Goal: Task Accomplishment & Management: Manage account settings

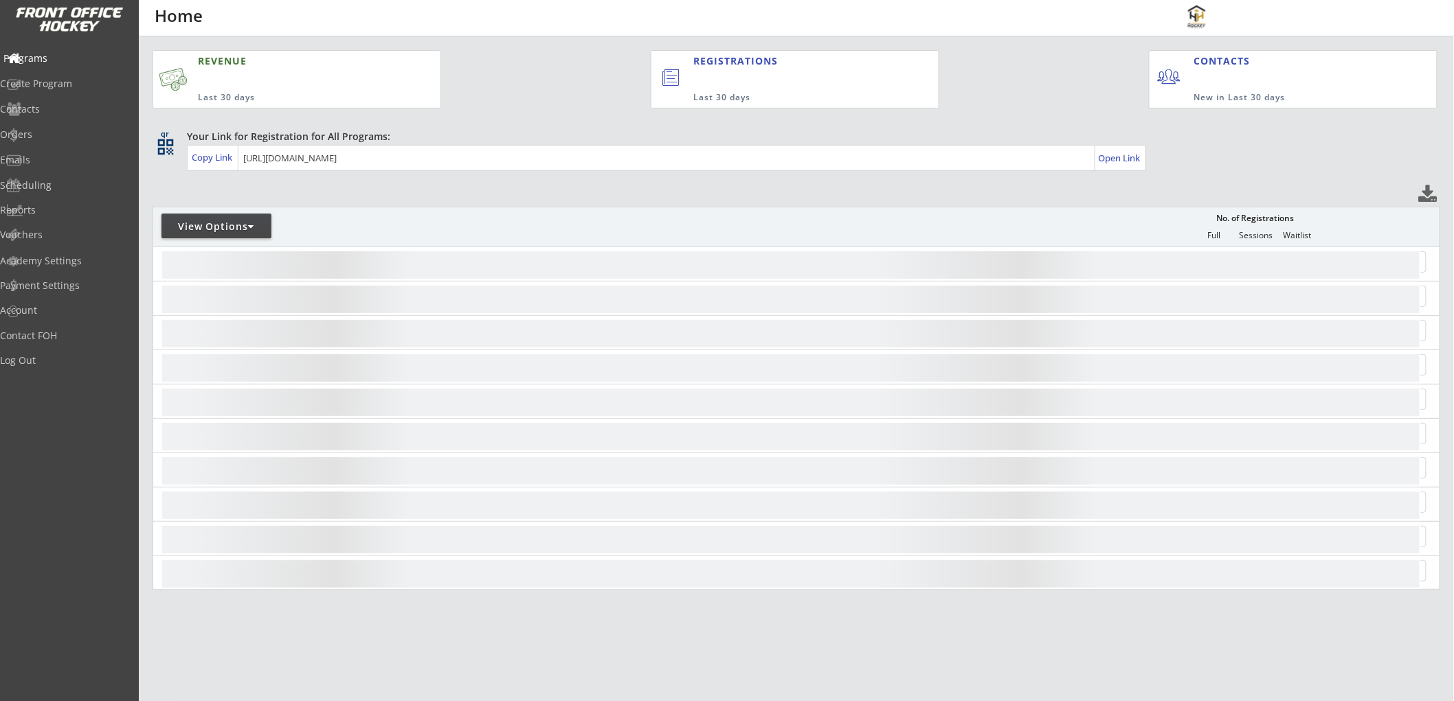
click at [69, 57] on div "Programs" at bounding box center [65, 59] width 124 height 10
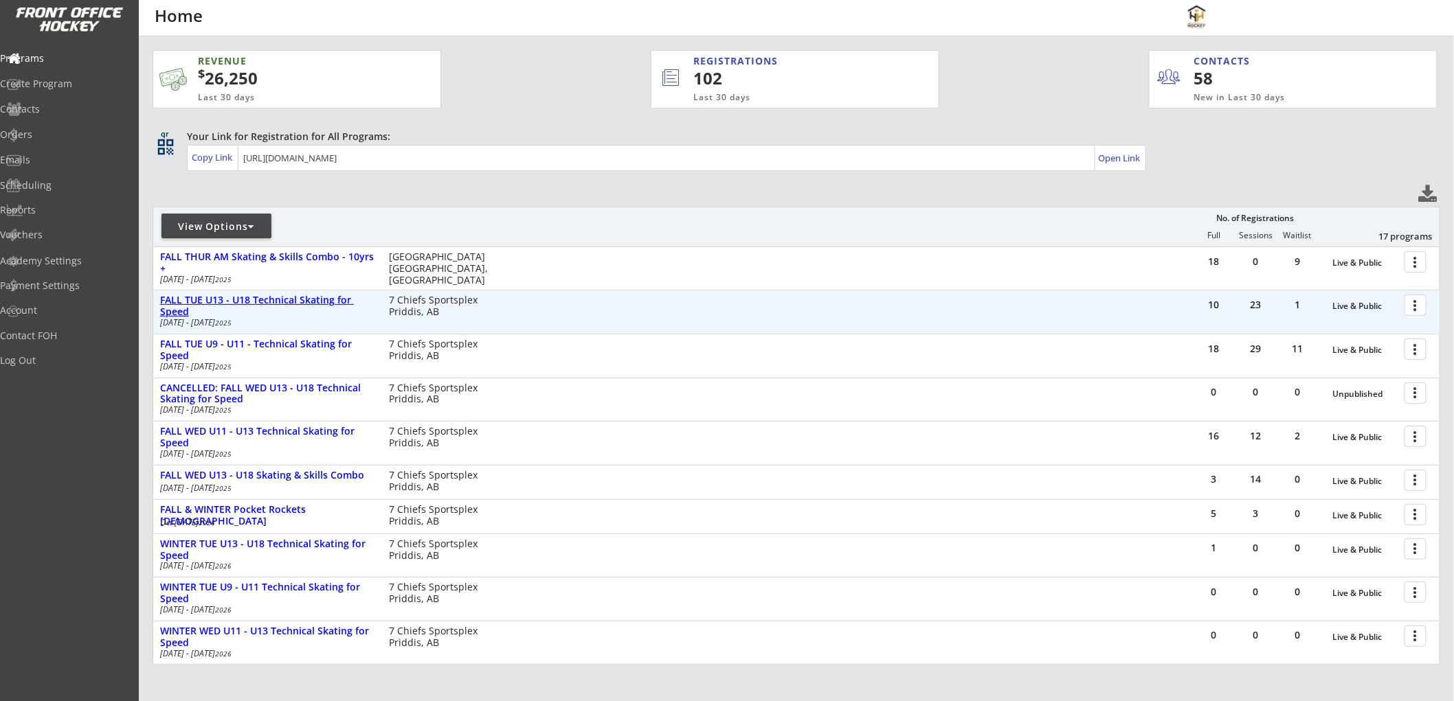
click at [289, 302] on div "FALL TUE U13 - U18 Technical Skating for Speed" at bounding box center [267, 306] width 214 height 23
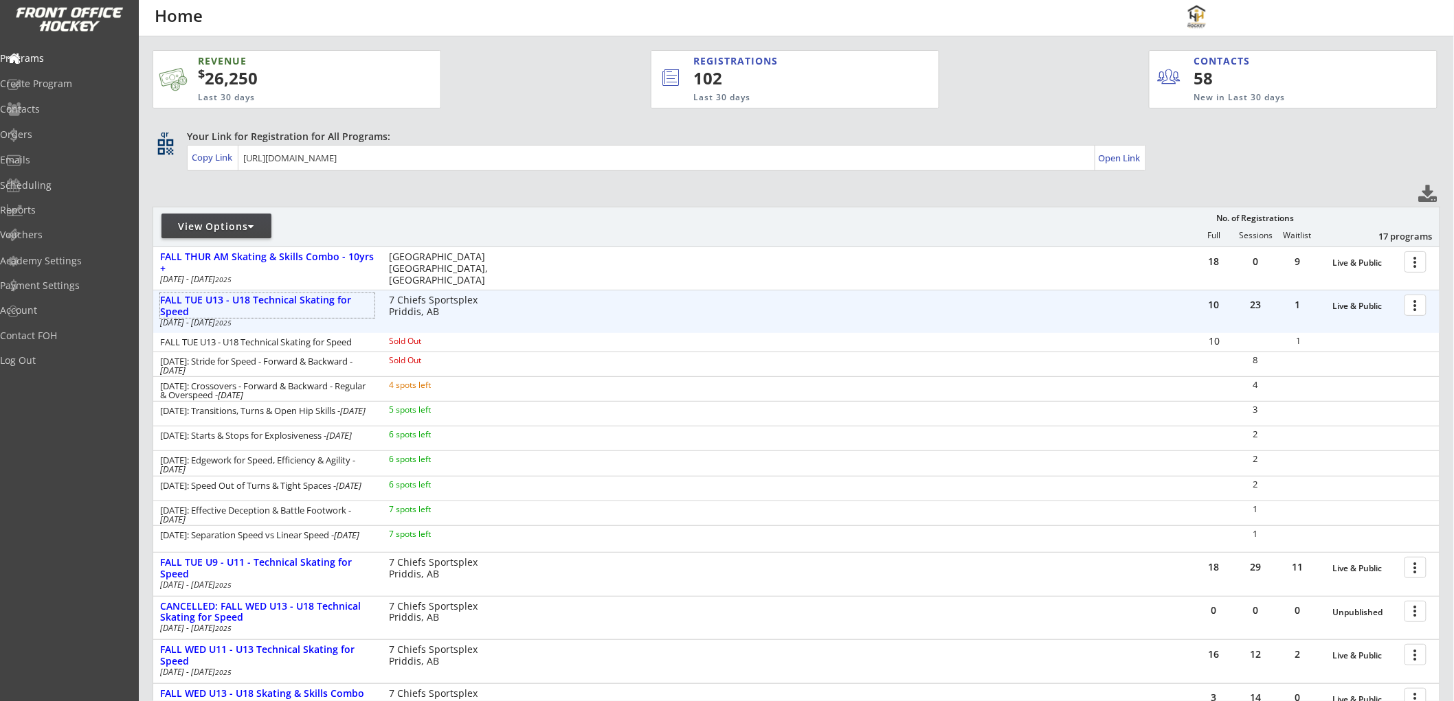
click at [1413, 303] on div at bounding box center [1418, 305] width 24 height 24
click at [1344, 368] on div "Registration Page" at bounding box center [1367, 373] width 98 height 10
click at [43, 134] on div "Orders" at bounding box center [65, 135] width 124 height 10
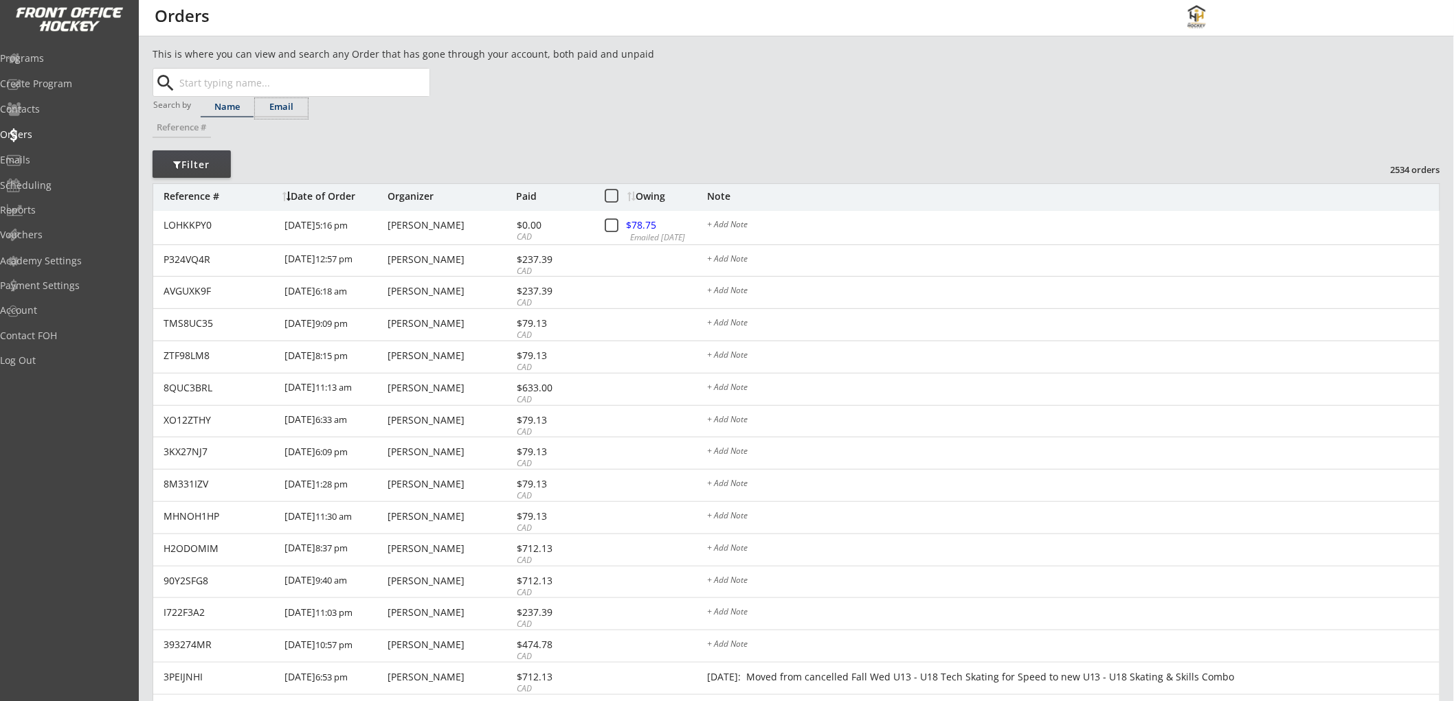
click at [280, 104] on div "Email" at bounding box center [281, 106] width 53 height 9
click at [284, 82] on input "text" at bounding box center [303, 82] width 253 height 27
paste input "leishabrmt@gmail.com"
type input "leishabrmt@gmail.com"
drag, startPoint x: 310, startPoint y: 84, endPoint x: 174, endPoint y: 83, distance: 136.0
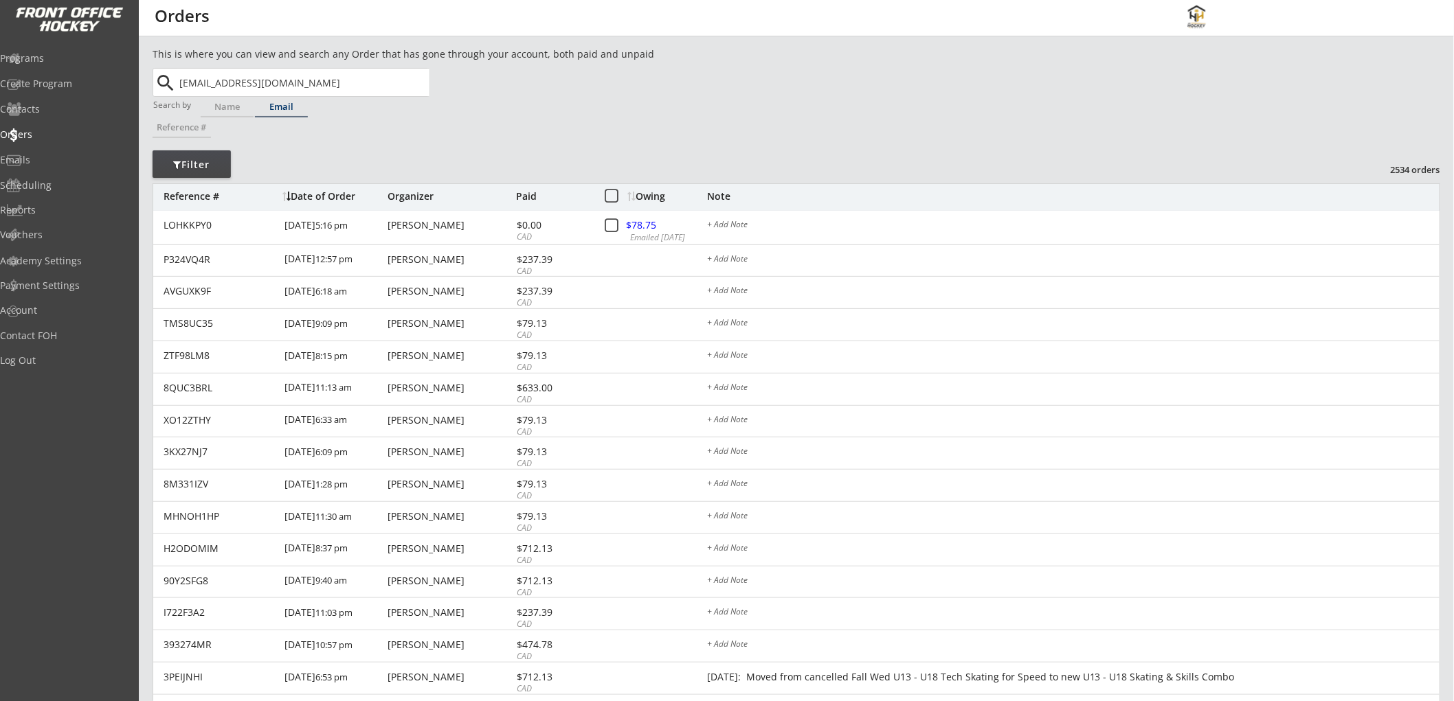
click at [174, 83] on div "leishabrmt@gmail.com search" at bounding box center [292, 82] width 275 height 27
click at [35, 155] on div "Emails" at bounding box center [65, 160] width 124 height 10
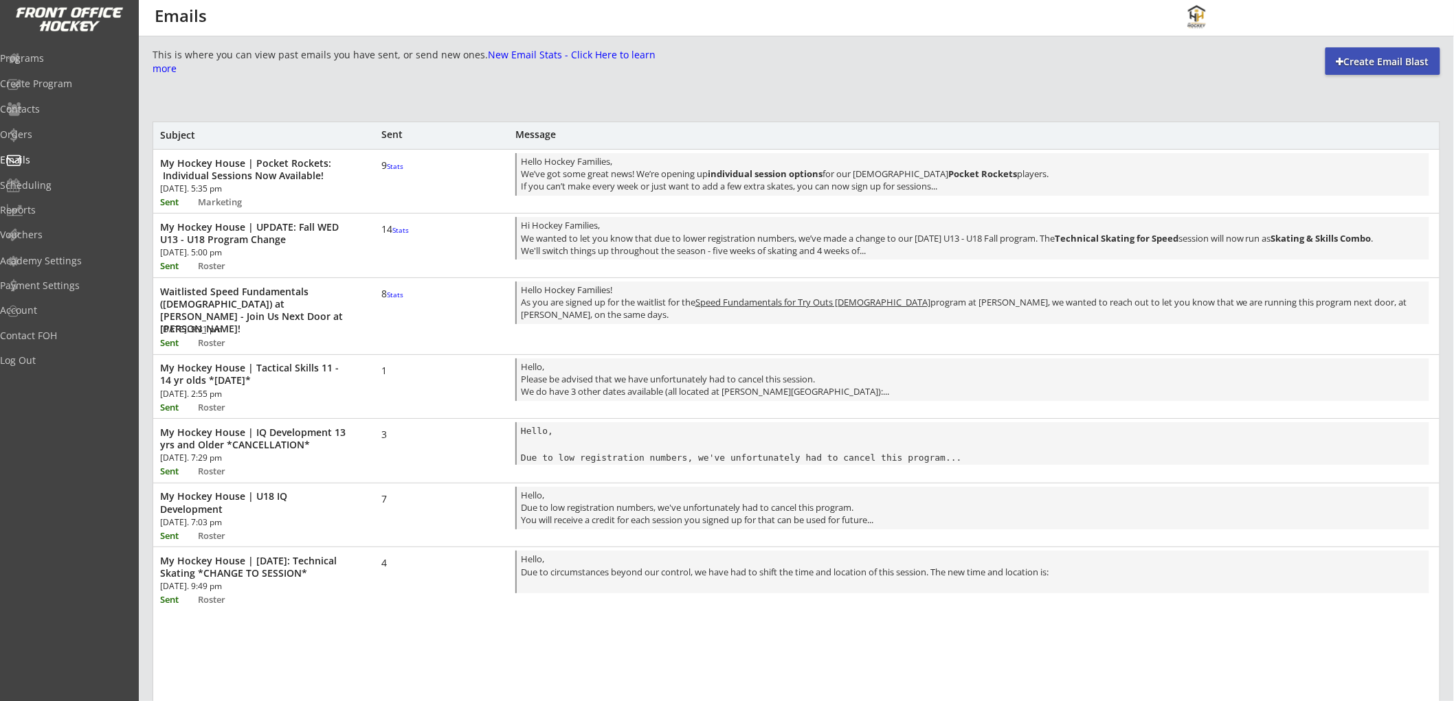
click at [389, 171] on font "Stats" at bounding box center [395, 166] width 16 height 10
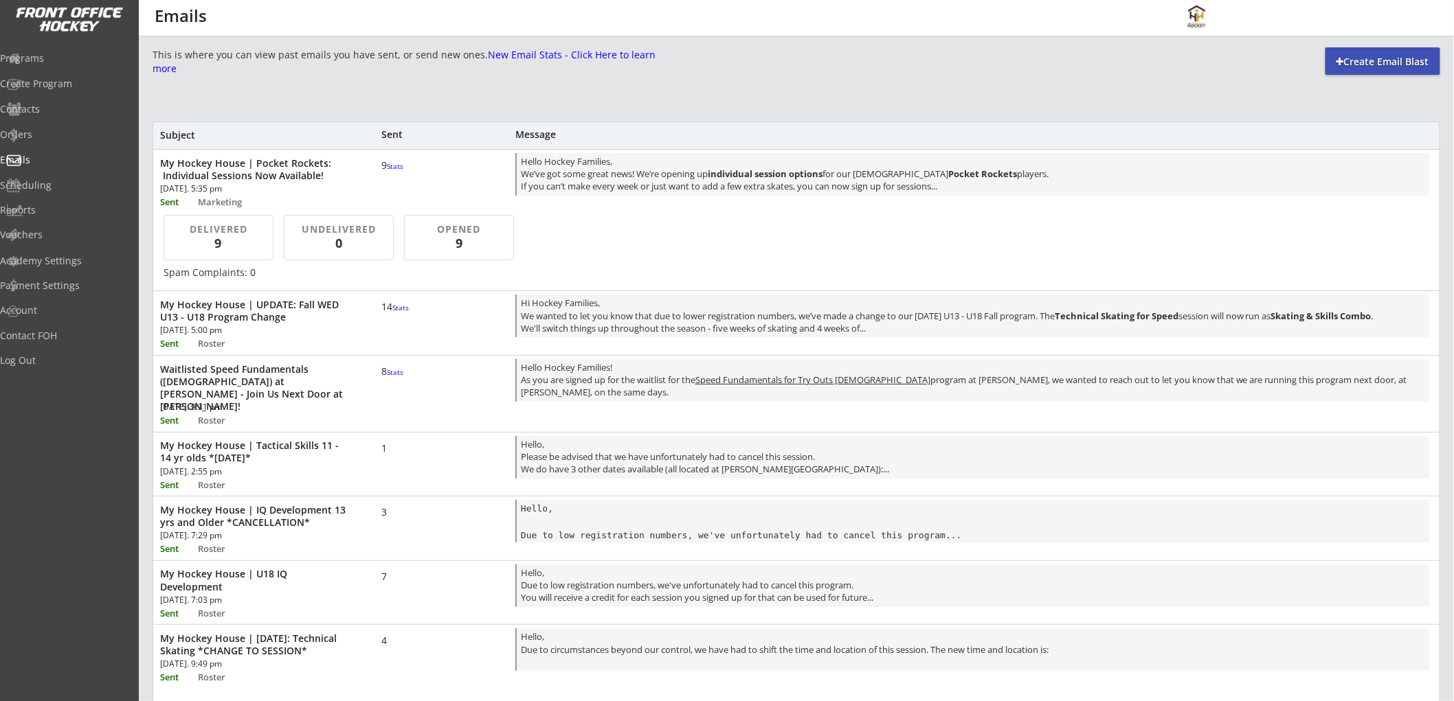
click at [389, 171] on font "Stats" at bounding box center [395, 166] width 16 height 10
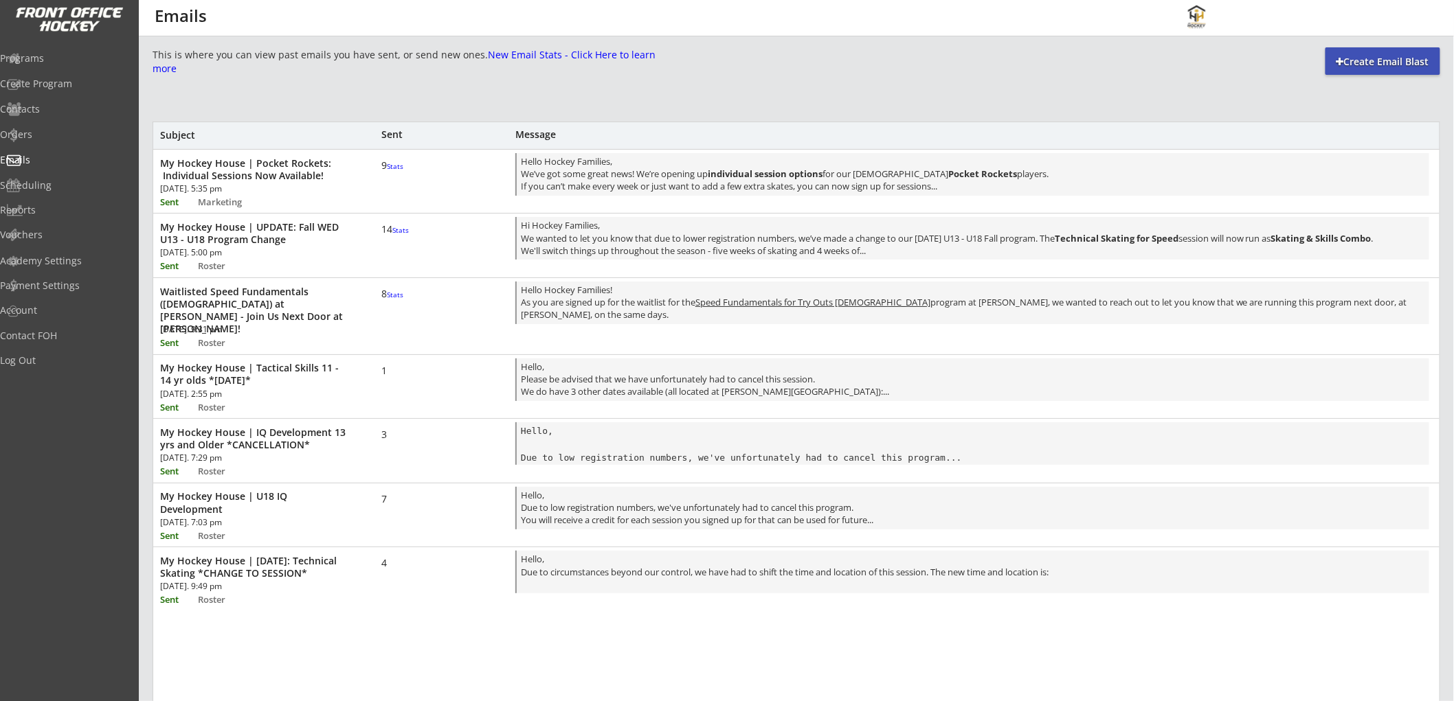
click at [392, 235] on font "Stats" at bounding box center [400, 230] width 16 height 10
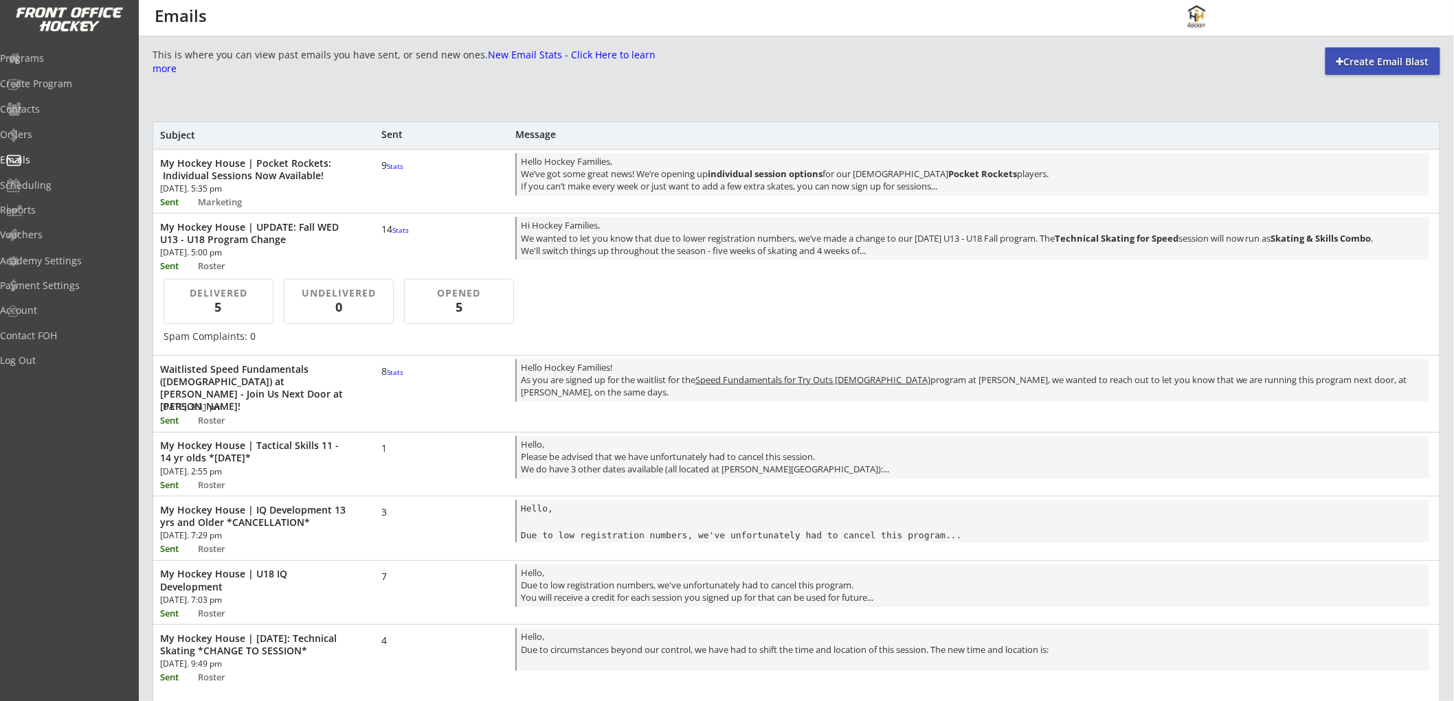
click at [392, 235] on font "Stats" at bounding box center [400, 230] width 16 height 10
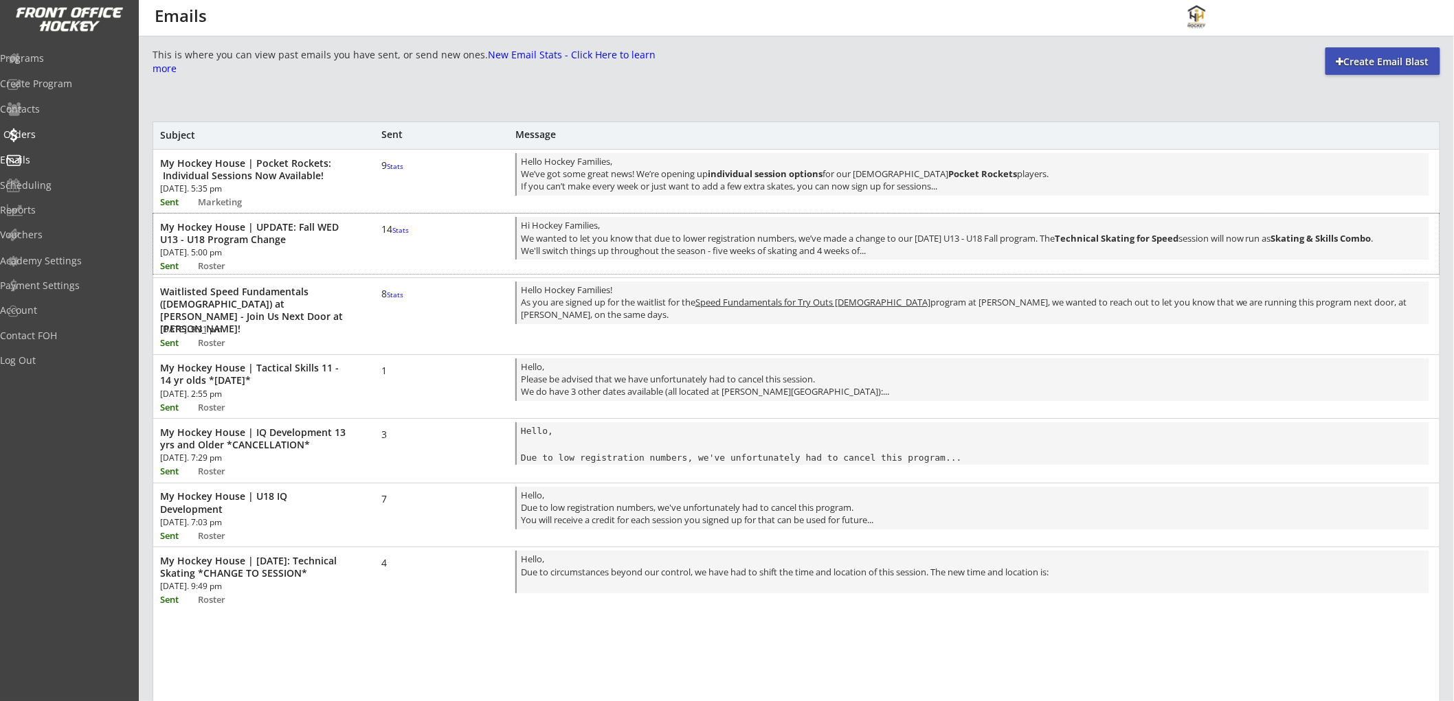
click at [50, 124] on div "Orders" at bounding box center [65, 136] width 131 height 24
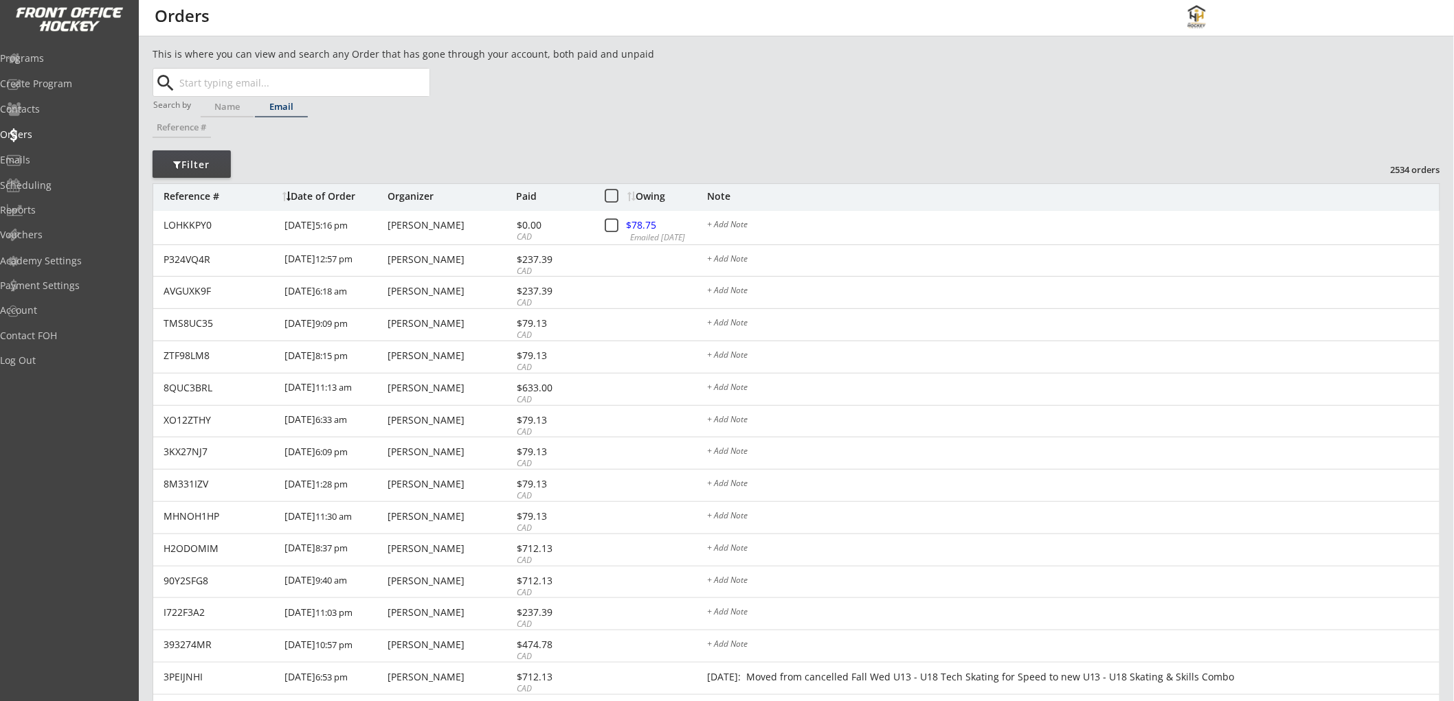
click at [278, 77] on input "text" at bounding box center [303, 82] width 253 height 27
paste input "bingli401@gmail.com"
click at [267, 109] on strong "bingli401@gmail.com" at bounding box center [274, 109] width 166 height 13
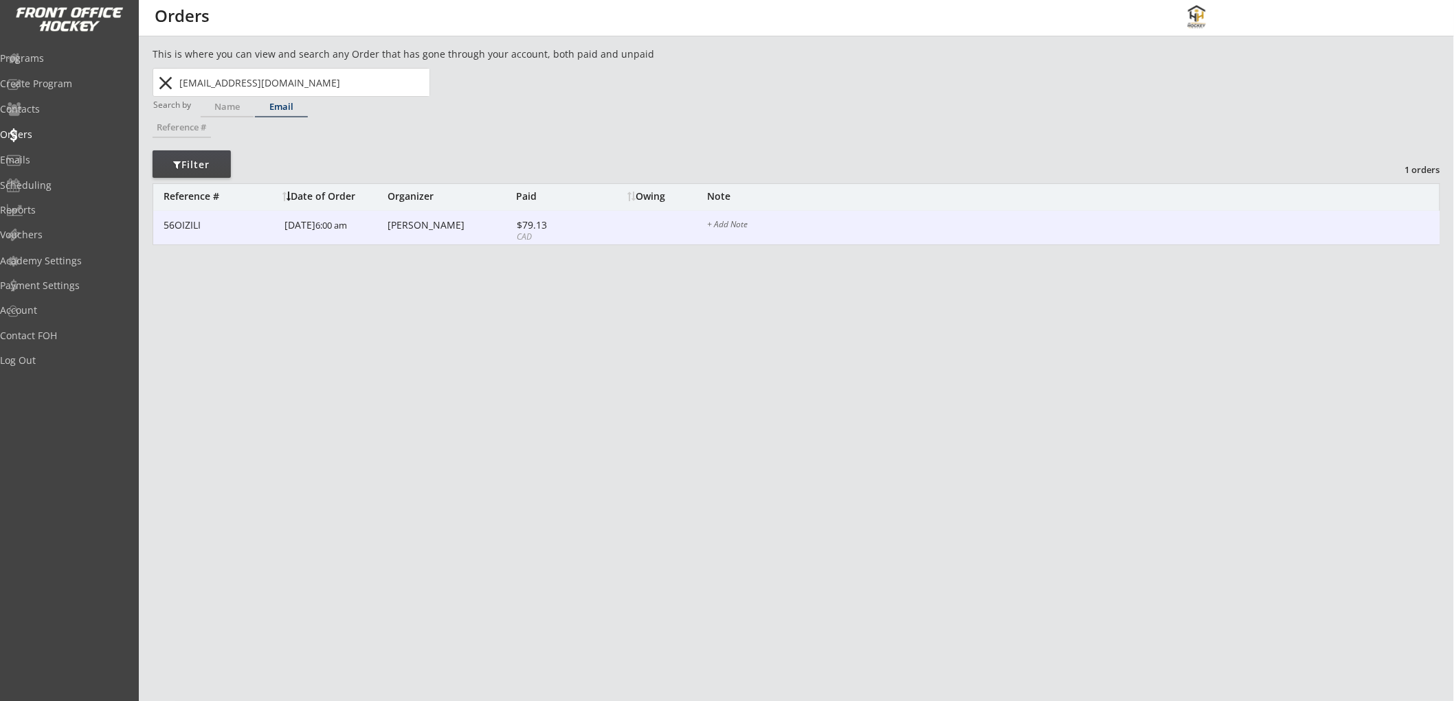
type input "bingli401@gmail.com"
click at [440, 227] on div "Bing Li" at bounding box center [450, 226] width 125 height 10
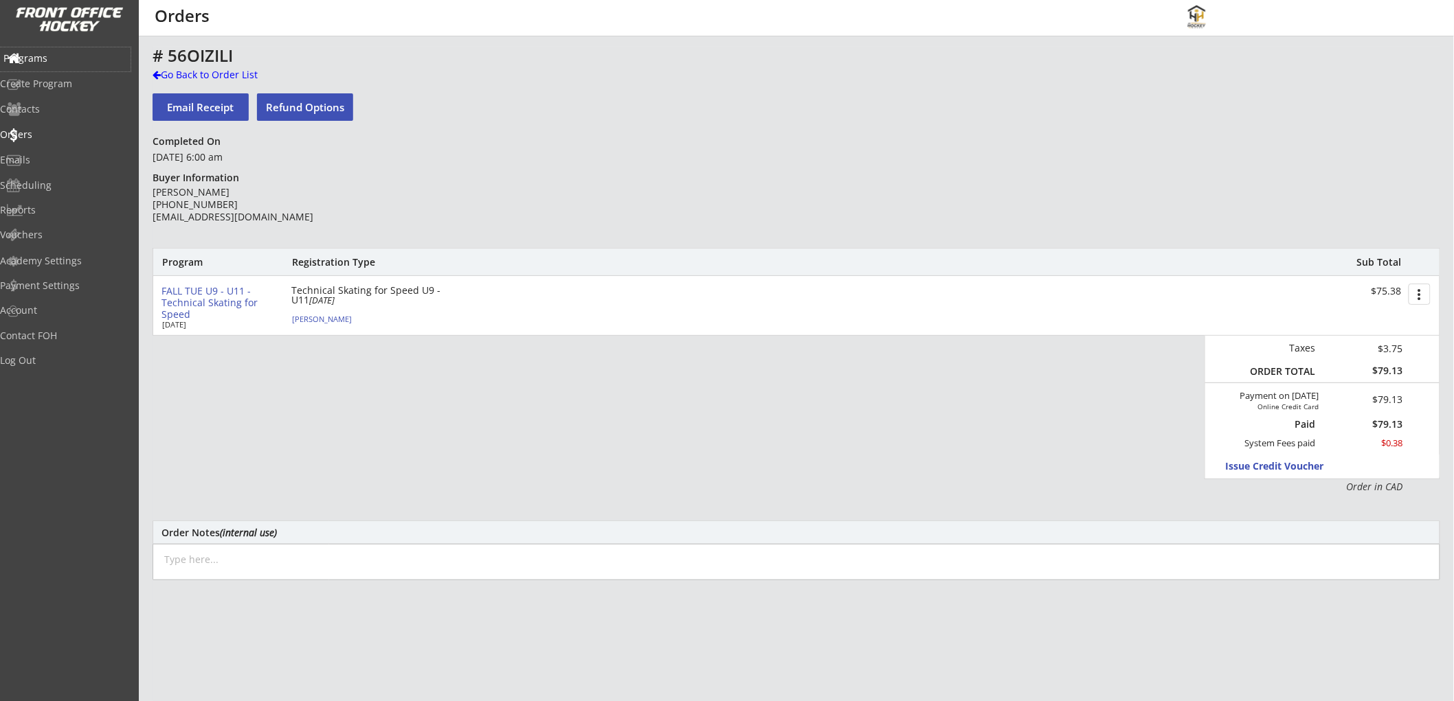
click at [80, 54] on div "Programs" at bounding box center [65, 59] width 124 height 10
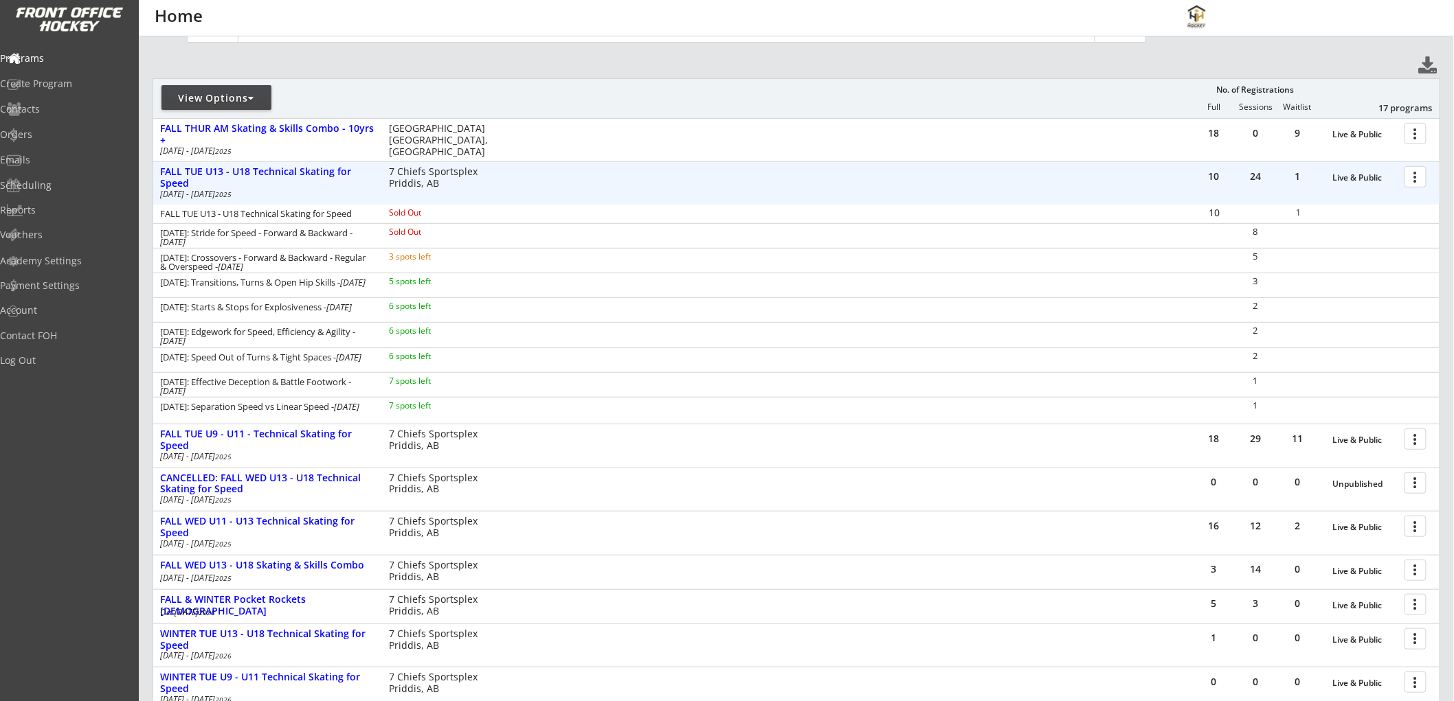
scroll to position [153, 0]
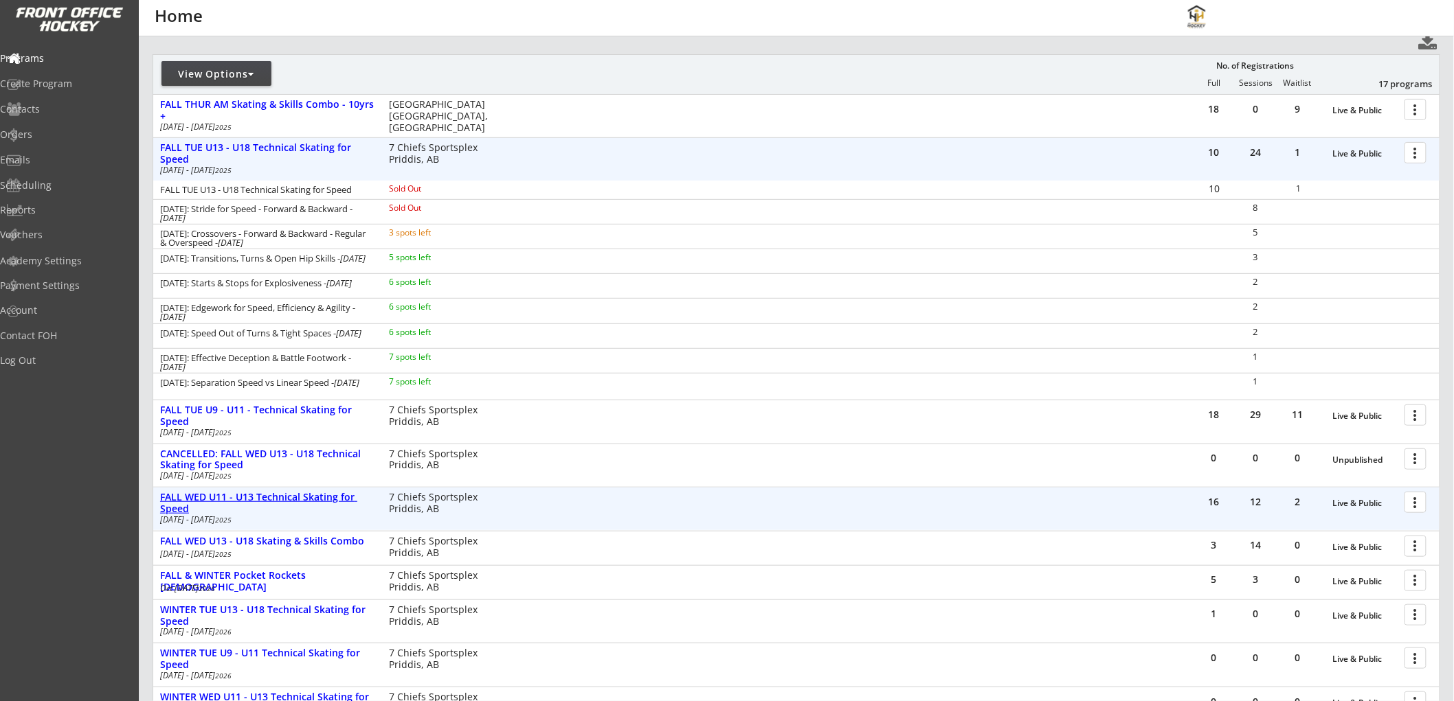
click at [292, 493] on div "FALL WED U11 - U13 Technical Skating for Speed" at bounding box center [267, 503] width 214 height 23
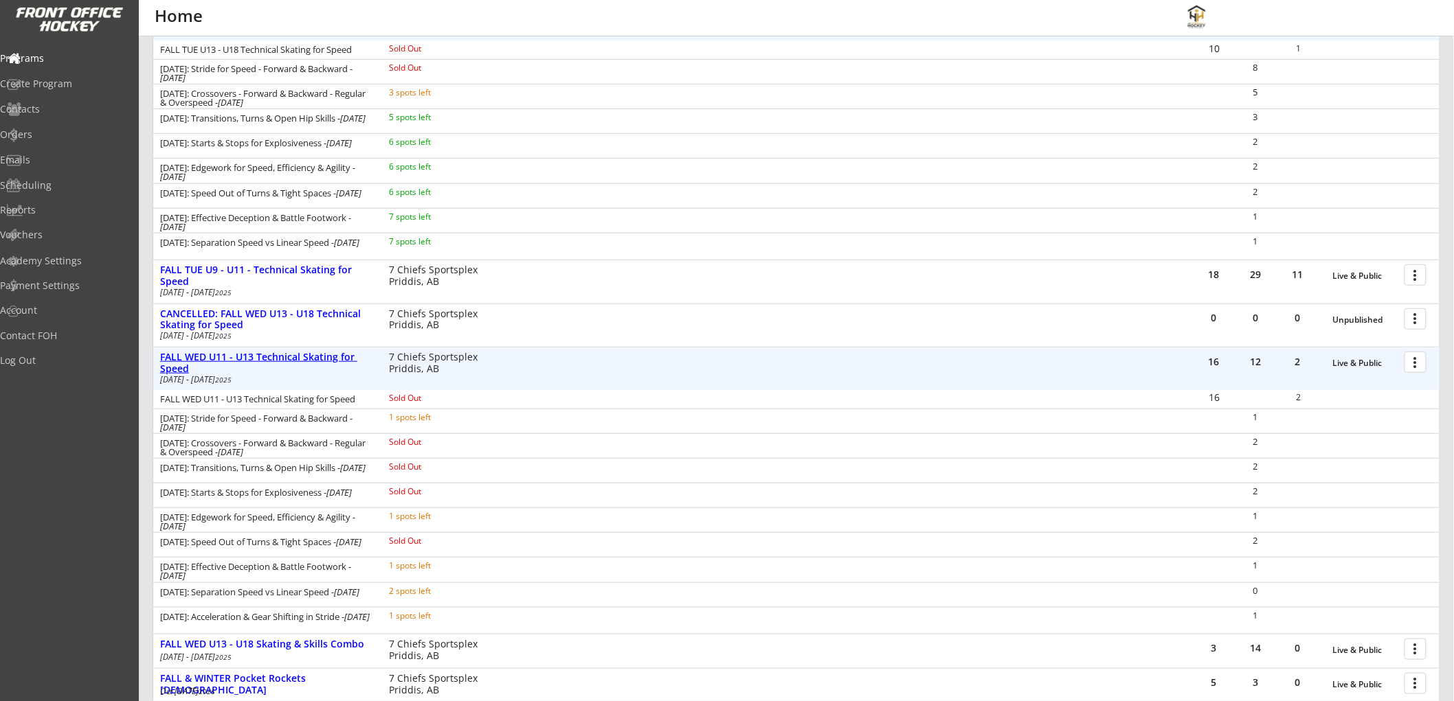
scroll to position [305, 0]
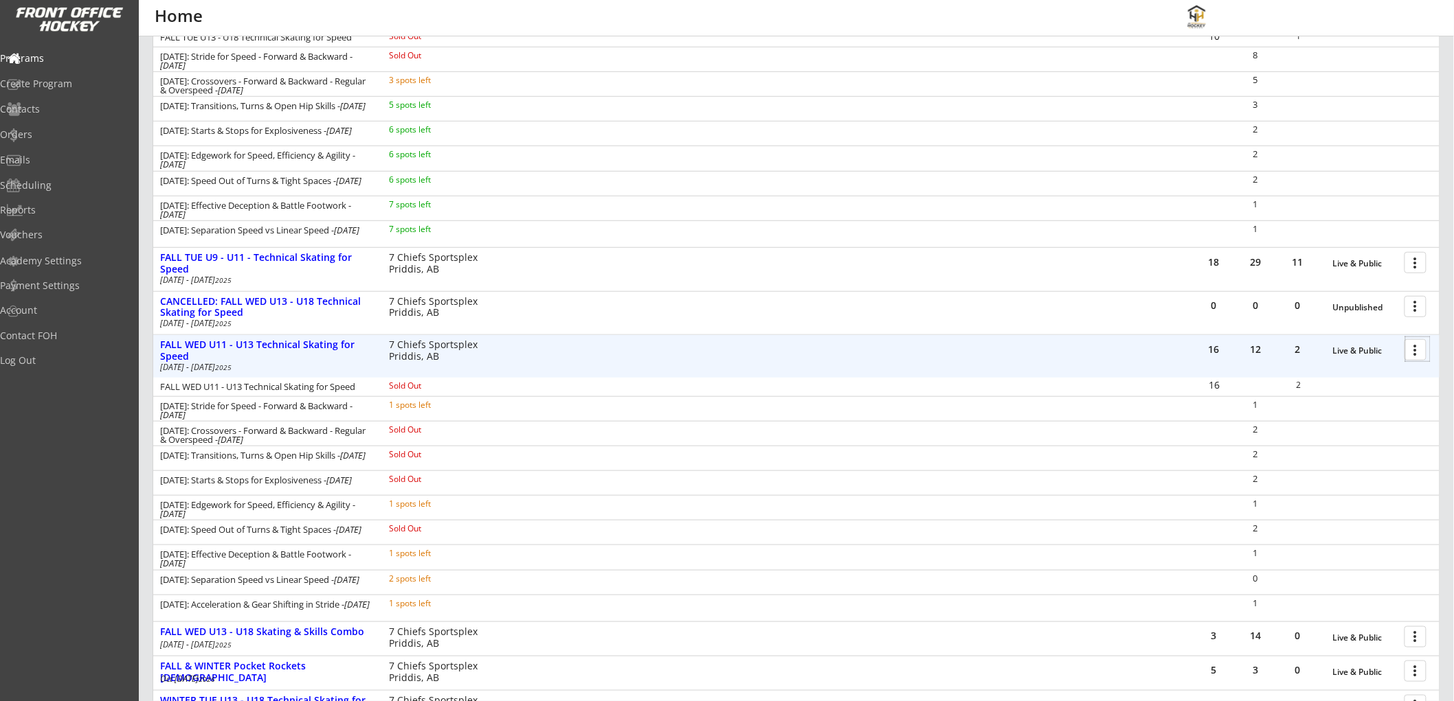
click at [1411, 345] on div at bounding box center [1418, 349] width 24 height 24
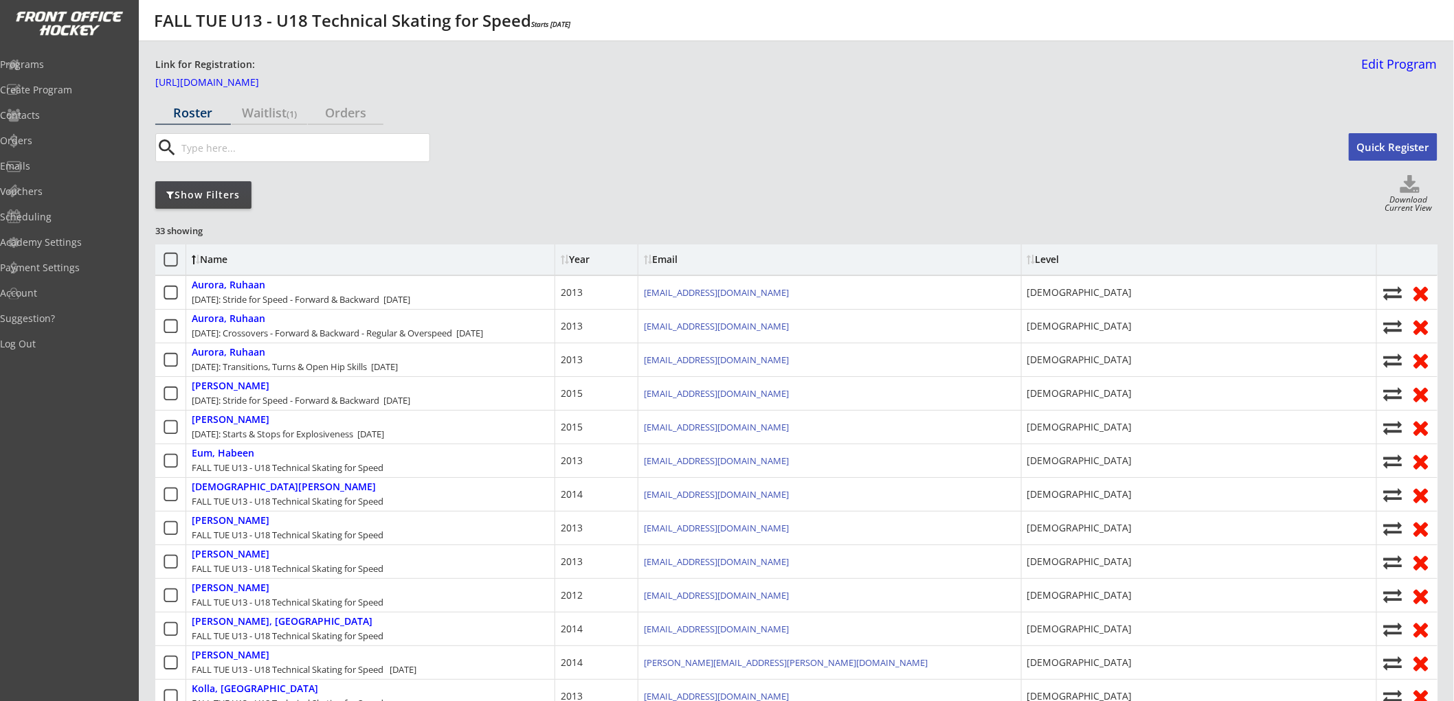
click at [1378, 146] on button "Quick Register" at bounding box center [1393, 146] width 89 height 27
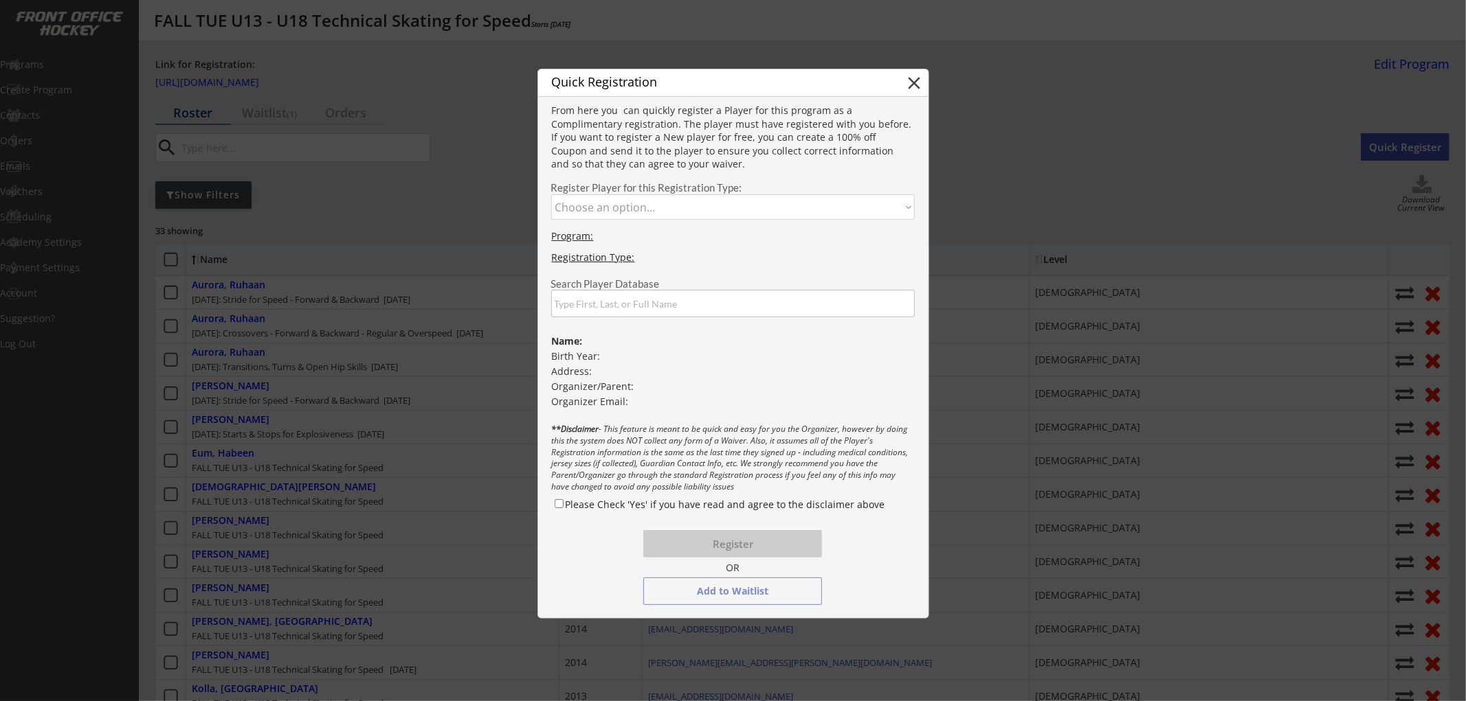
click at [662, 206] on select "Choose an option... FALL TUE U13 - U18 Technical Skating for Speed October 14: …" at bounding box center [733, 206] width 364 height 25
select select ""1348695171700984260__LOOKUP__1752606622887x557181014663132900""
click at [551, 194] on select "Choose an option... FALL TUE U13 - U18 Technical Skating for Speed October 14: …" at bounding box center [733, 206] width 364 height 25
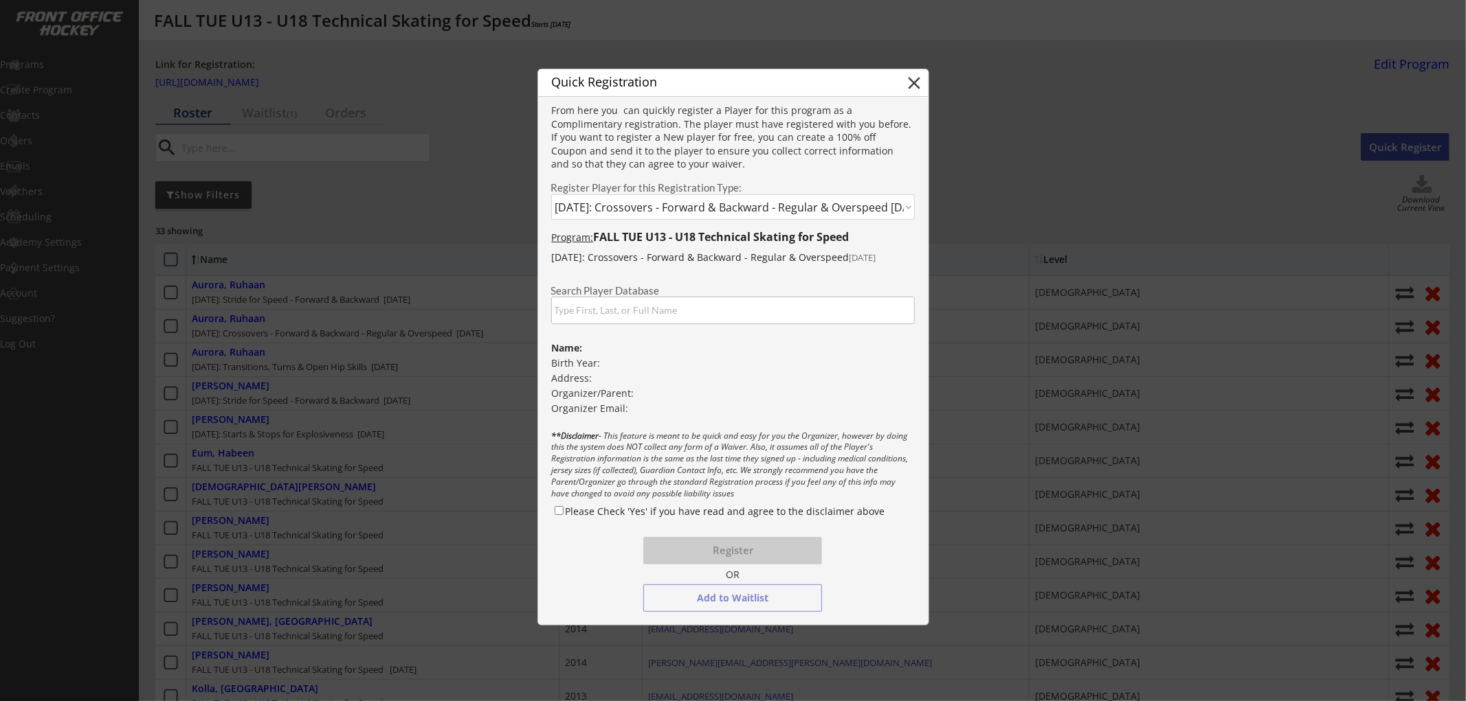
click at [651, 311] on input "input" at bounding box center [733, 310] width 364 height 27
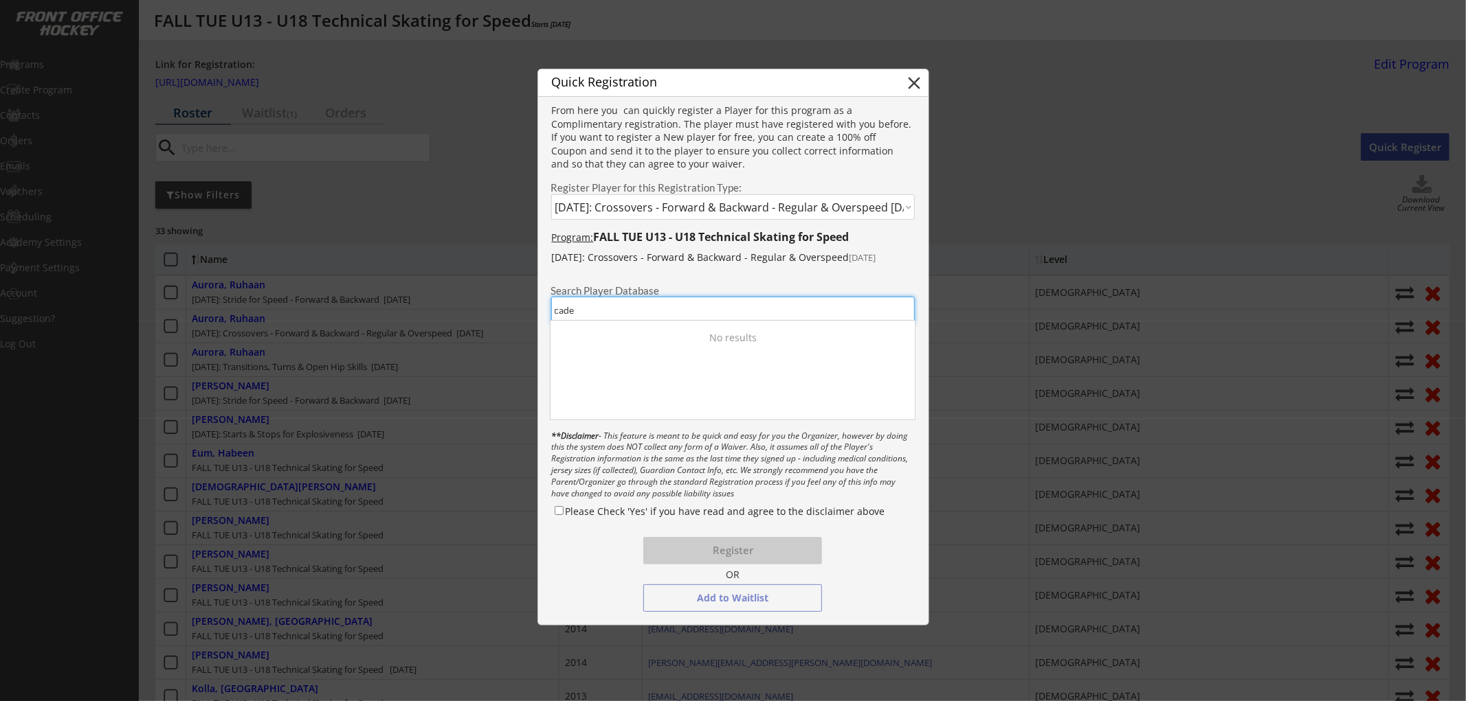
type input "cade"
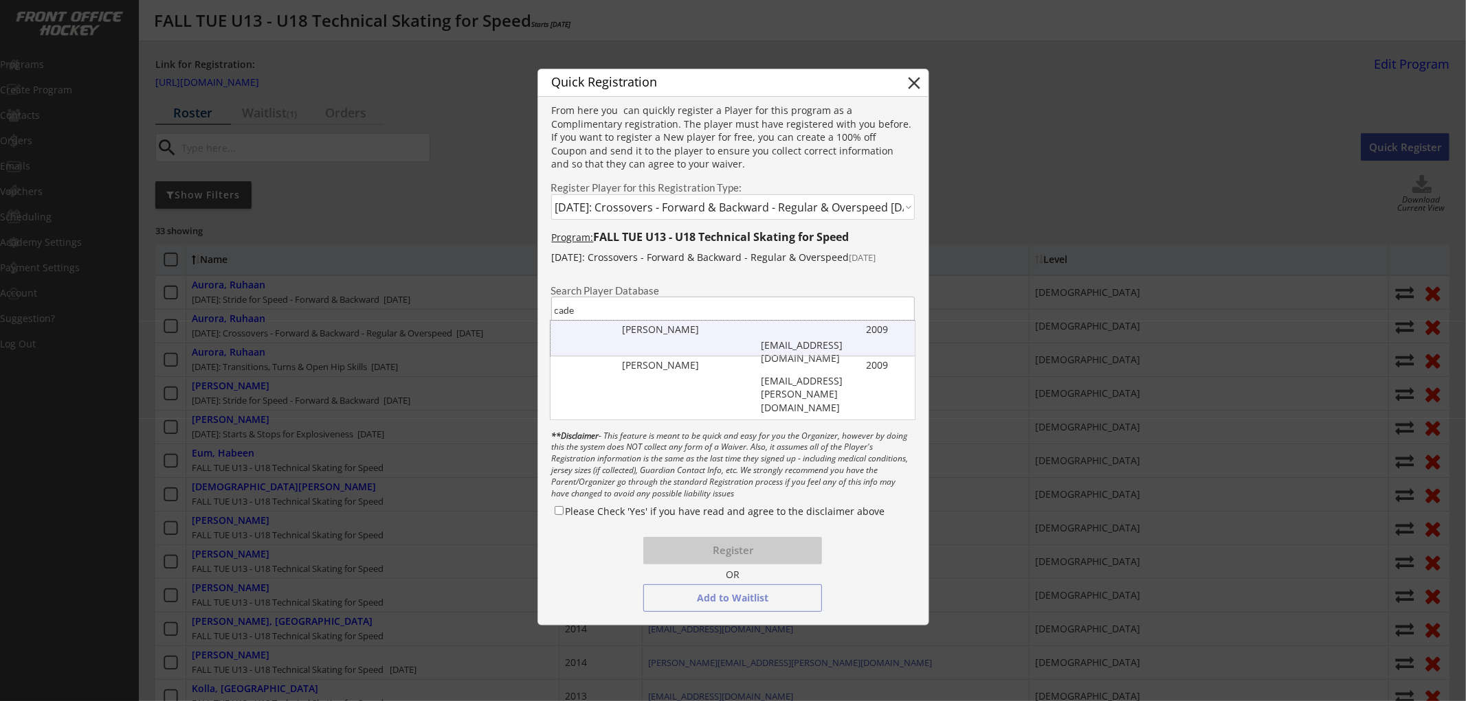
click at [658, 335] on div "Cade Gawryluk" at bounding box center [691, 330] width 138 height 14
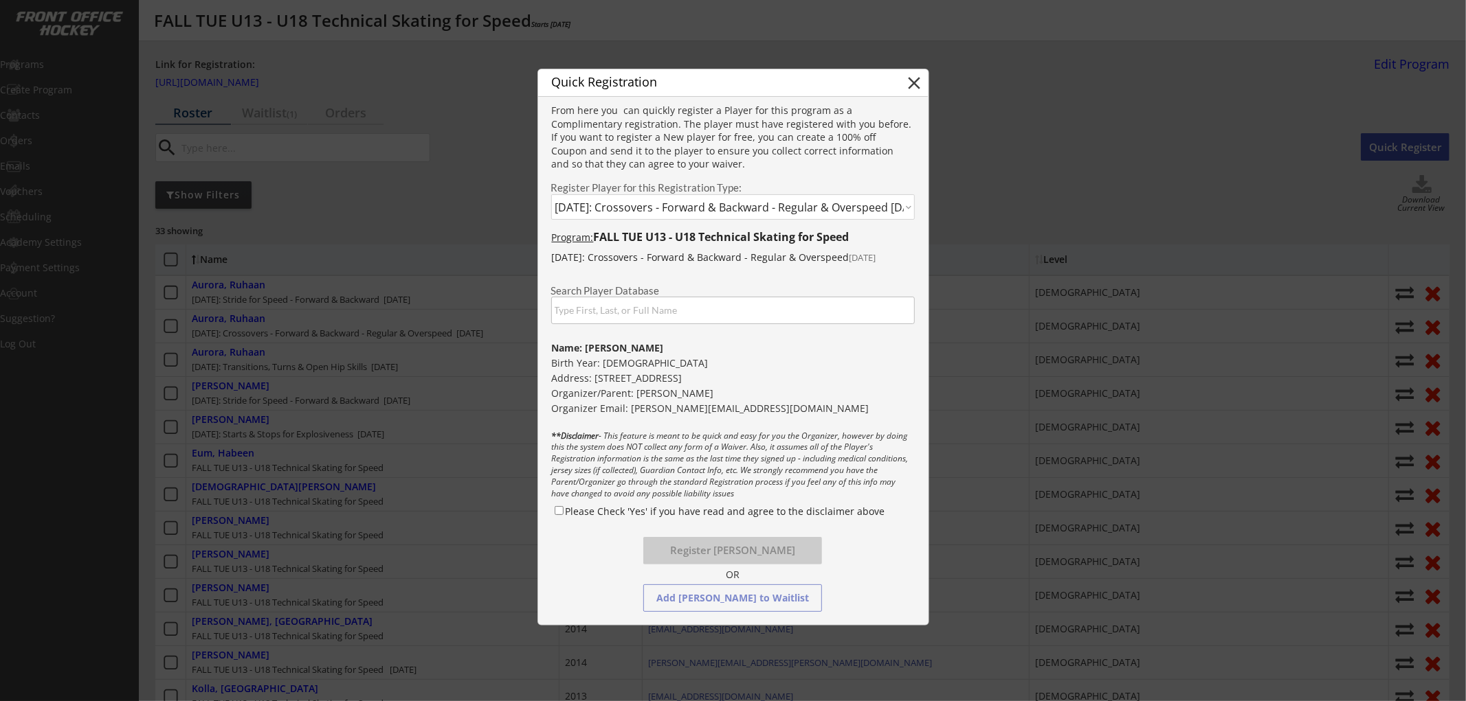
click at [643, 507] on label "Please Check 'Yes' if you have read and agree to the disclaimer above" at bounding box center [724, 511] width 319 height 13
click at [563, 507] on input "Please Check 'Yes' if you have read and agree to the disclaimer above" at bounding box center [558, 510] width 9 height 9
checkbox input "true"
click at [754, 540] on button "Register Cade Gawryluk" at bounding box center [732, 550] width 179 height 27
select select ""PLACEHOLDER_1427118222253""
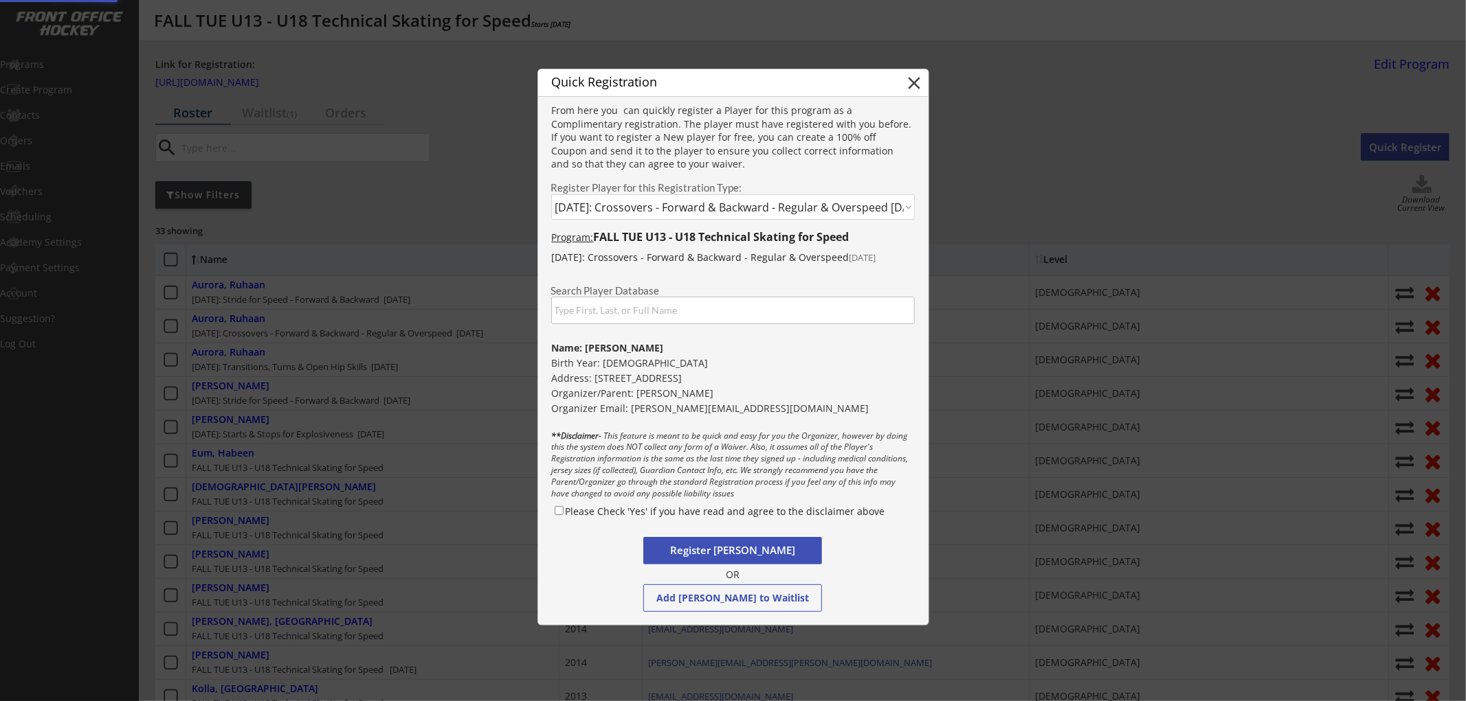
checkbox input "false"
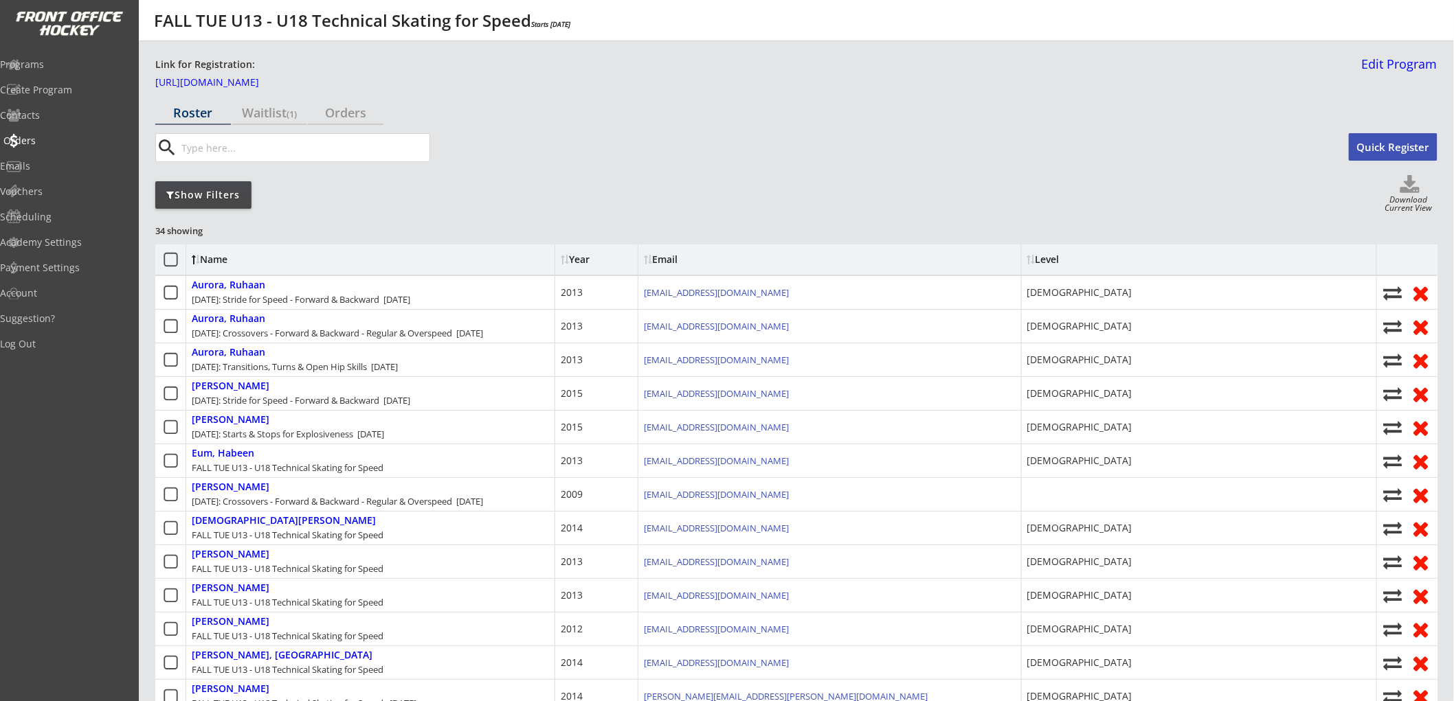
click at [42, 136] on div "Orders" at bounding box center [65, 141] width 124 height 10
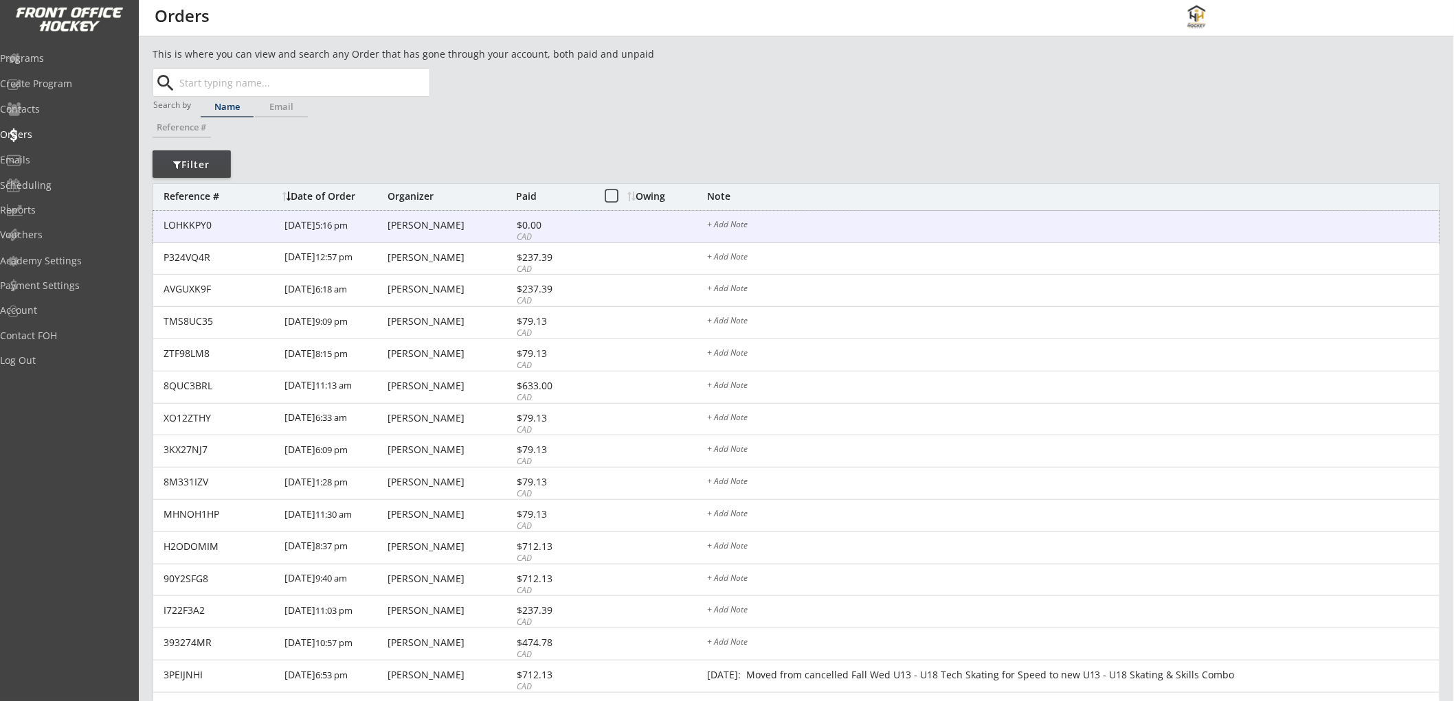
click at [458, 221] on div "Michael Gawryluk" at bounding box center [450, 226] width 125 height 10
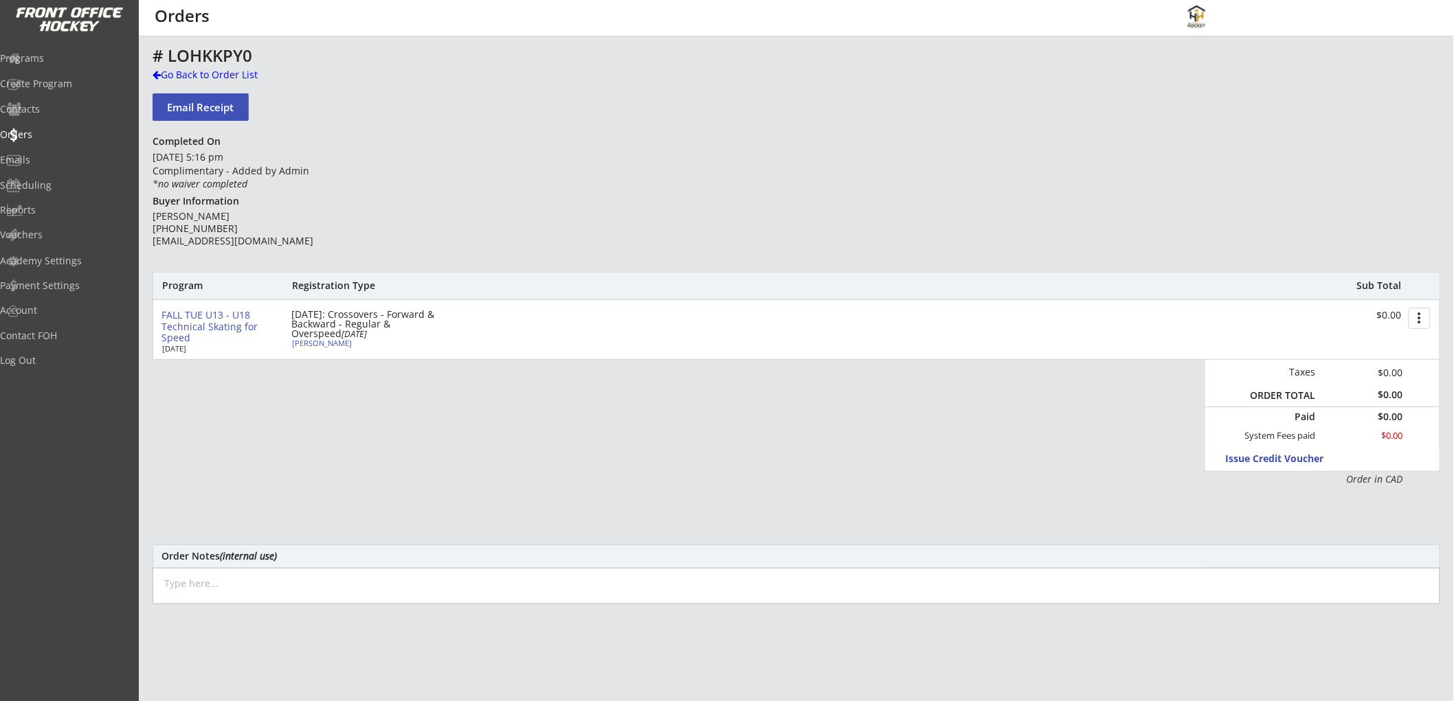
click at [1417, 320] on button "more_vert" at bounding box center [1419, 318] width 22 height 21
click at [1347, 340] on div "Change Owing" at bounding box center [1367, 344] width 98 height 10
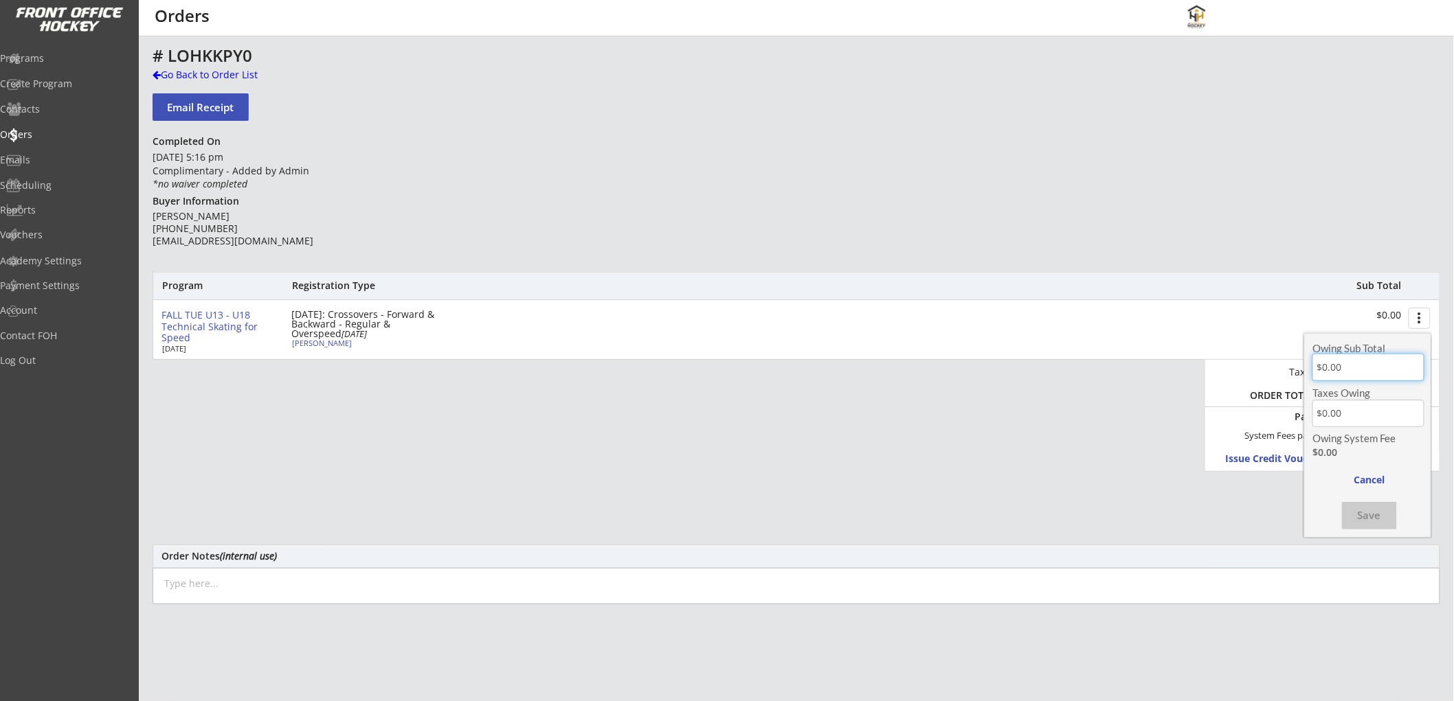
drag, startPoint x: 1345, startPoint y: 361, endPoint x: 1319, endPoint y: 365, distance: 26.4
click at [1319, 365] on input "input" at bounding box center [1368, 367] width 112 height 27
type input "$75.00"
click at [236, 305] on div "FALL TUE U13 - U18 Technical Skating for Speed Oct 14, 2025 October 21: Crossov…" at bounding box center [796, 329] width 1286 height 59
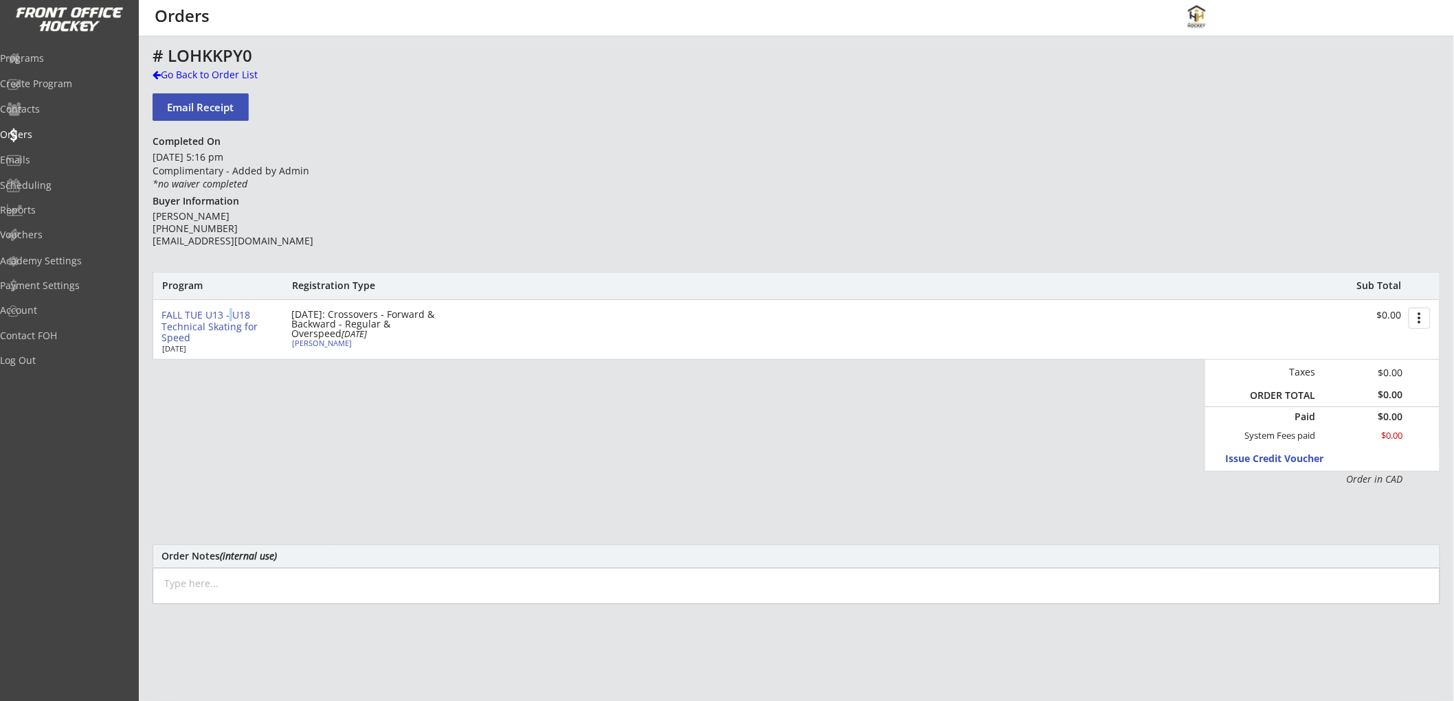
click at [227, 319] on div "FALL TUE U13 - U18 Technical Skating for Speed" at bounding box center [220, 327] width 119 height 34
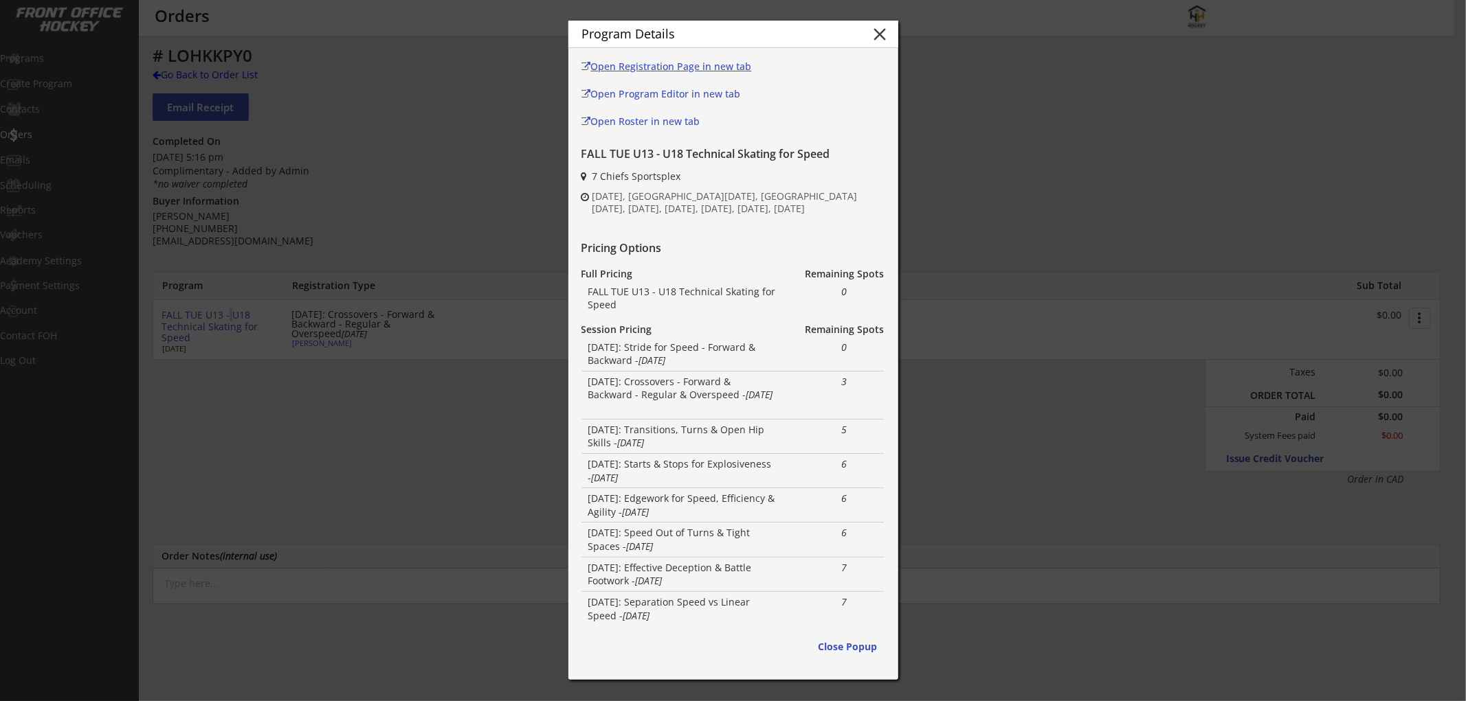
click at [664, 62] on div "Open Registration Page in new tab" at bounding box center [671, 67] width 181 height 10
click at [882, 31] on button "close" at bounding box center [880, 34] width 21 height 21
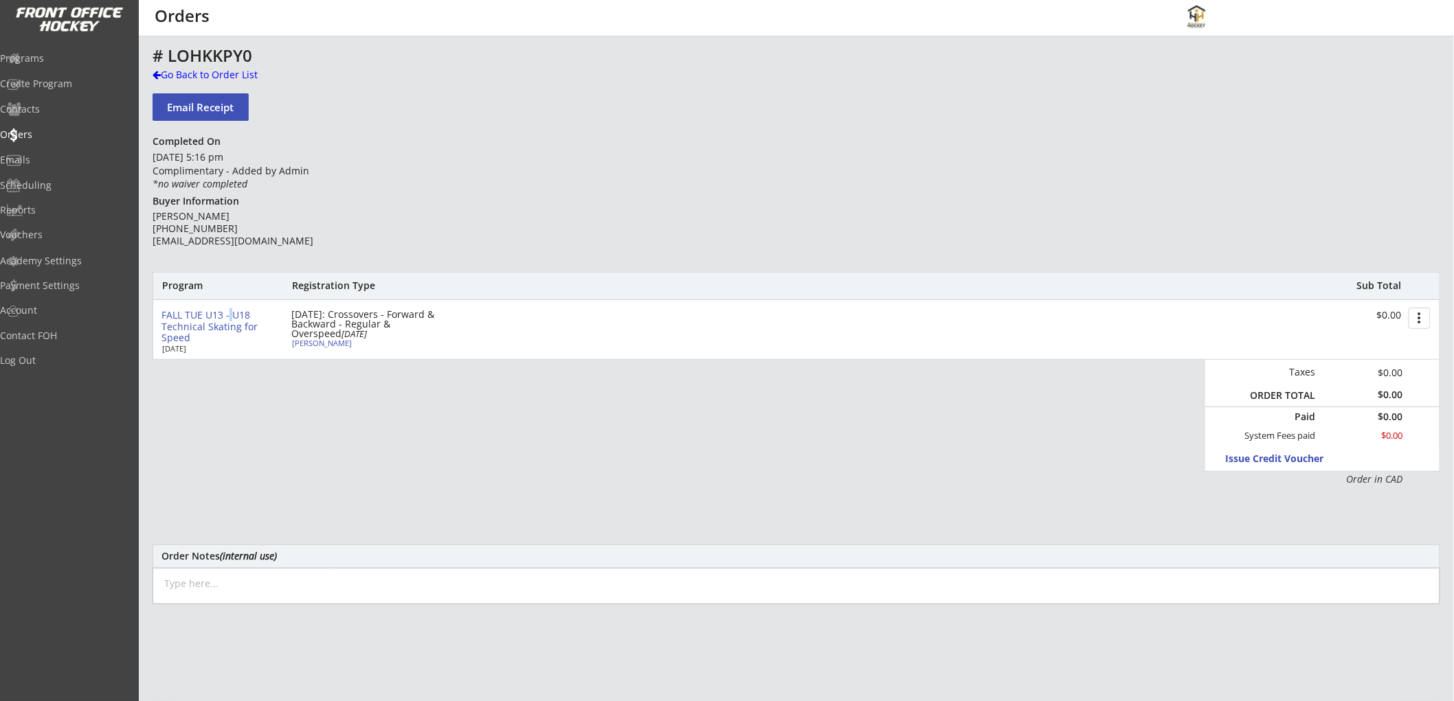
click at [1426, 316] on button "more_vert" at bounding box center [1419, 318] width 22 height 21
click at [1352, 344] on div "Change Owing" at bounding box center [1367, 344] width 98 height 10
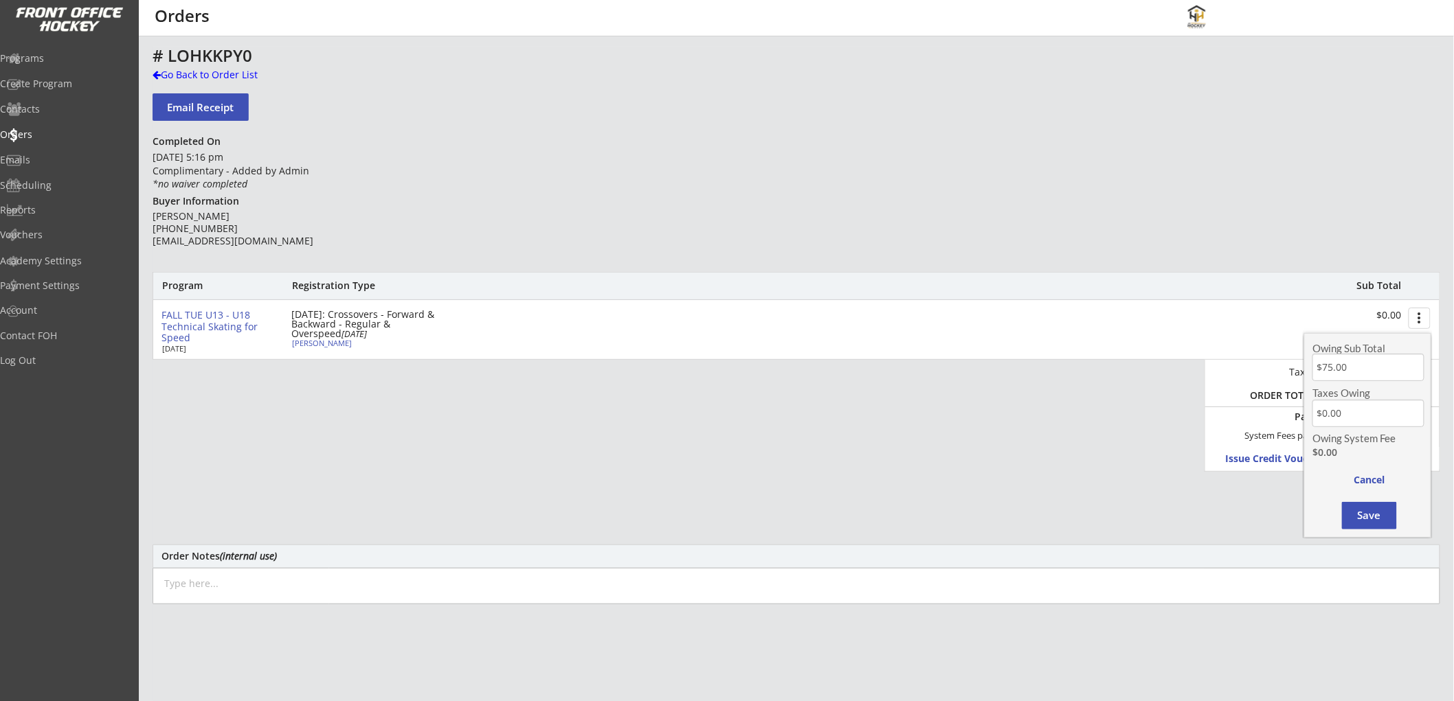
click at [1373, 418] on input "input" at bounding box center [1368, 413] width 112 height 27
type input "$3.75"
click at [1378, 520] on button "Save" at bounding box center [1369, 515] width 55 height 27
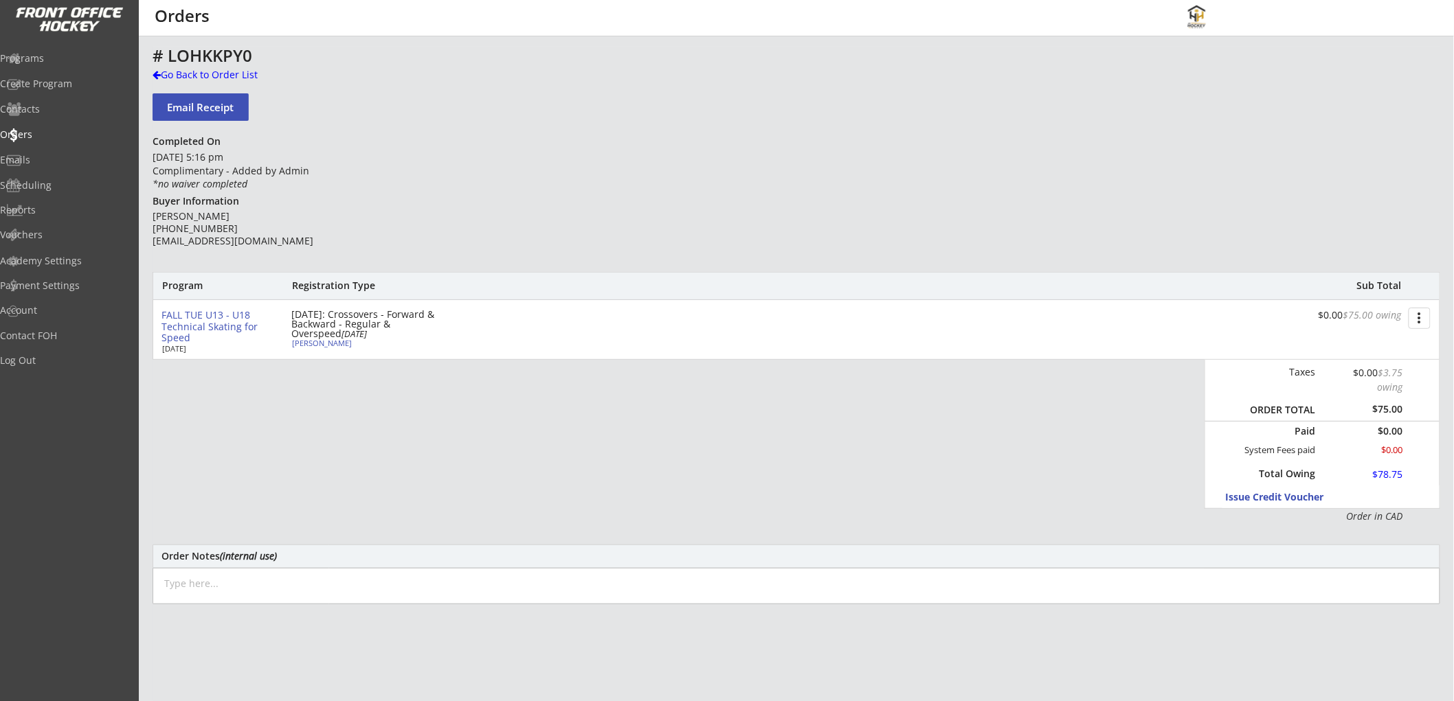
click at [1369, 322] on font "$75.00 owing" at bounding box center [1372, 314] width 58 height 13
click at [1395, 474] on div at bounding box center [1364, 475] width 78 height 17
click at [1381, 474] on div at bounding box center [1364, 475] width 60 height 17
click at [1264, 515] on div "Send a Link in Email" at bounding box center [1295, 520] width 98 height 10
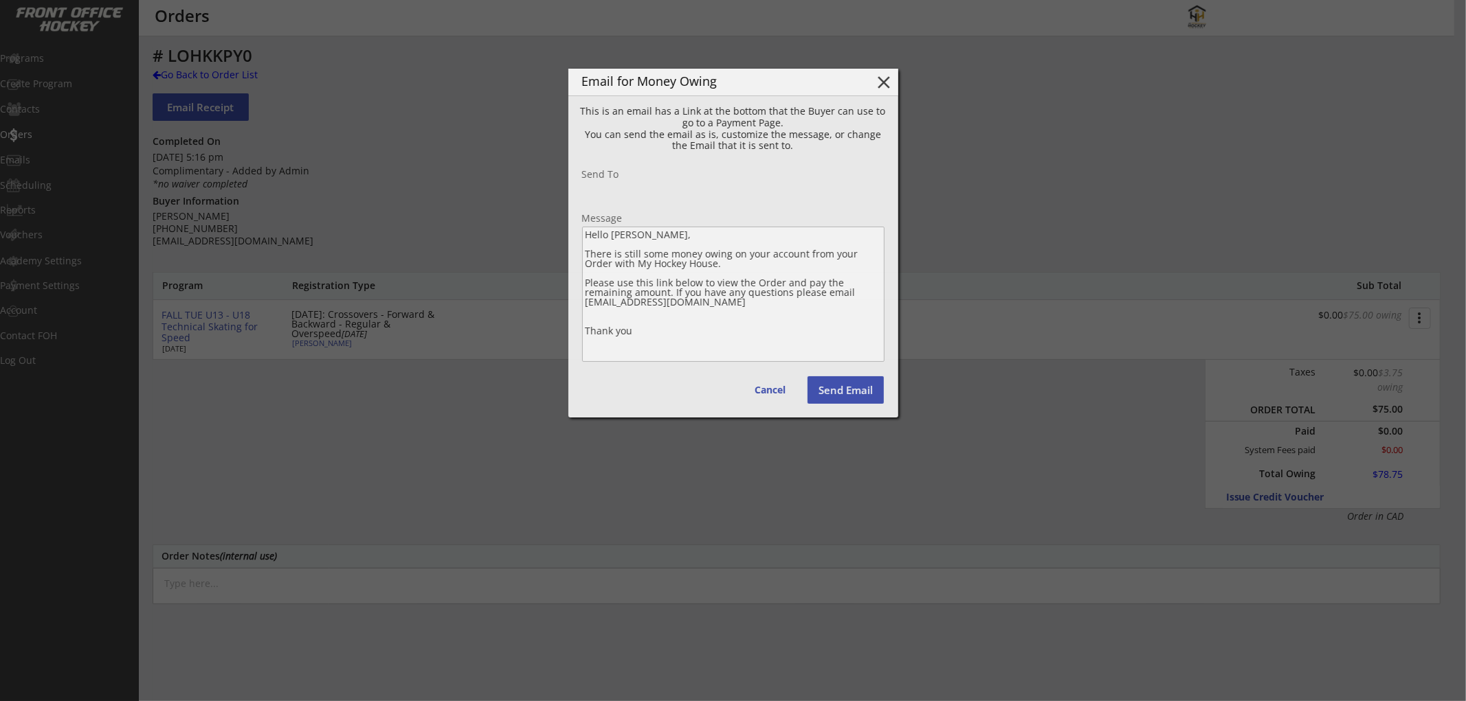
type input "michaelguyo@hotmail.com"
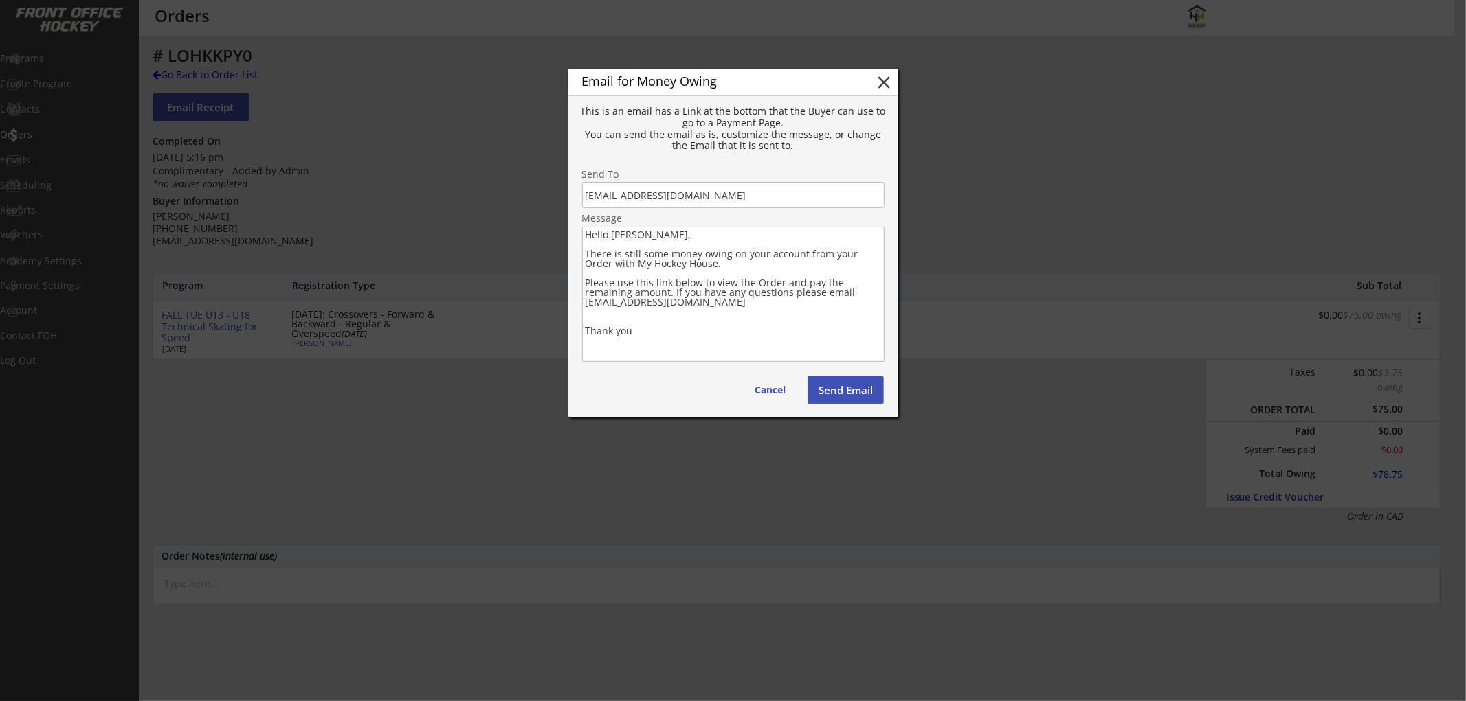
click at [635, 235] on textarea "Hello Michael, There is still some money owing on your account from your Order …" at bounding box center [733, 294] width 302 height 135
drag, startPoint x: 688, startPoint y: 265, endPoint x: 570, endPoint y: 256, distance: 117.8
click at [570, 256] on div "Email for Money Owing close This is an email has a Link at the bottom that the …" at bounding box center [733, 243] width 330 height 349
drag, startPoint x: 673, startPoint y: 283, endPoint x: 579, endPoint y: 273, distance: 94.6
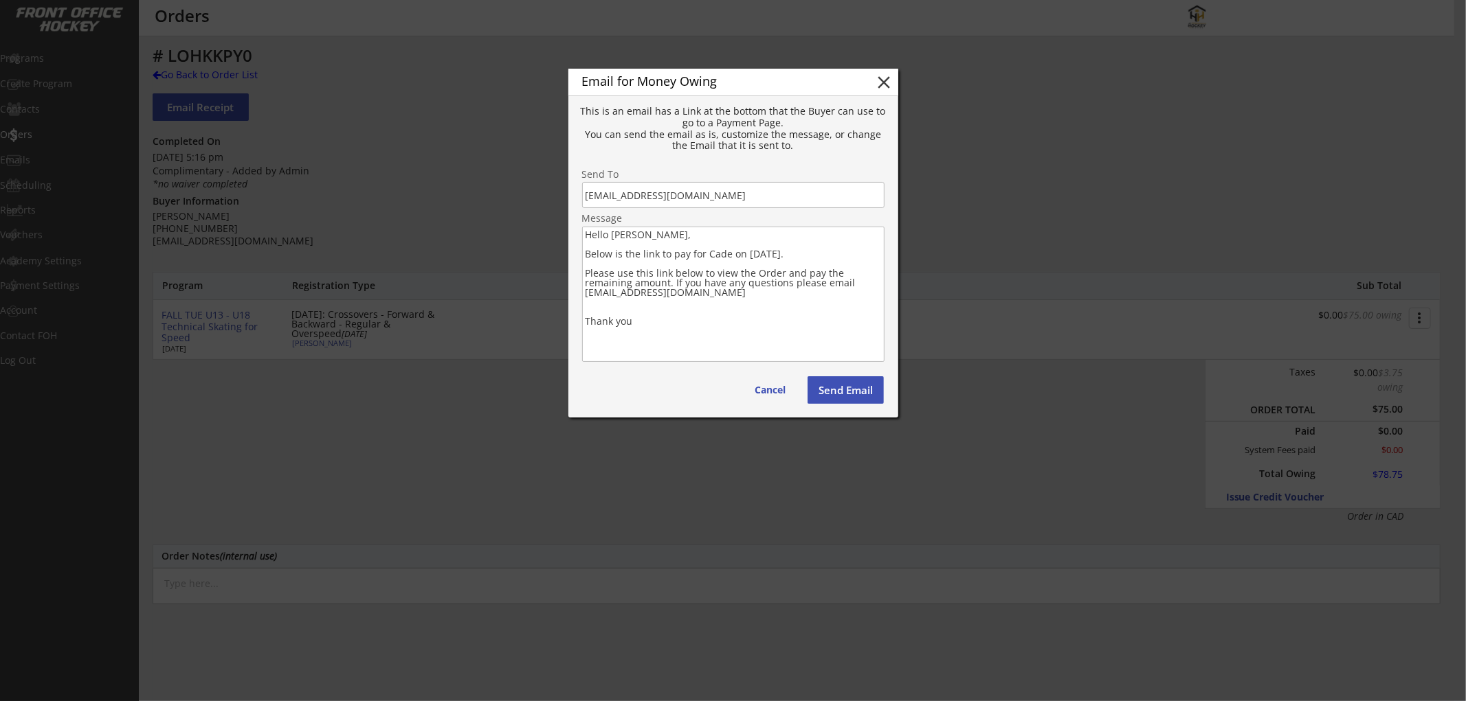
click at [579, 273] on div "Email for Money Owing close This is an email has a Link at the bottom that the …" at bounding box center [733, 243] width 330 height 349
drag, startPoint x: 734, startPoint y: 272, endPoint x: 739, endPoint y: 283, distance: 12.3
click at [739, 283] on textarea "Hello Mike, Below is the link to pay for Cade on Oct 21st. If you have any ques…" at bounding box center [733, 294] width 302 height 135
type textarea "Hello Mike, Below is the link to pay for Cade on Oct 21st. If you have any ques…"
click at [826, 389] on button "Send Email" at bounding box center [845, 390] width 77 height 27
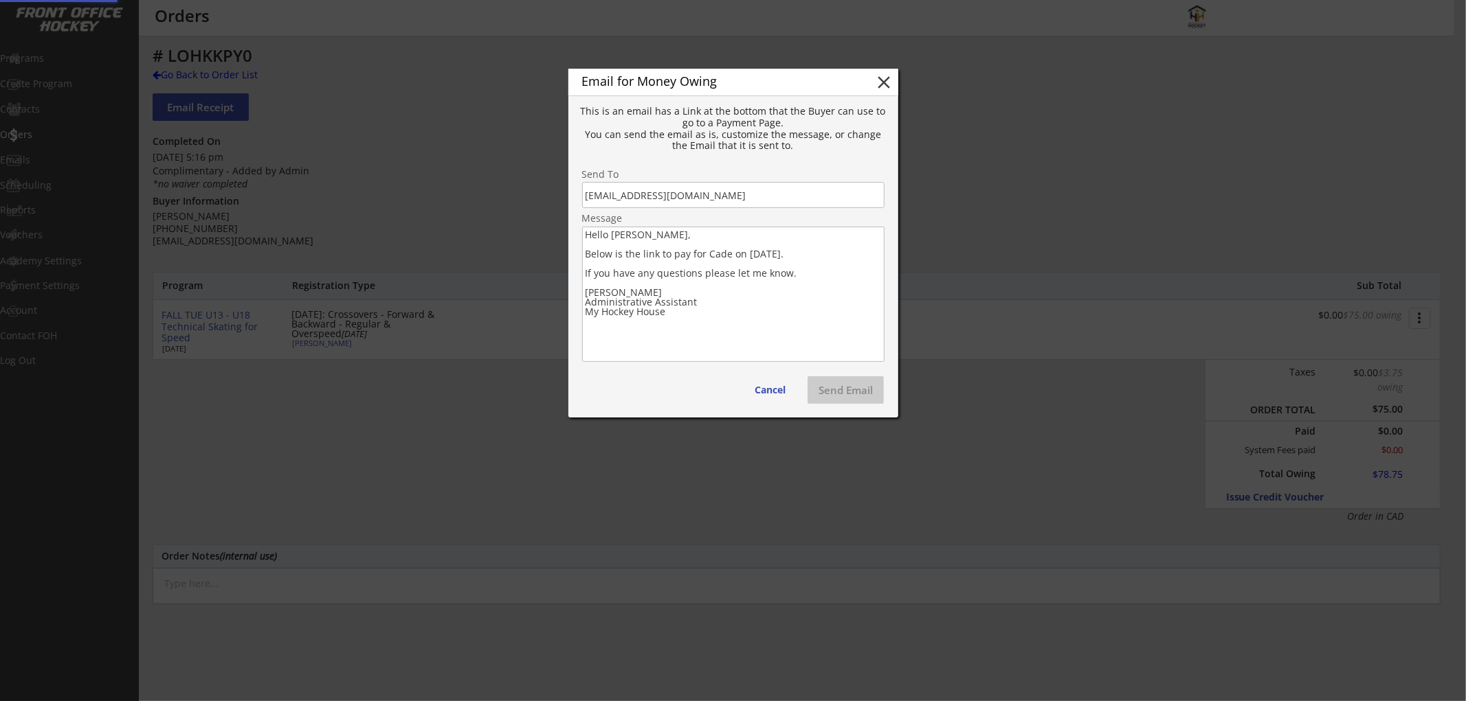
type textarea "Hello , There is still some money owing on your account from your Order with . …"
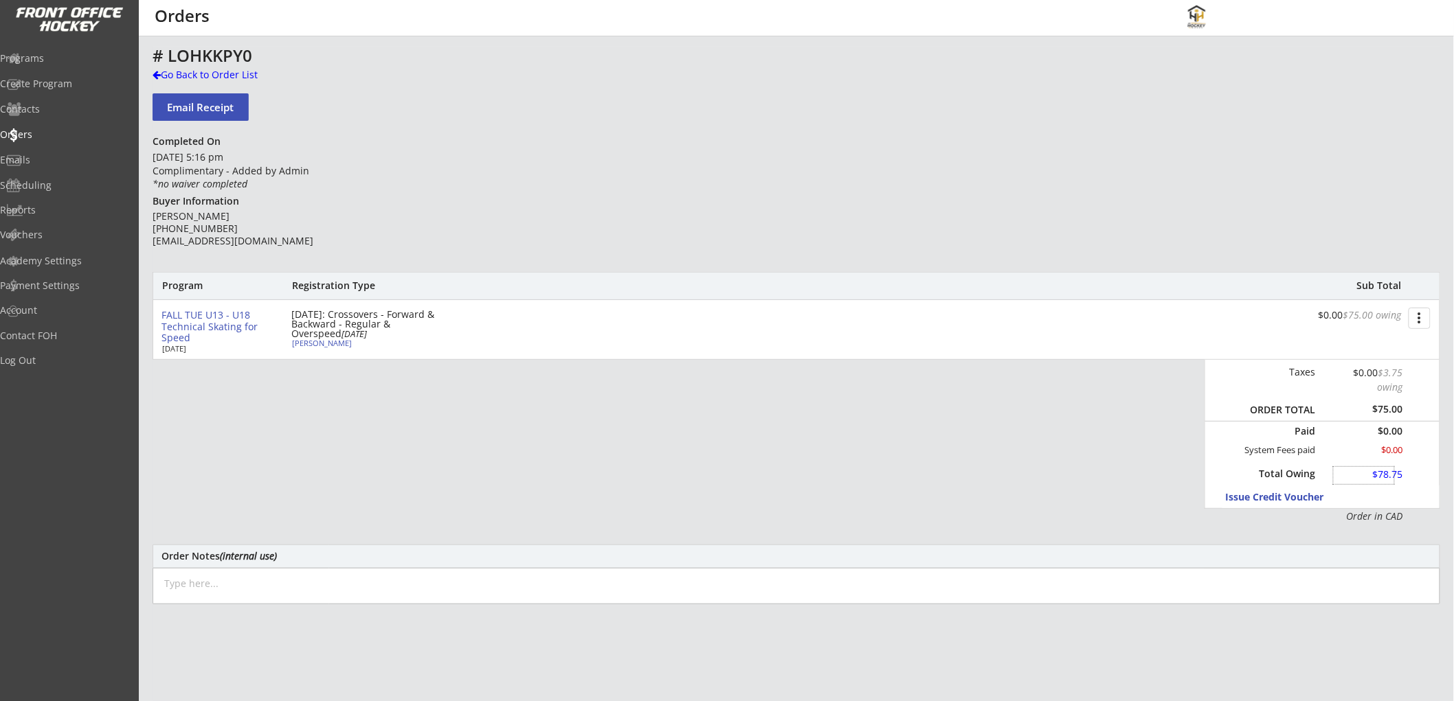
click at [1389, 475] on div at bounding box center [1364, 475] width 60 height 17
click at [1036, 460] on div "Program Registration Type Sub Total FALL TUE U13 - U18 Technical Skating for Sp…" at bounding box center [797, 397] width 1288 height 251
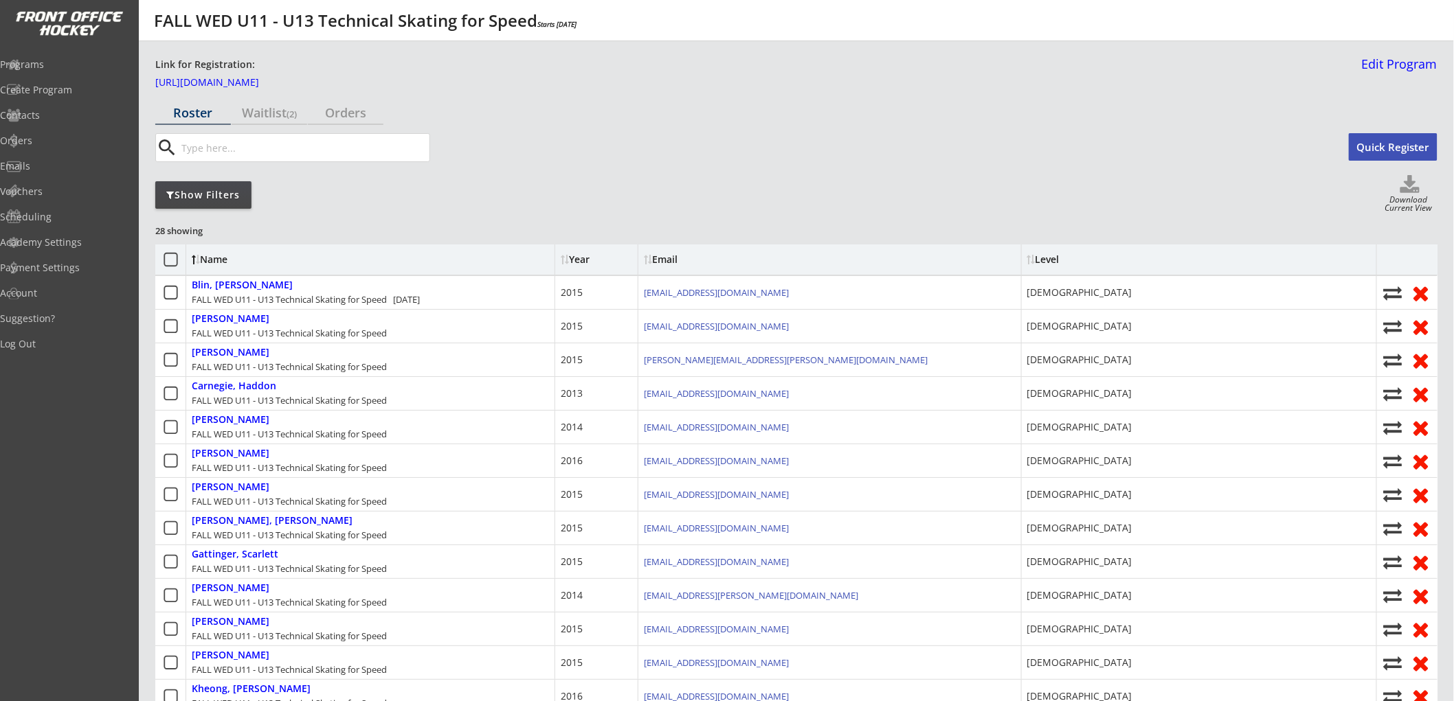
click at [215, 186] on div "Show Filters" at bounding box center [203, 194] width 96 height 27
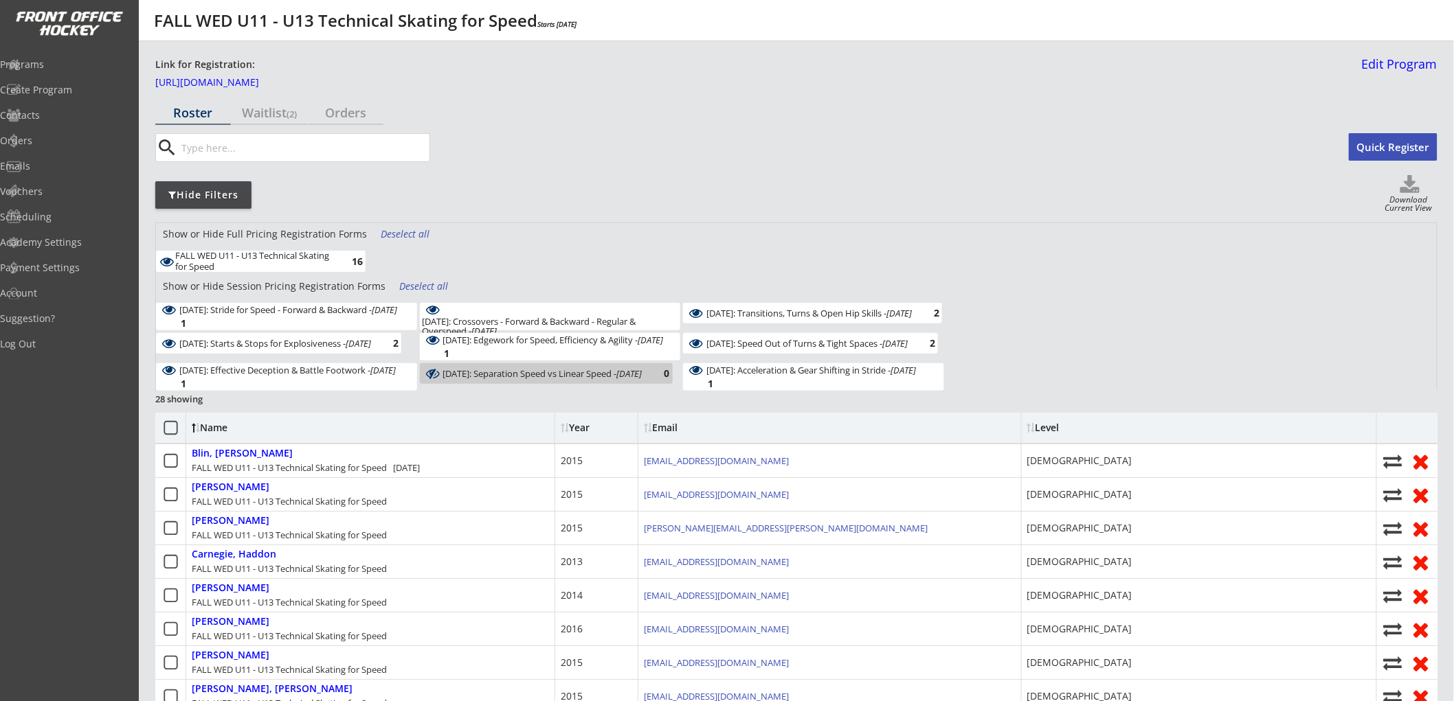
click at [404, 236] on div "Deselect all" at bounding box center [406, 234] width 51 height 14
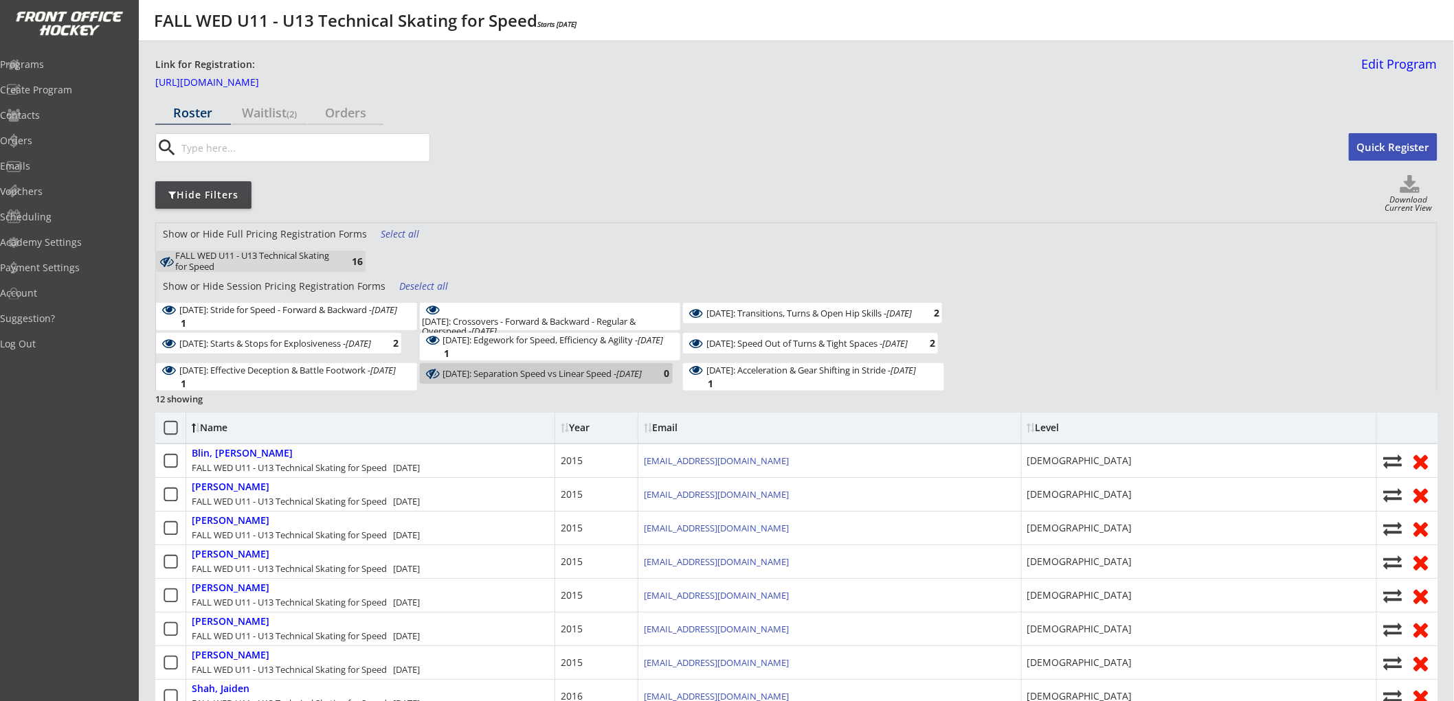
click at [366, 315] on div "October 15: Stride for Speed - Forward & Backward - Oct 15, 2025" at bounding box center [288, 310] width 218 height 10
click at [403, 284] on div "Deselect all" at bounding box center [424, 287] width 51 height 14
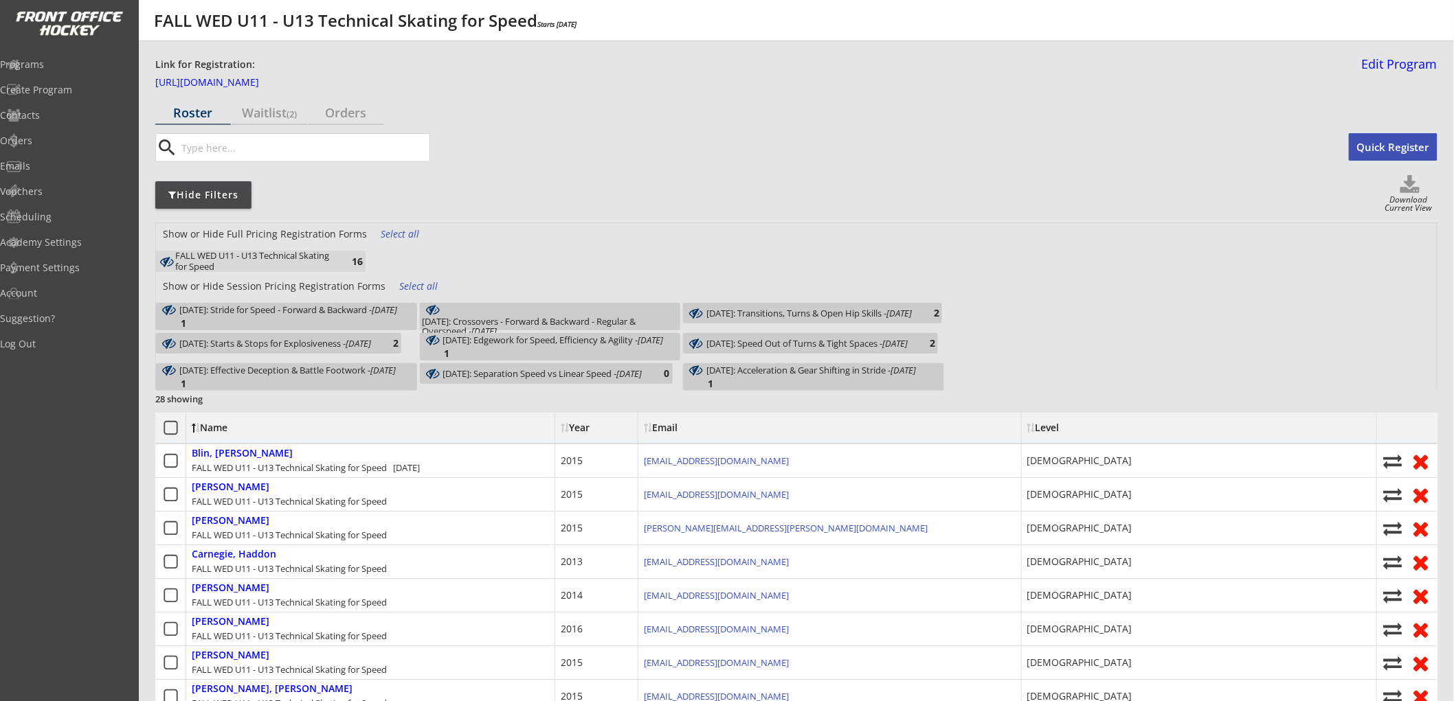
click at [388, 311] on div "October 15: Stride for Speed - Forward & Backward - Oct 15, 2025 1" at bounding box center [286, 316] width 261 height 27
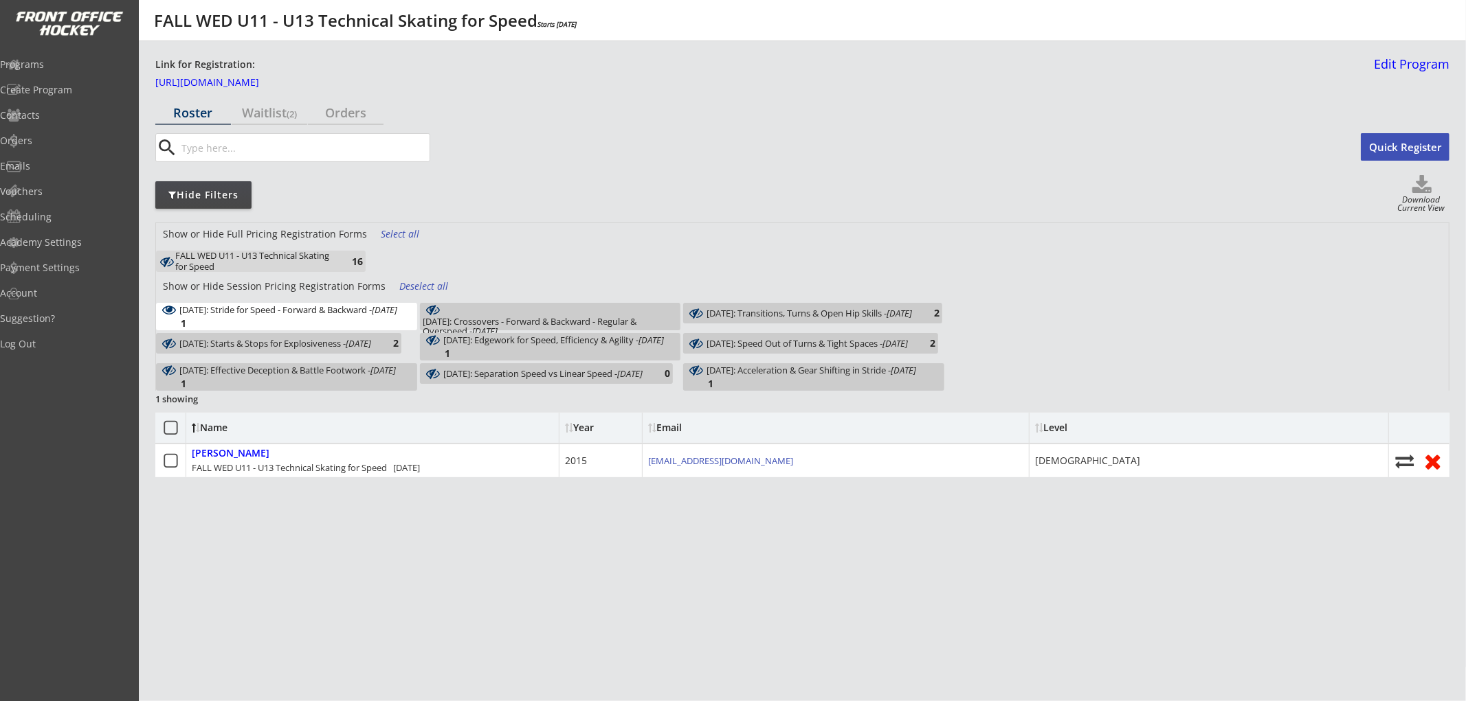
click at [562, 312] on div "October 22: Crossovers - Forward & Backward - Regular & Overspeed - Oct 22, 202…" at bounding box center [550, 316] width 261 height 27
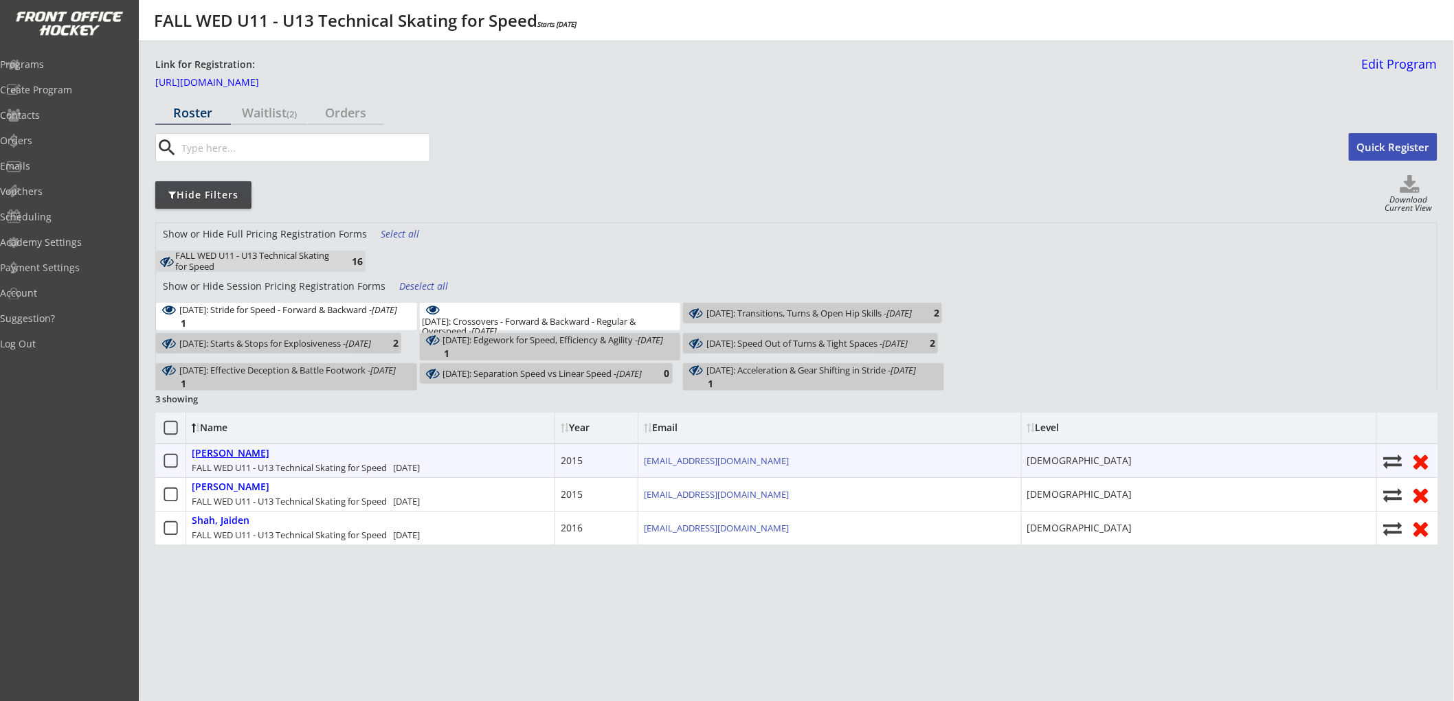
click at [251, 454] on div "Schollar, Mason" at bounding box center [231, 454] width 78 height 12
select select ""9 years old""
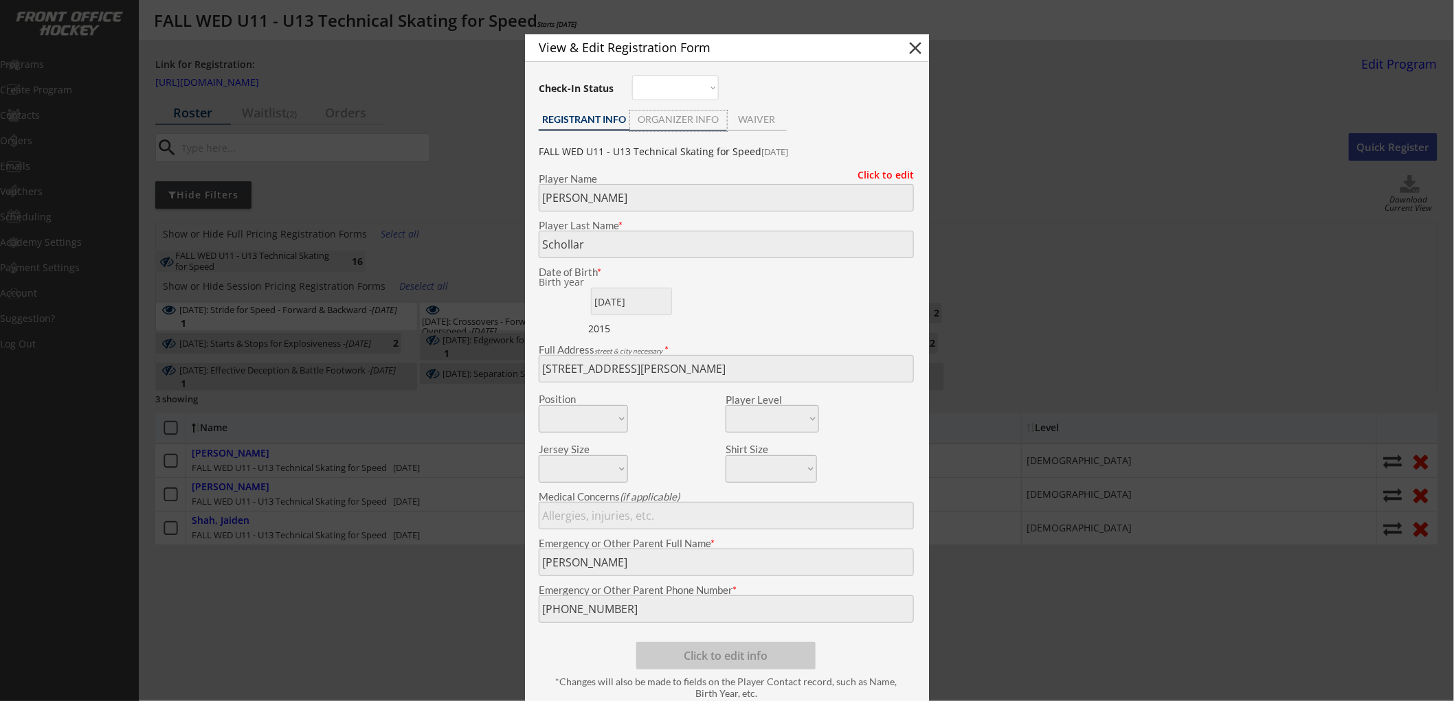
click at [683, 124] on div "ORGANIZER INFO" at bounding box center [678, 120] width 97 height 10
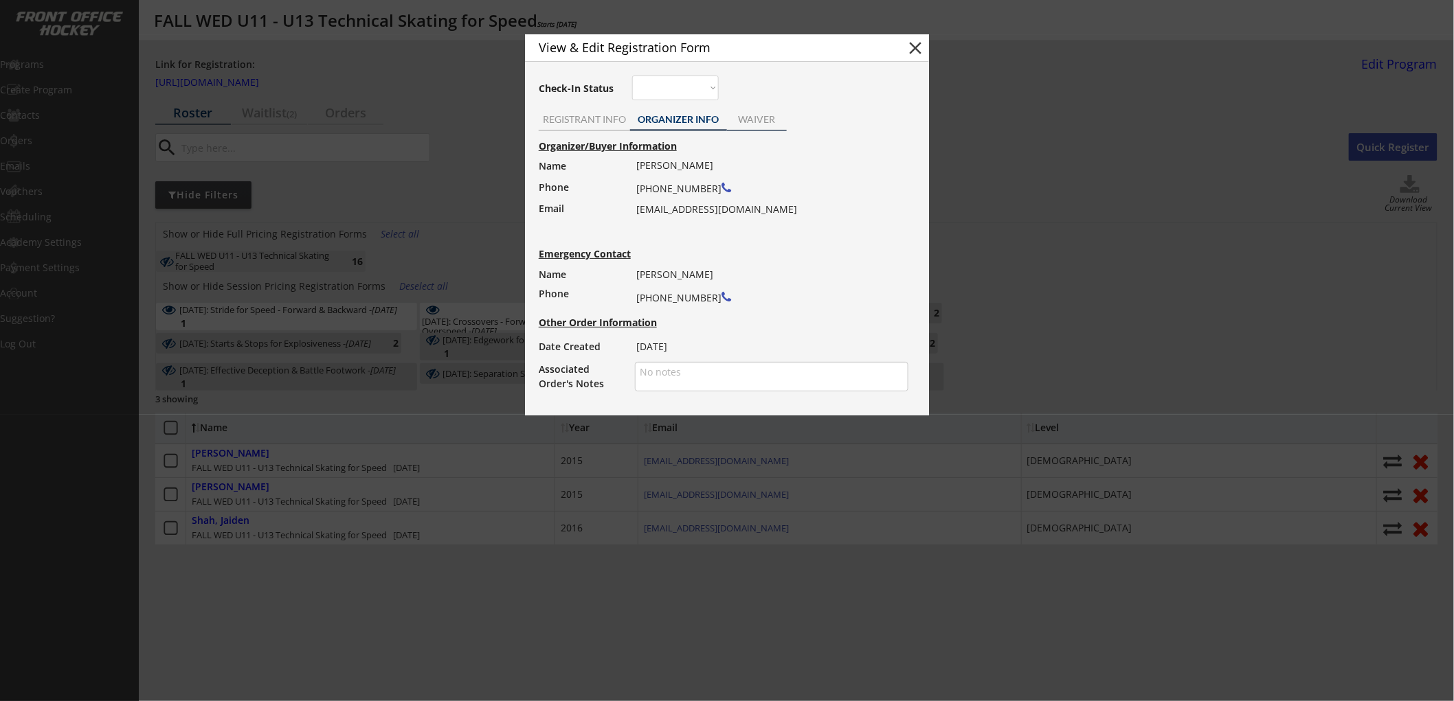
click at [752, 121] on div "WAIVER" at bounding box center [757, 120] width 60 height 10
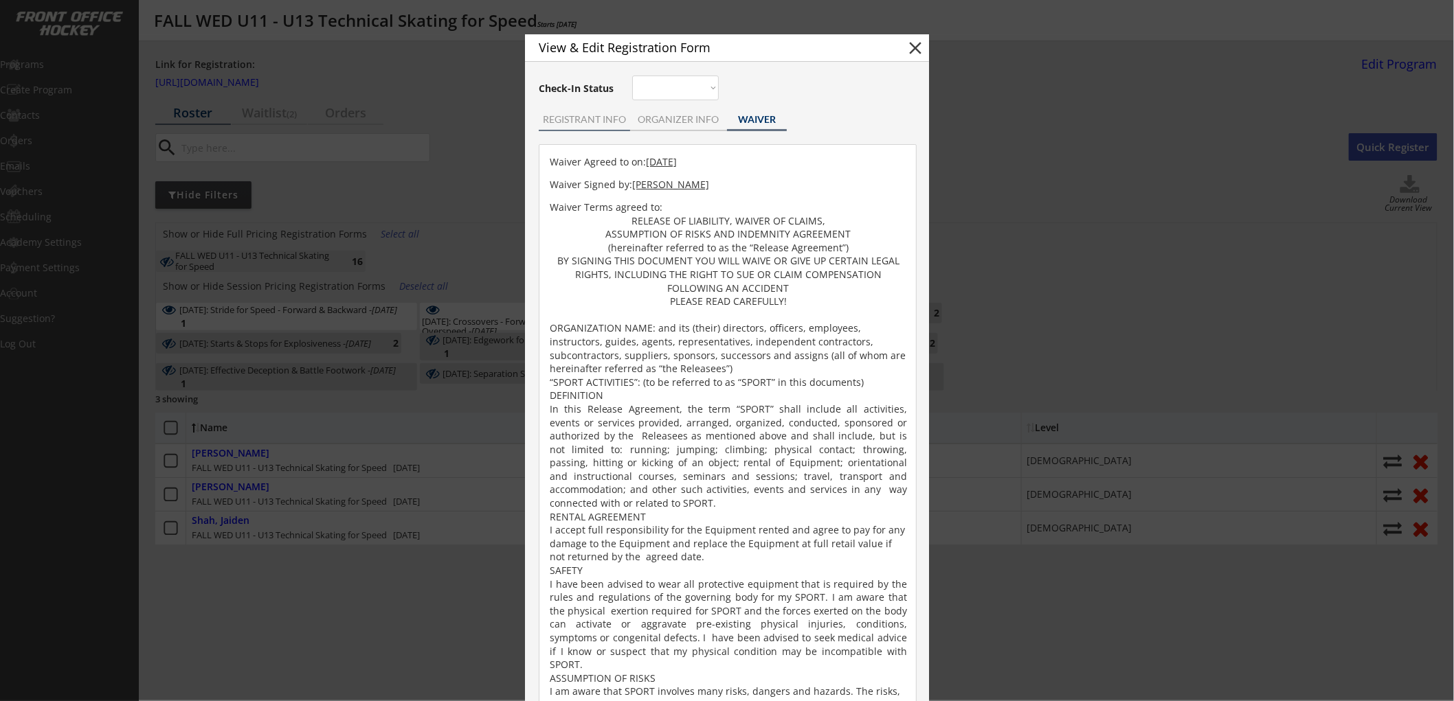
click at [574, 117] on div "REGISTRANT INFO" at bounding box center [584, 120] width 91 height 10
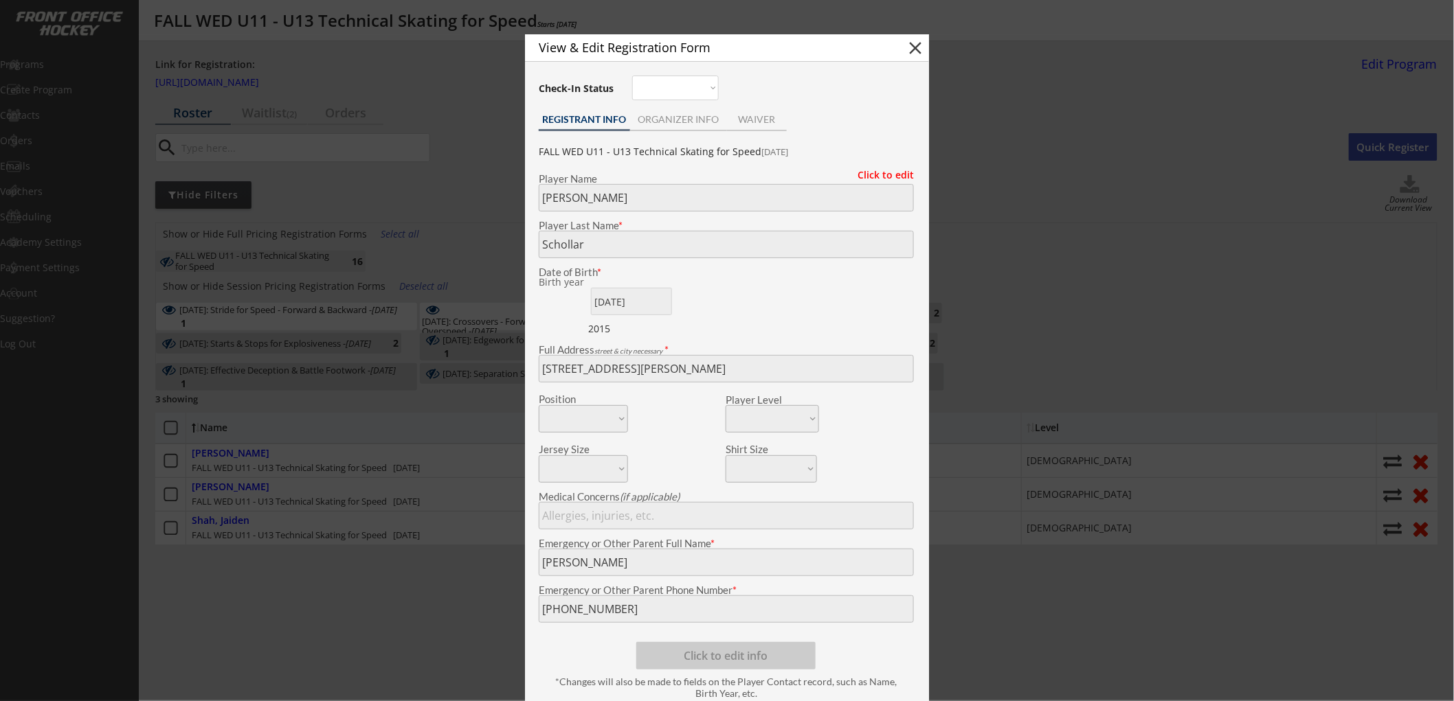
click at [915, 49] on button "close" at bounding box center [915, 48] width 21 height 21
select select ""PLACEHOLDER_1427118222253""
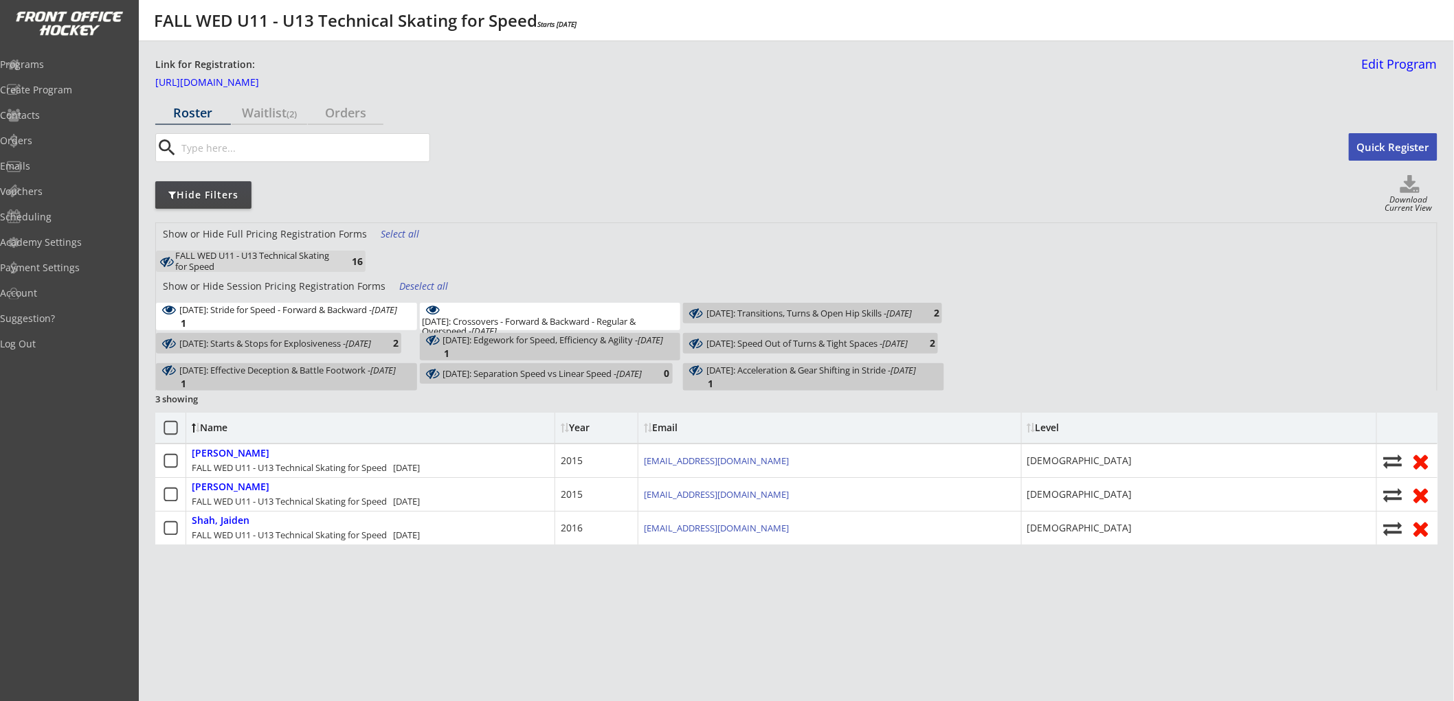
click at [627, 236] on div "Show or Hide Full Pricing Registration Forms Select all" at bounding box center [796, 236] width 1281 height 27
click at [60, 63] on div "Programs" at bounding box center [65, 65] width 124 height 10
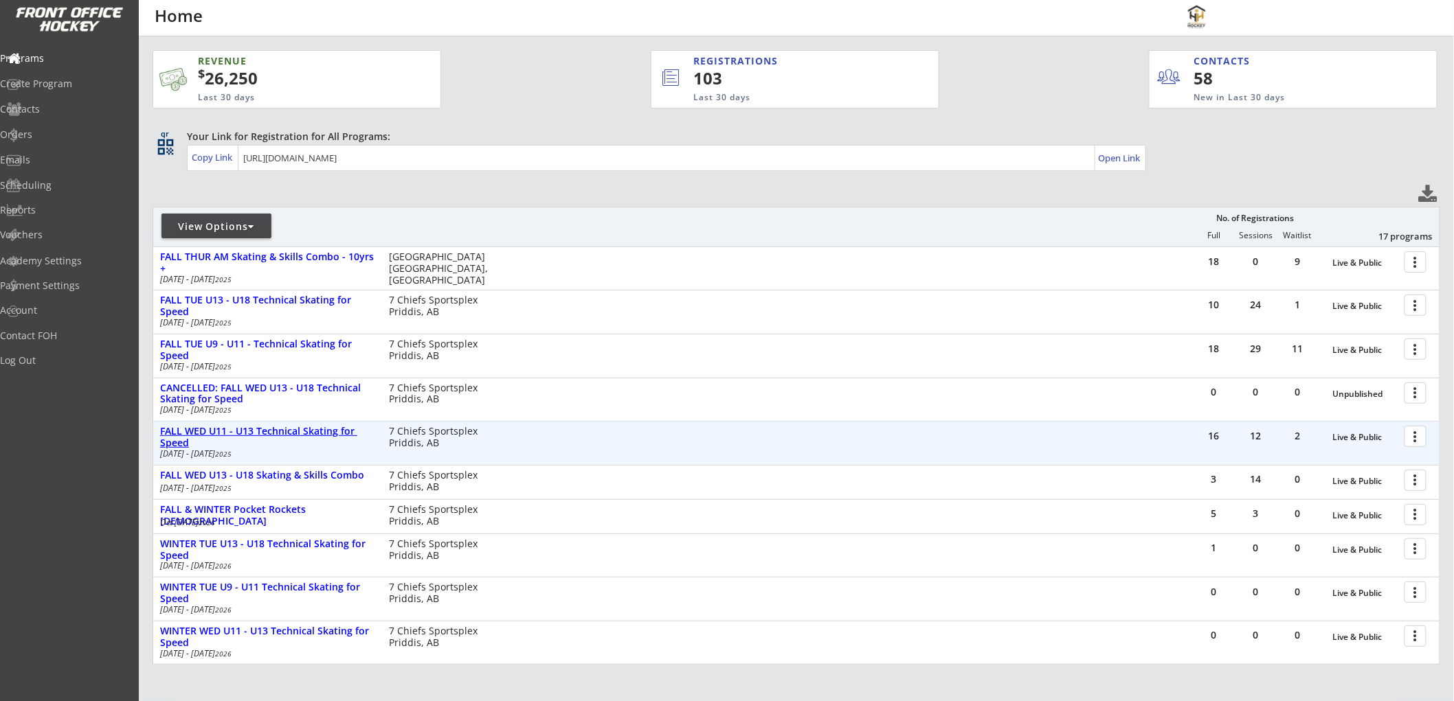
click at [243, 427] on div "FALL WED U11 - U13 Technical Skating for Speed" at bounding box center [267, 437] width 214 height 23
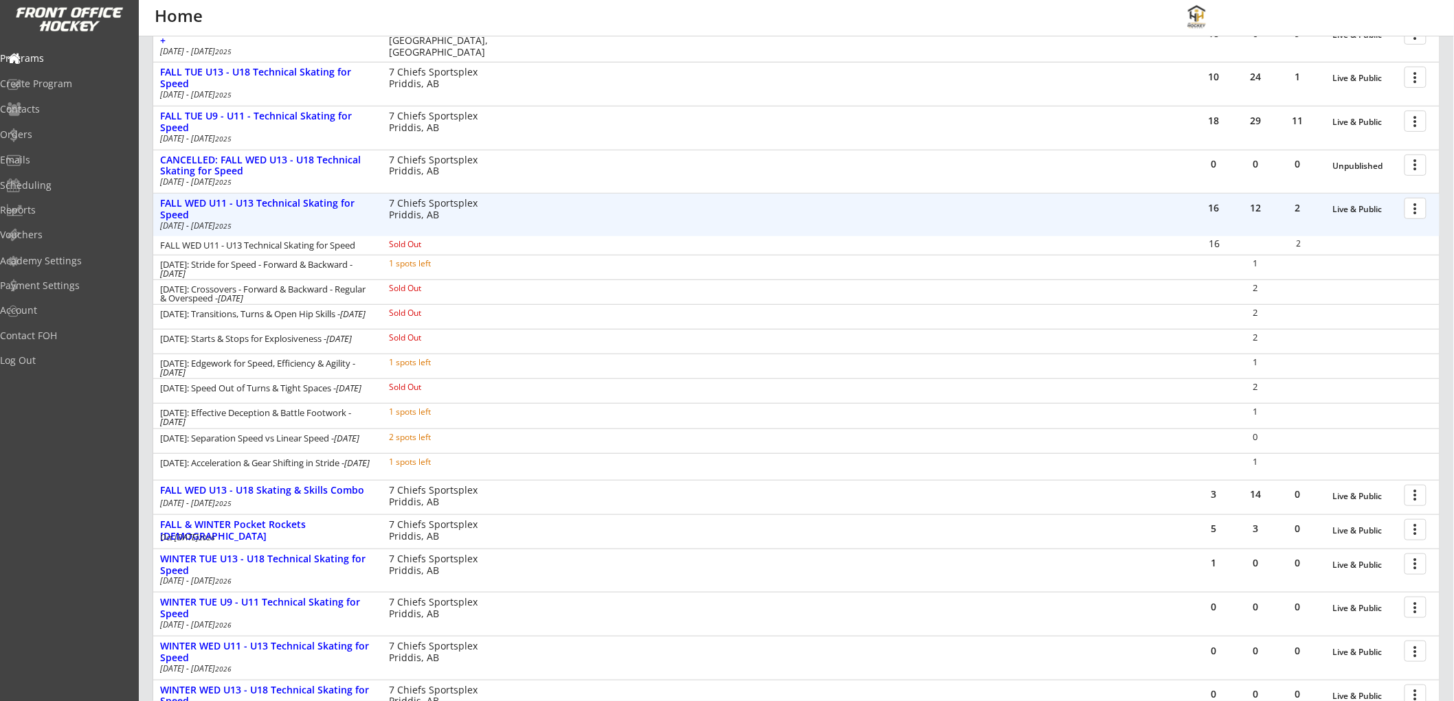
scroll to position [229, 0]
click at [1413, 204] on div at bounding box center [1418, 207] width 24 height 24
click at [56, 131] on div "Orders" at bounding box center [65, 135] width 124 height 10
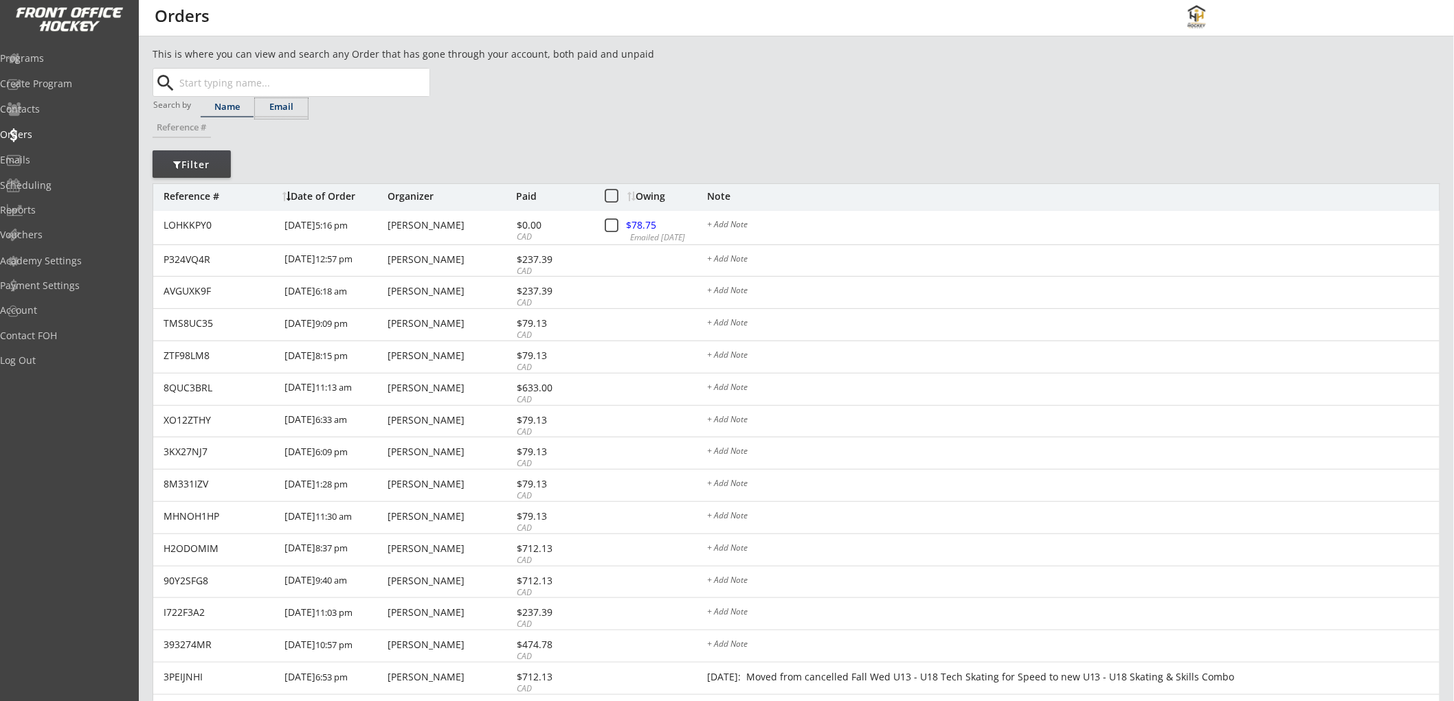
click at [289, 109] on div "Email" at bounding box center [281, 106] width 53 height 9
click at [294, 86] on input "text" at bounding box center [303, 82] width 253 height 27
paste input "[EMAIL_ADDRESS][DOMAIN_NAME]"
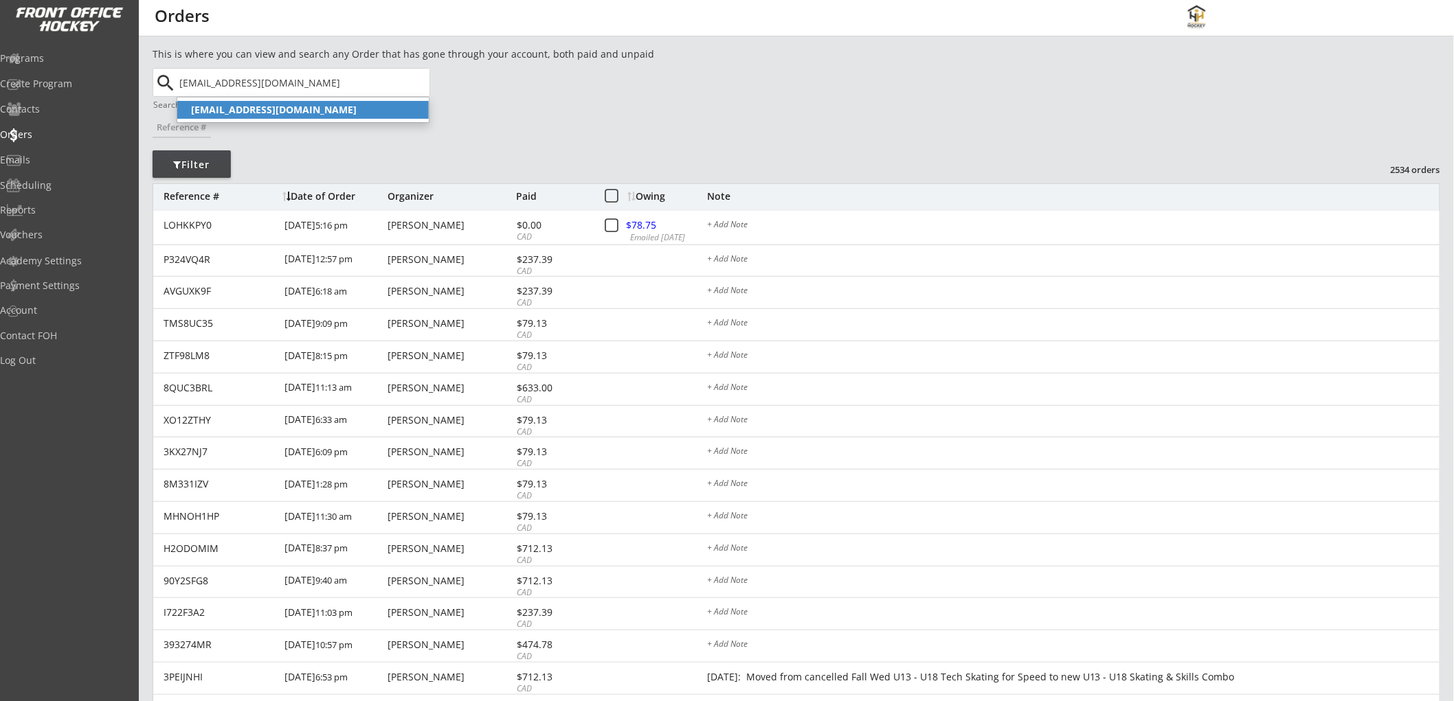
click at [270, 103] on strong "[EMAIL_ADDRESS][DOMAIN_NAME]" at bounding box center [274, 109] width 166 height 13
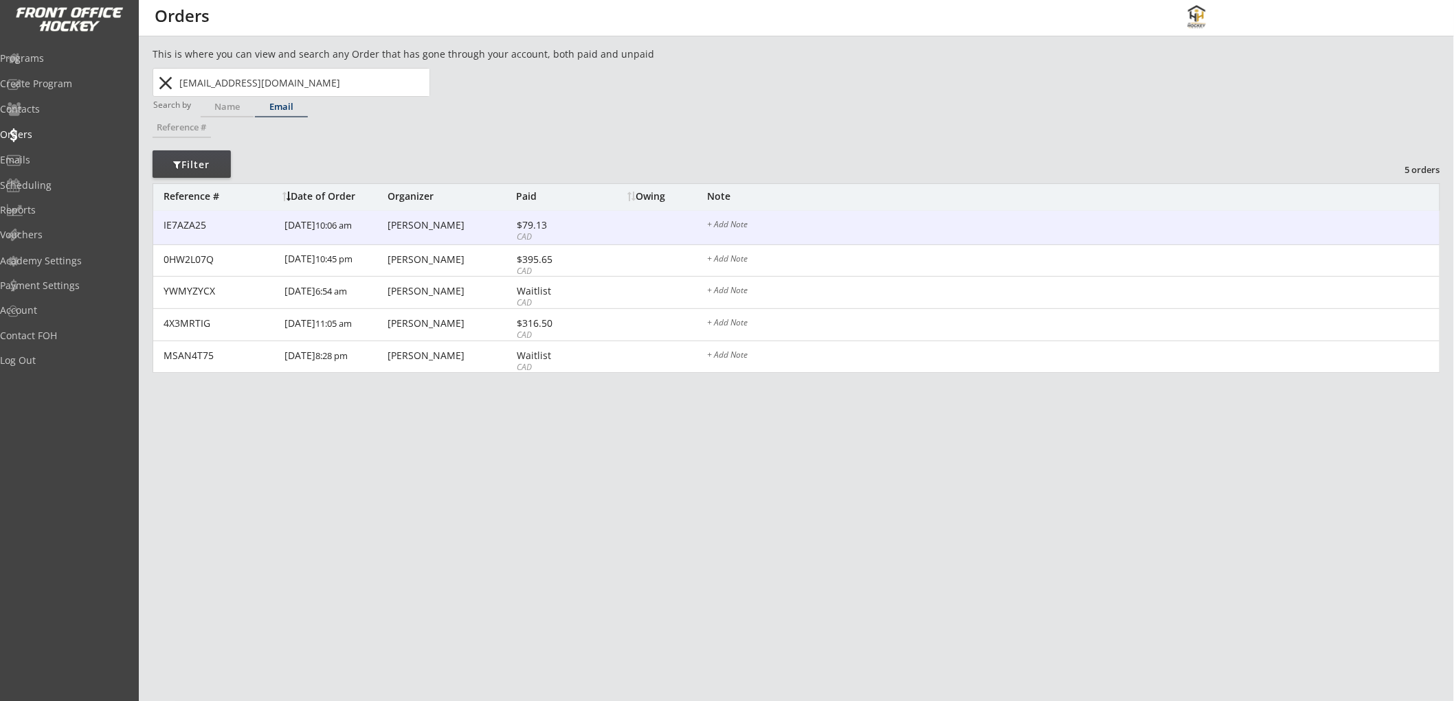
type input "[EMAIL_ADDRESS][DOMAIN_NAME]"
click at [591, 225] on div "IE7AZA25 [DATE] 10:06 am [PERSON_NAME] $79.13 CAD $78.75 Emailed [DATE] + Add N…" at bounding box center [796, 228] width 1286 height 34
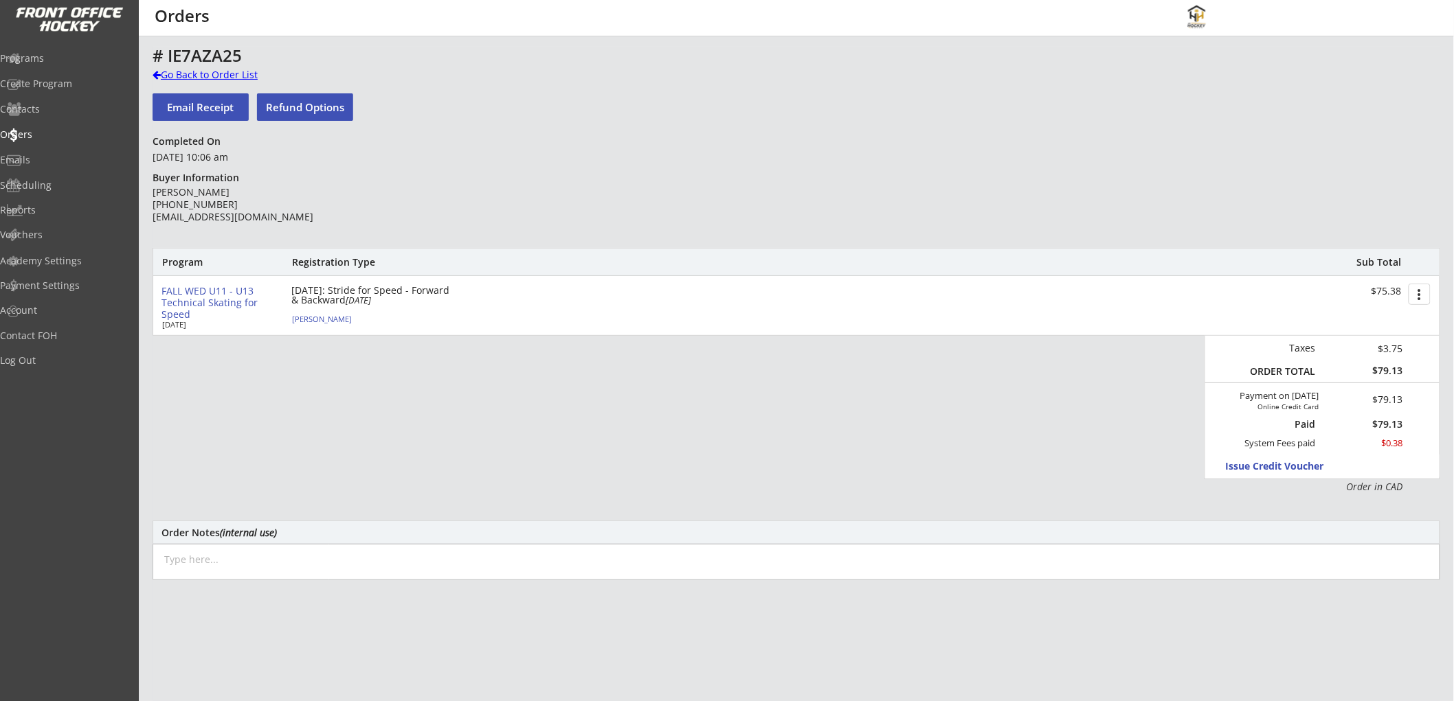
click at [186, 71] on div "Go Back to Order List" at bounding box center [224, 75] width 142 height 14
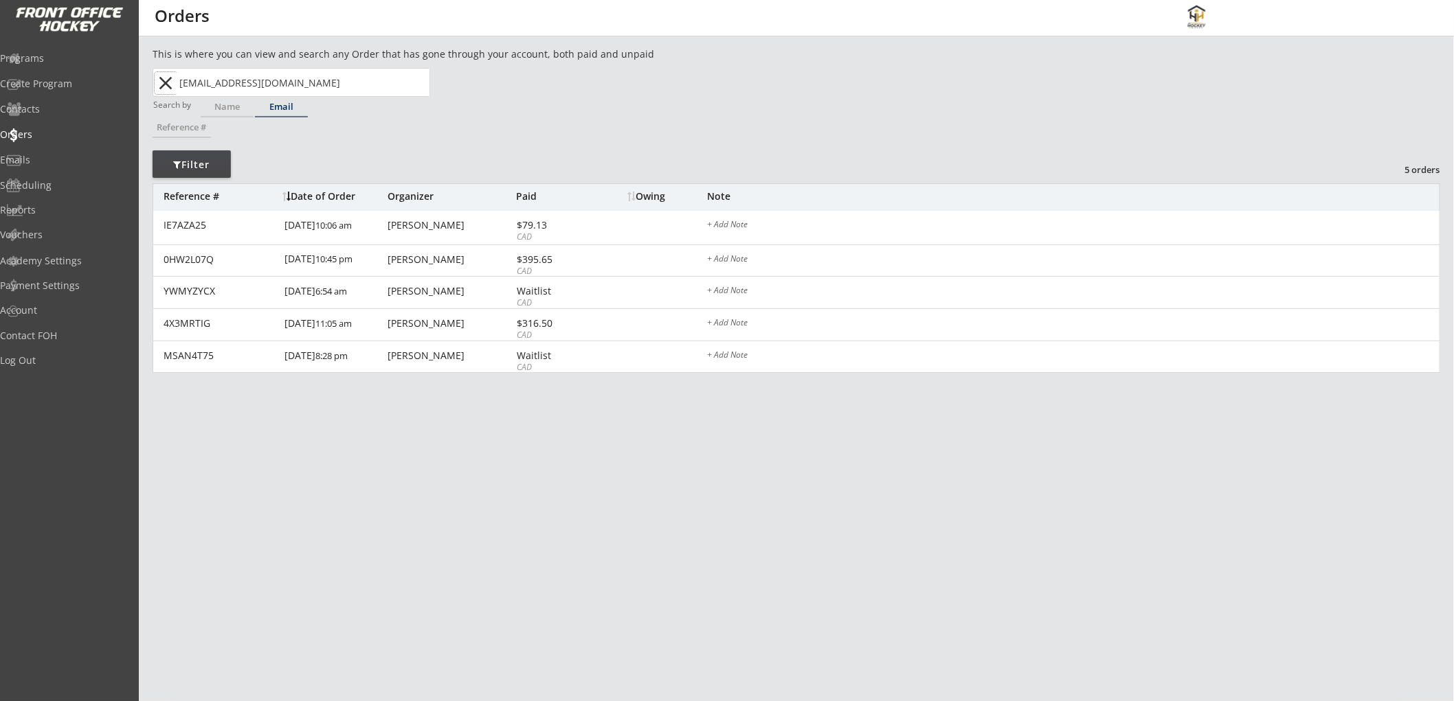
click at [164, 80] on button "close" at bounding box center [166, 83] width 23 height 22
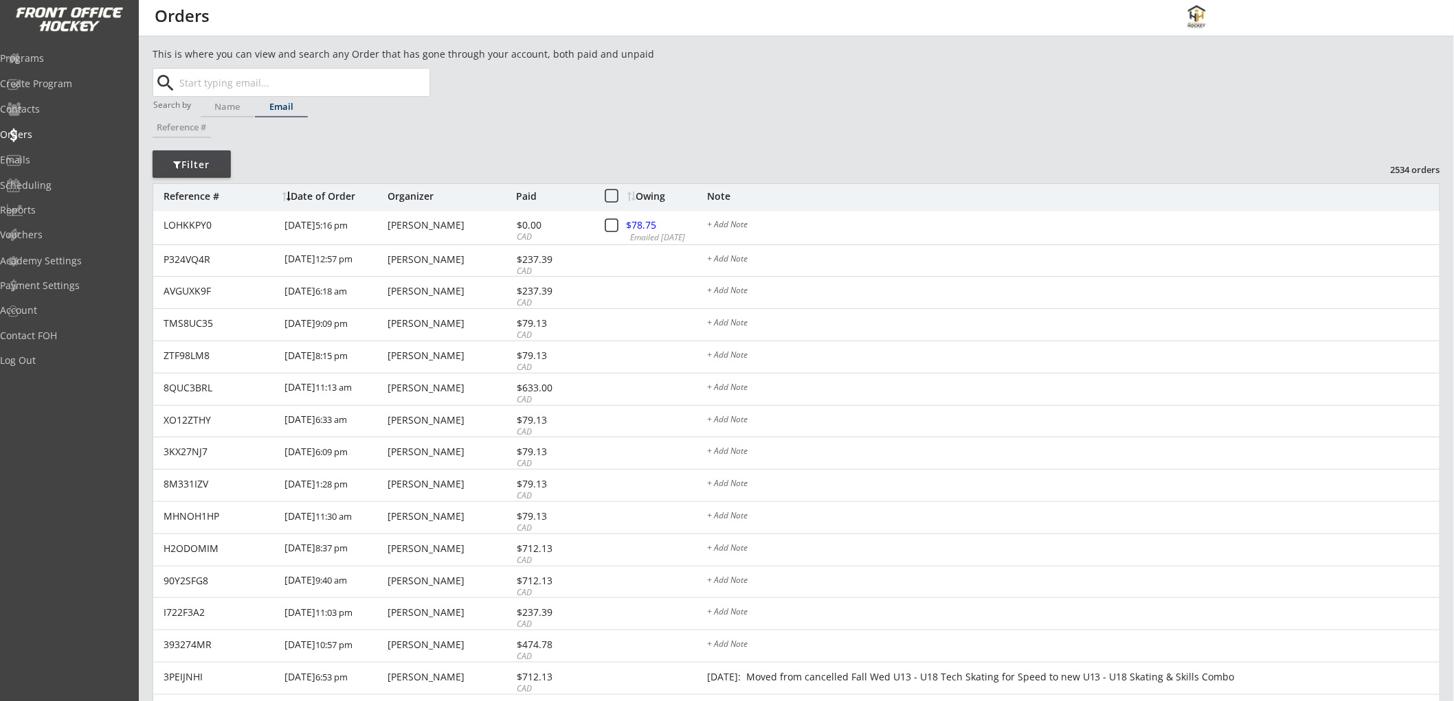
paste input "[EMAIL_ADDRESS][DOMAIN_NAME]"
click at [296, 106] on strong "[EMAIL_ADDRESS][DOMAIN_NAME]" at bounding box center [274, 109] width 166 height 13
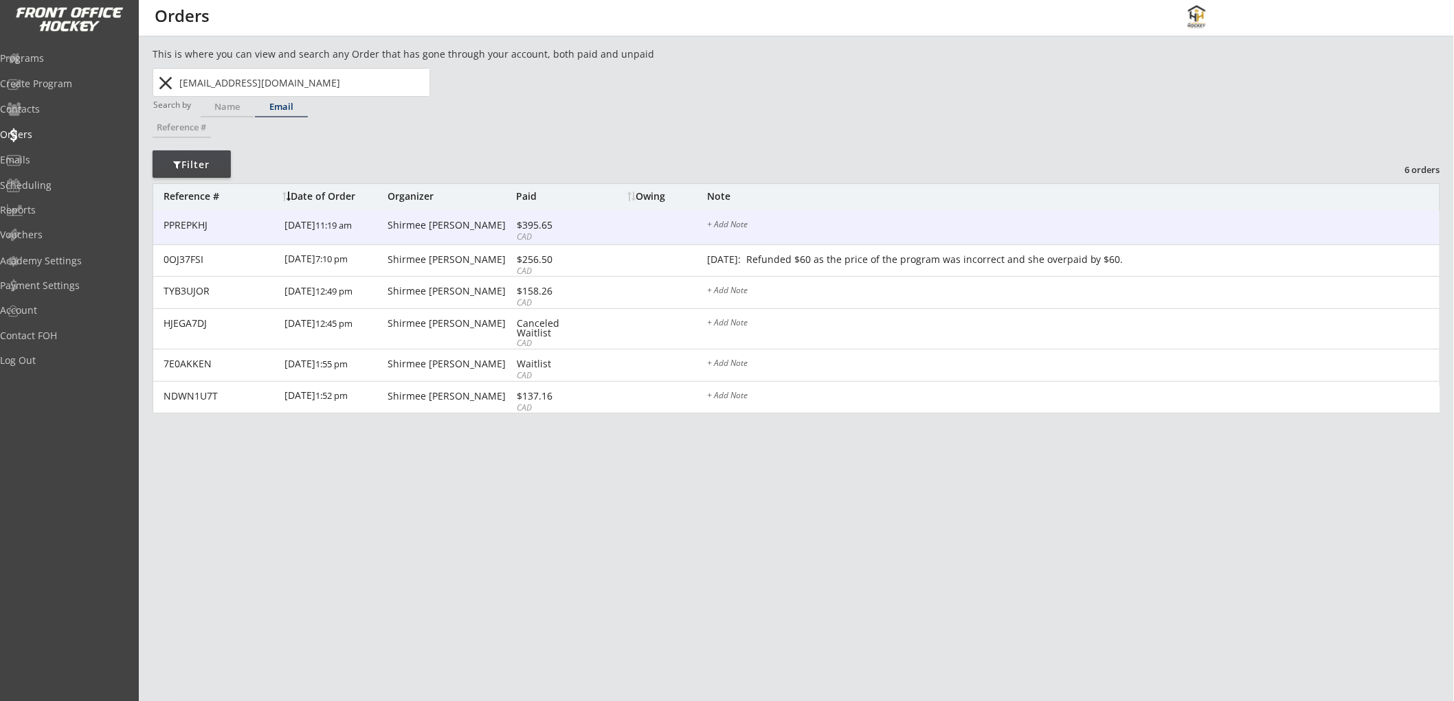
type input "[EMAIL_ADDRESS][DOMAIN_NAME]"
click at [607, 223] on div "PPREPKHJ 9/05/25 11:19 am Shirmee Doshi $395.65 CAD $78.75 Emailed 10/08/25 + A…" at bounding box center [796, 228] width 1286 height 34
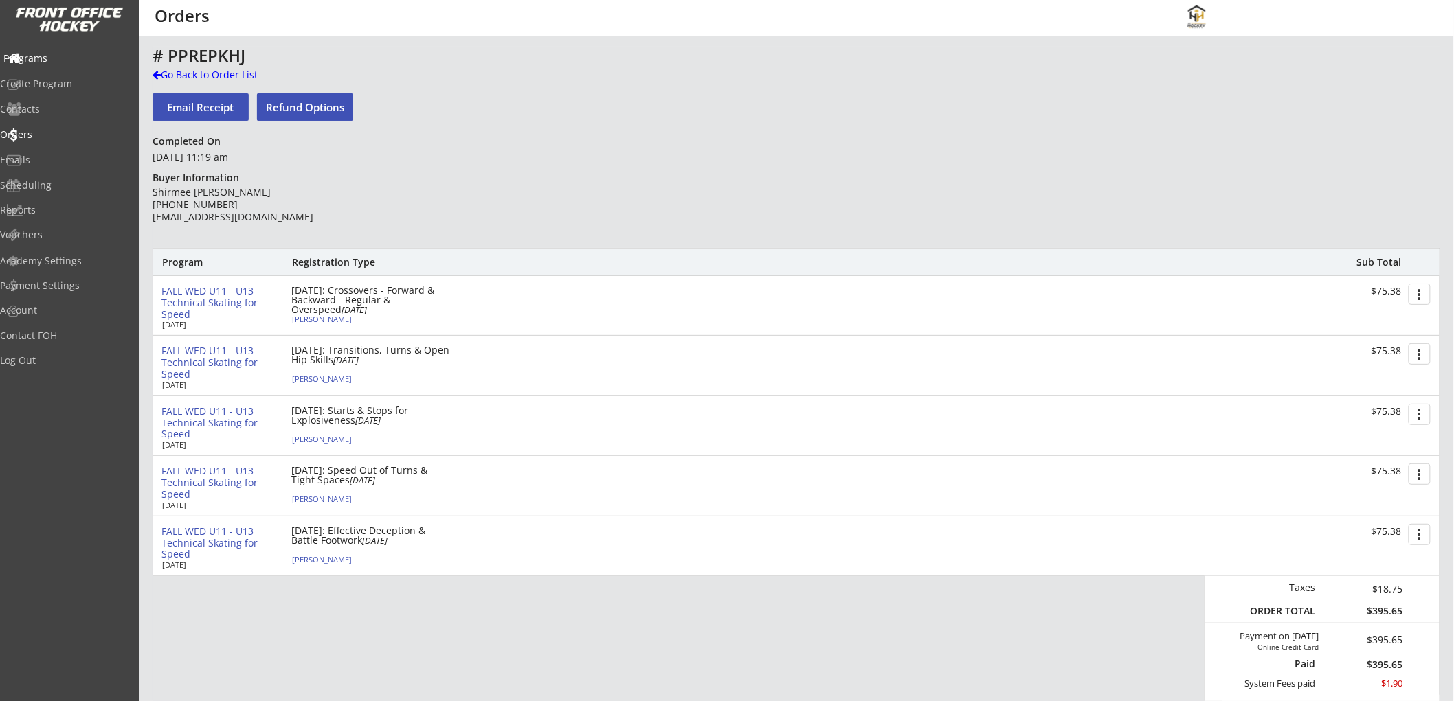
click at [76, 58] on div "Programs" at bounding box center [65, 59] width 124 height 10
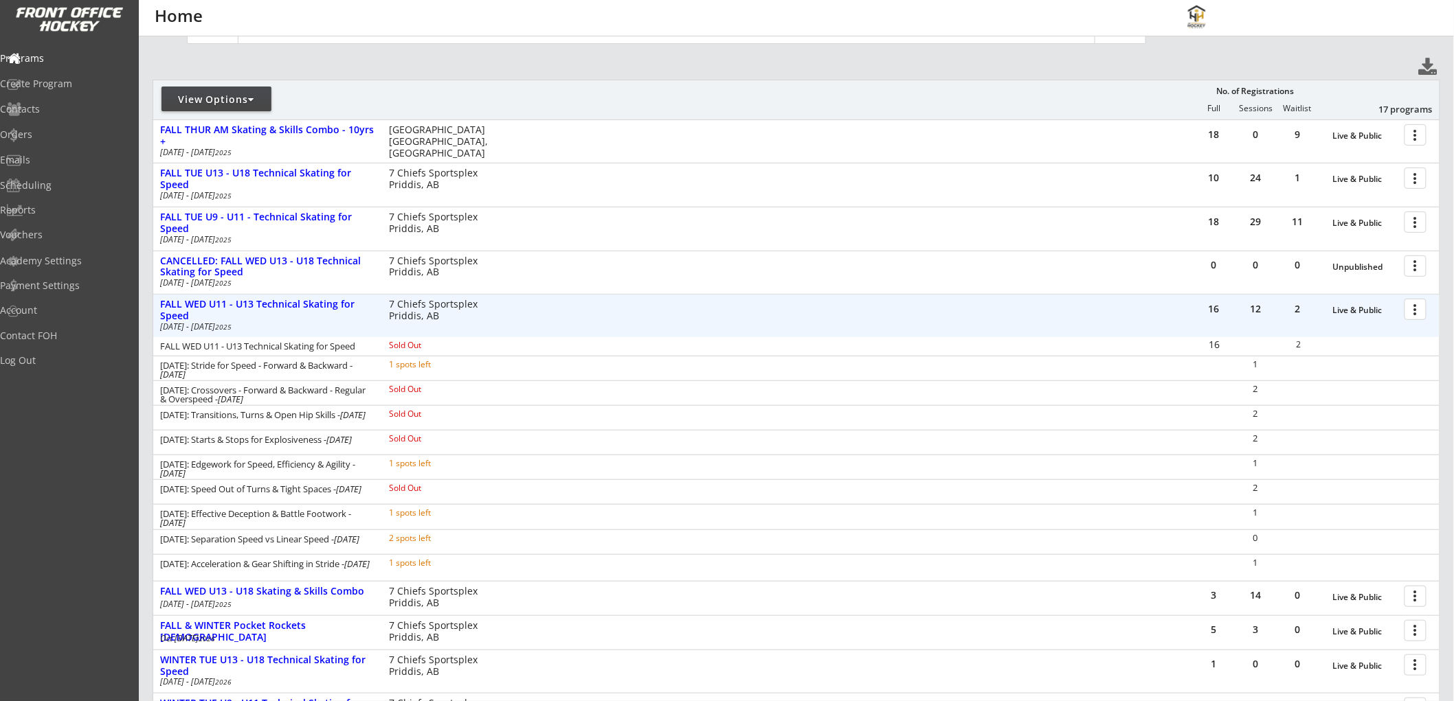
scroll to position [153, 0]
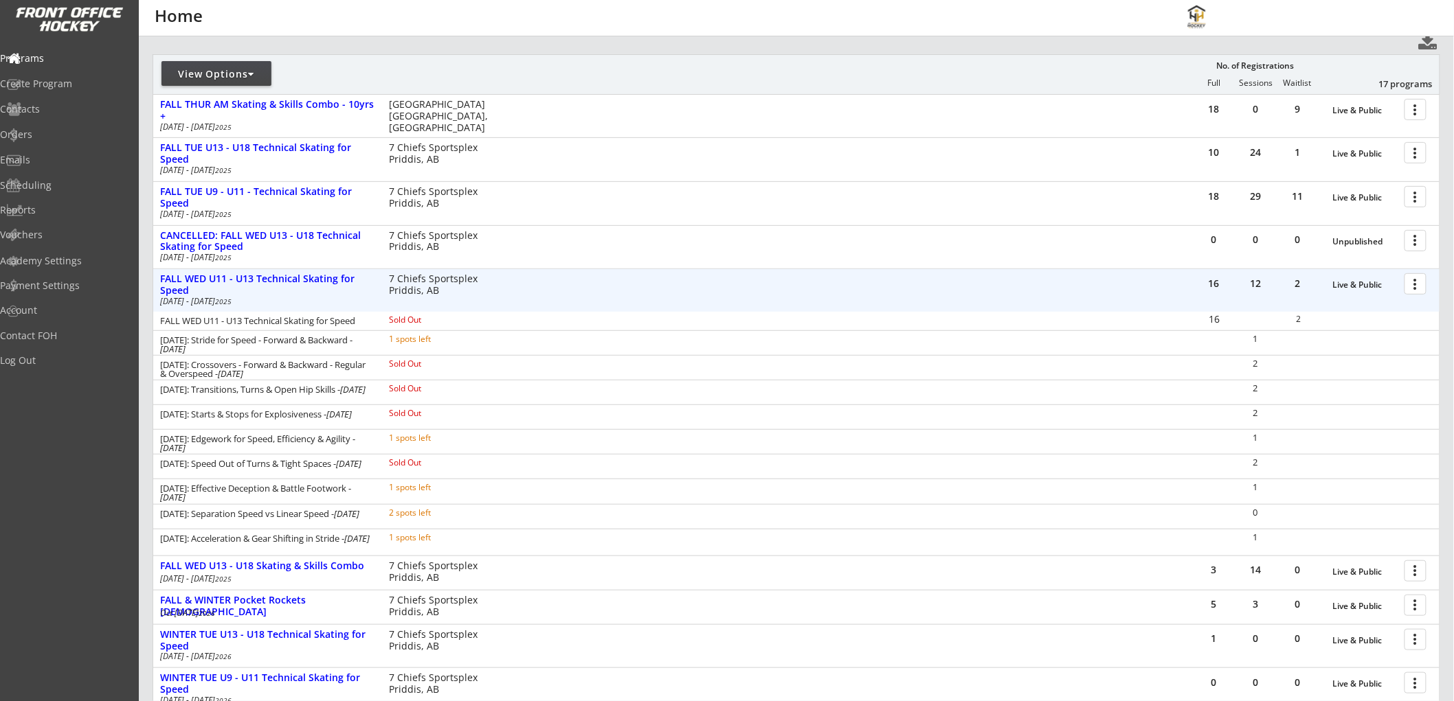
click at [1417, 280] on div at bounding box center [1418, 283] width 24 height 24
click at [210, 272] on div "FALL WED U11 - U13 Technical Skating for Speed" at bounding box center [267, 284] width 214 height 25
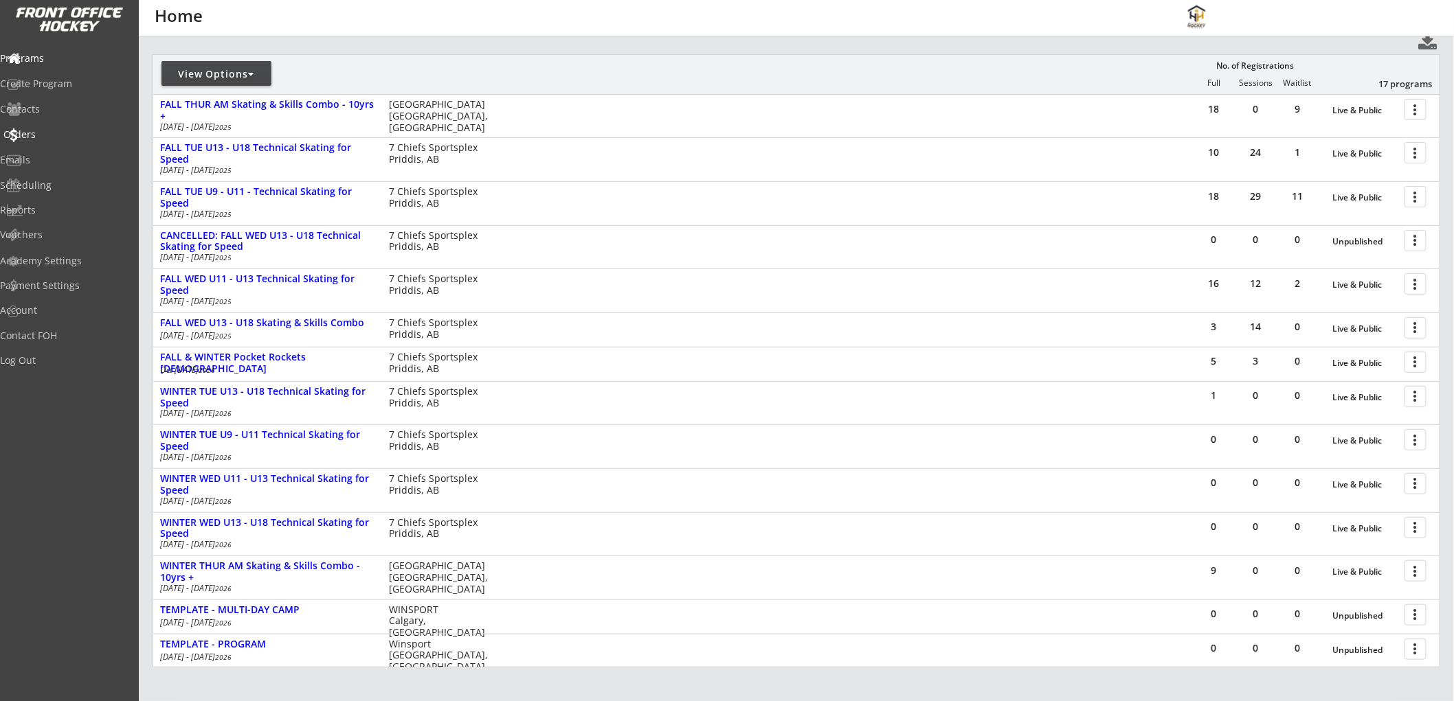
click at [42, 130] on div "Orders" at bounding box center [65, 135] width 124 height 10
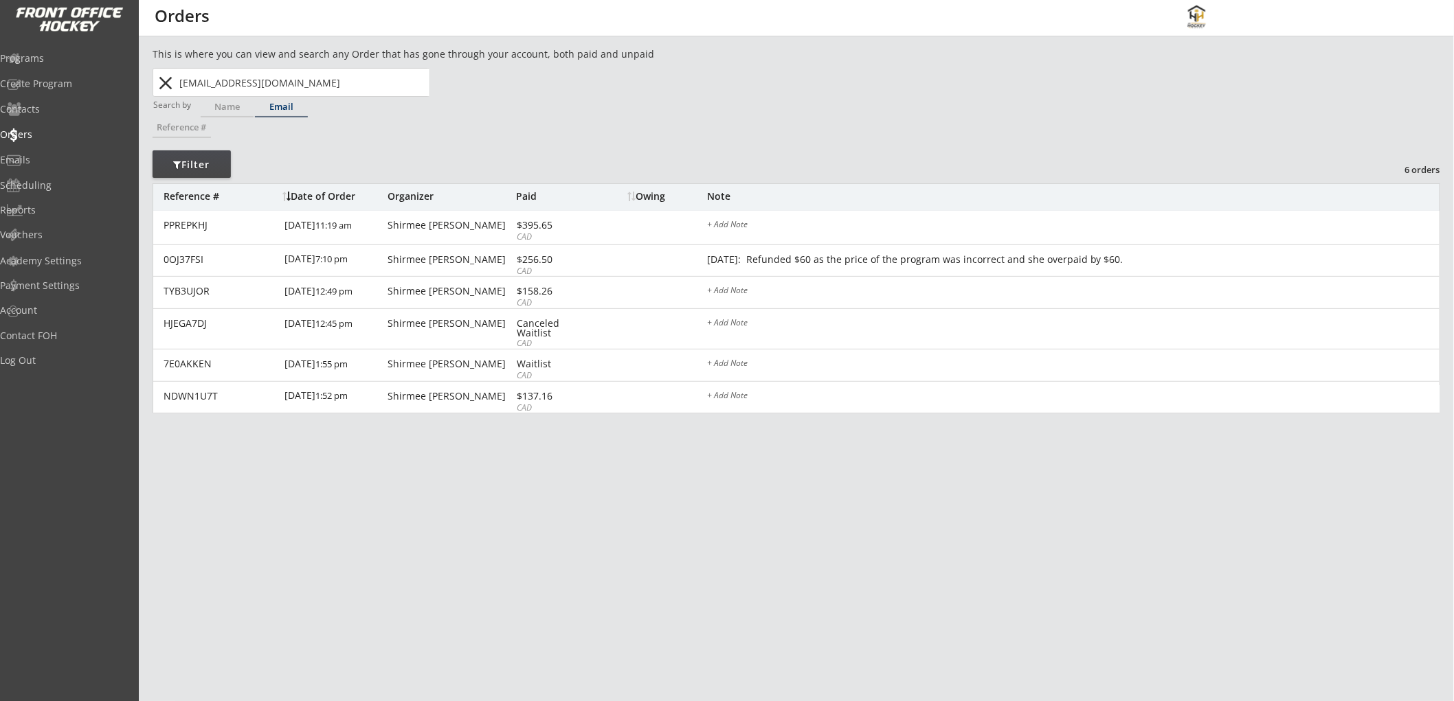
click at [162, 87] on button "close" at bounding box center [166, 83] width 23 height 22
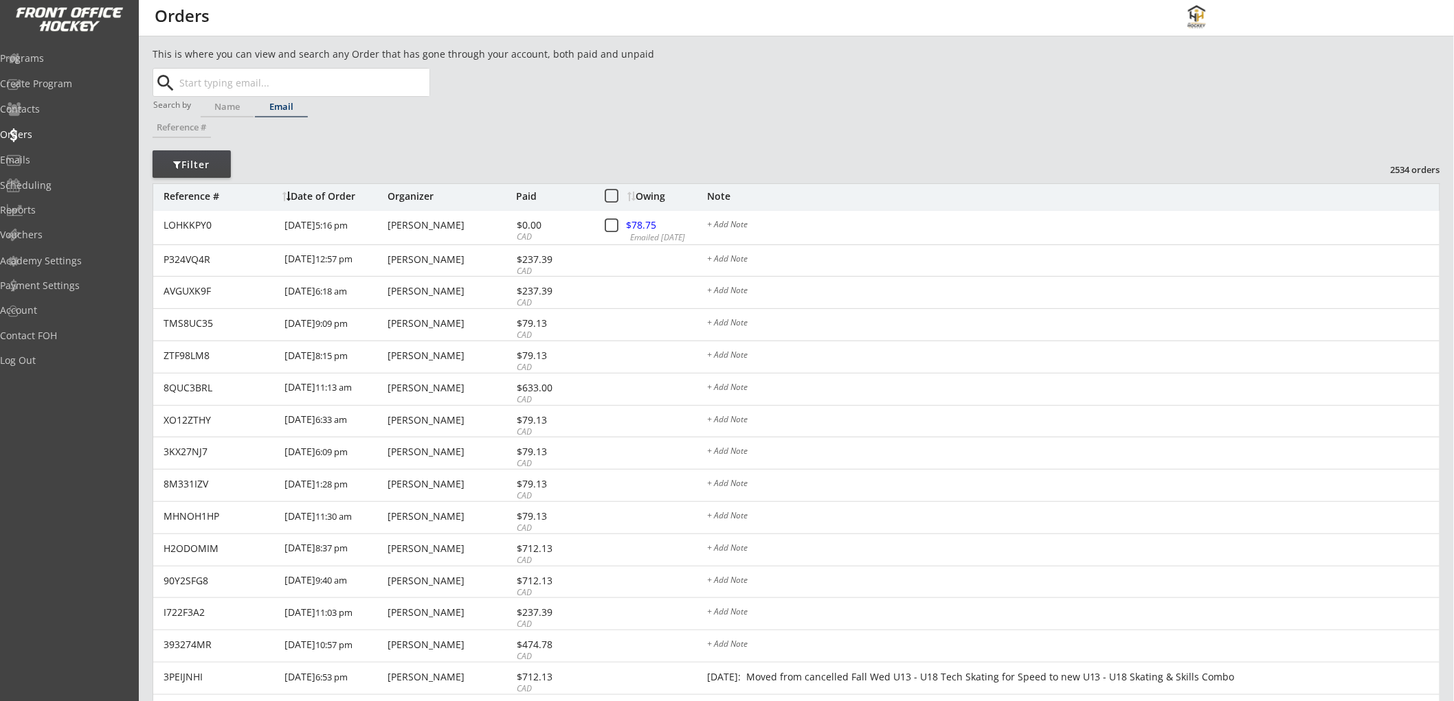
click at [229, 83] on input "text" at bounding box center [303, 82] width 253 height 27
type input "arie"
click at [246, 76] on input "text" at bounding box center [303, 82] width 253 height 27
type input "arie"
click at [225, 102] on div "Name" at bounding box center [227, 106] width 53 height 9
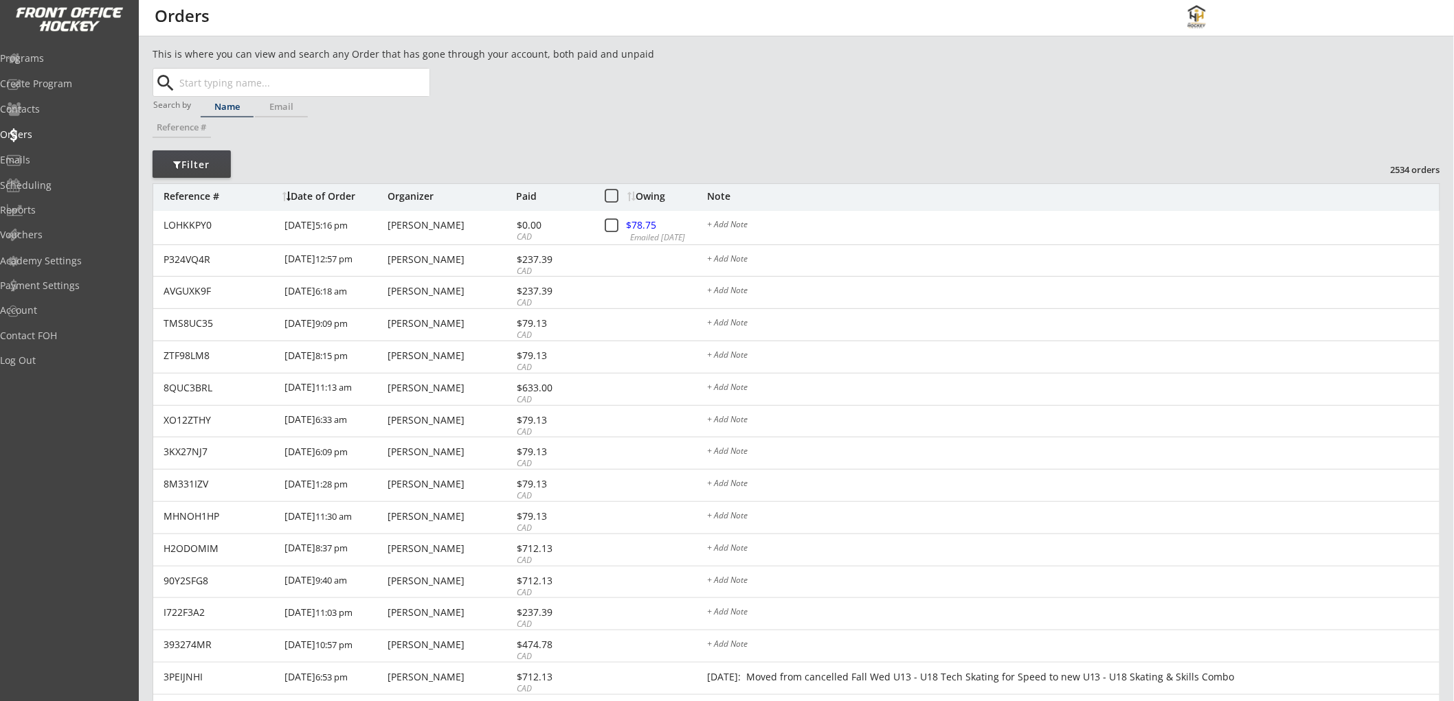
click at [242, 82] on input "text" at bounding box center [303, 82] width 253 height 27
type input "ar"
type input "arie Vdovine"
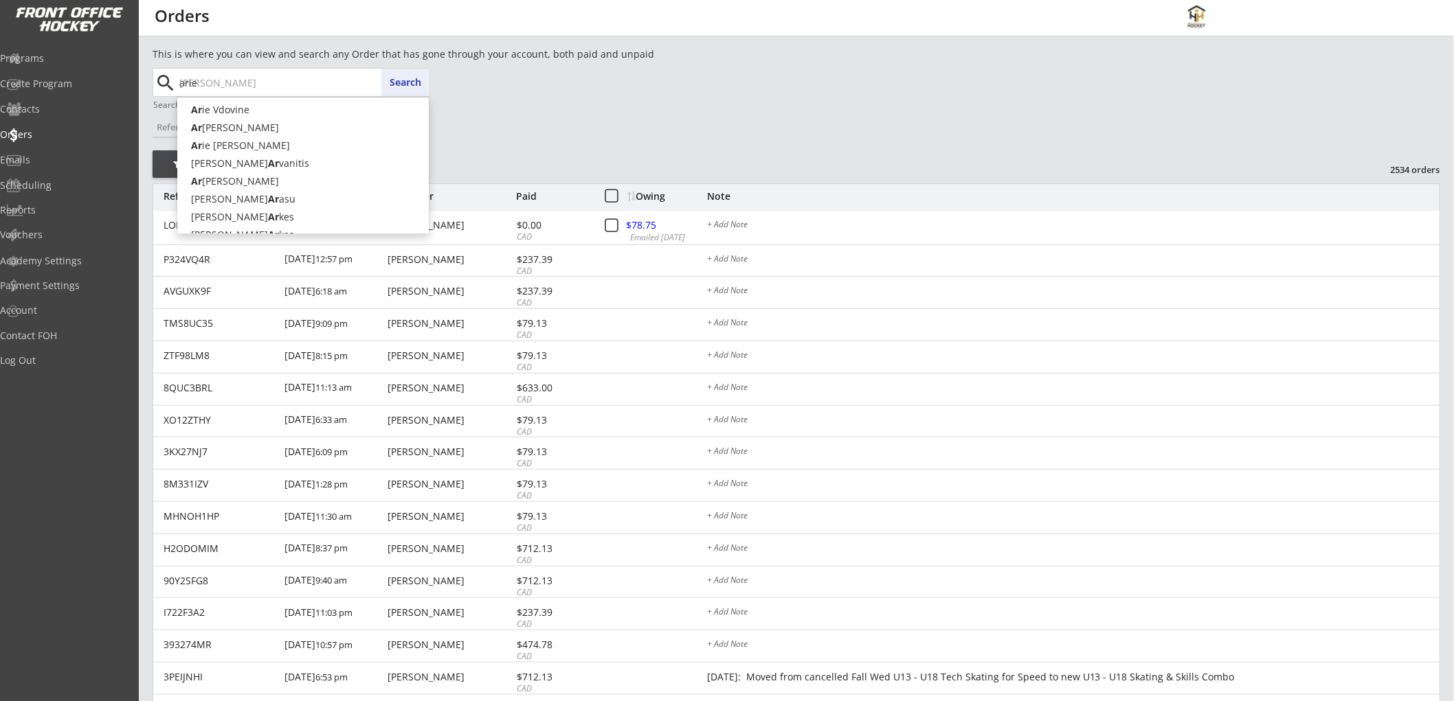
type input "arie"
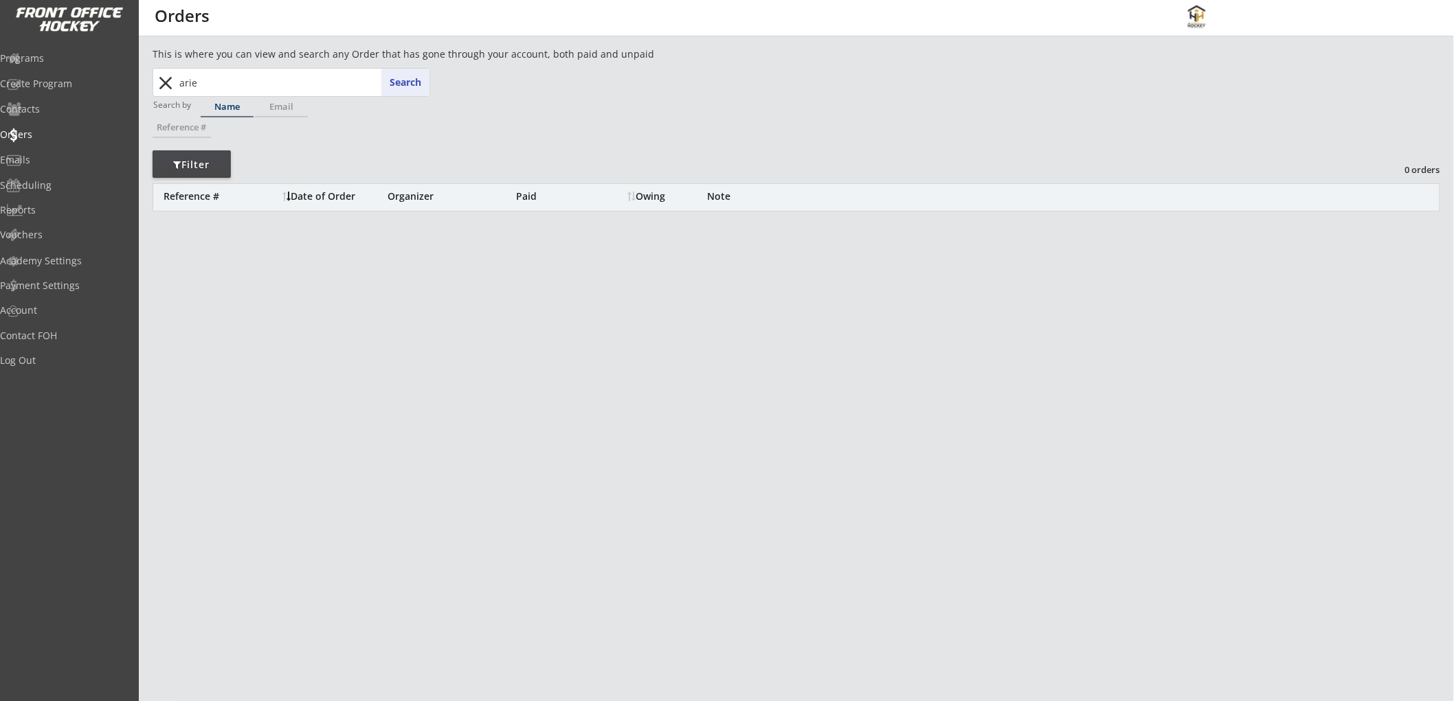
click at [242, 82] on input "arie" at bounding box center [303, 82] width 253 height 27
type input "ari"
type input "arie Vdovine"
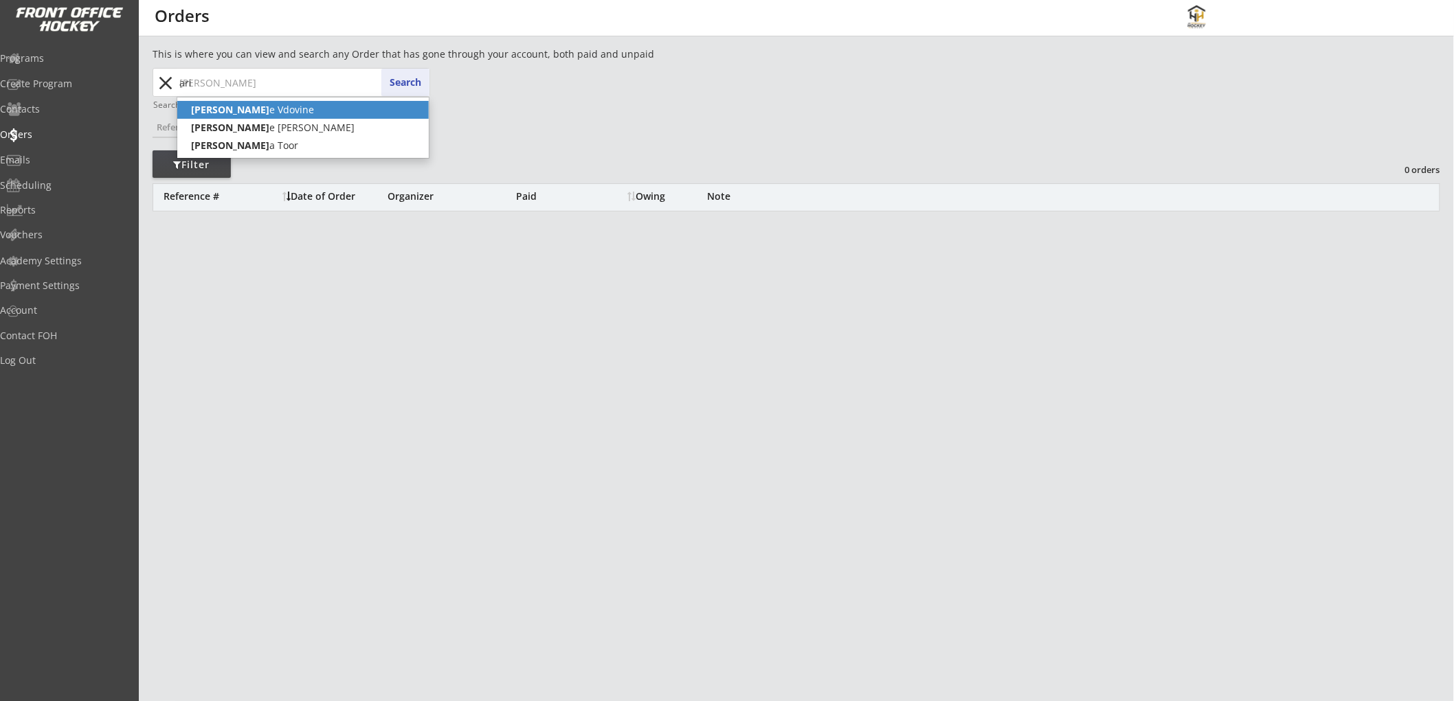
click at [238, 109] on p "Ari e Vdovine" at bounding box center [302, 110] width 251 height 18
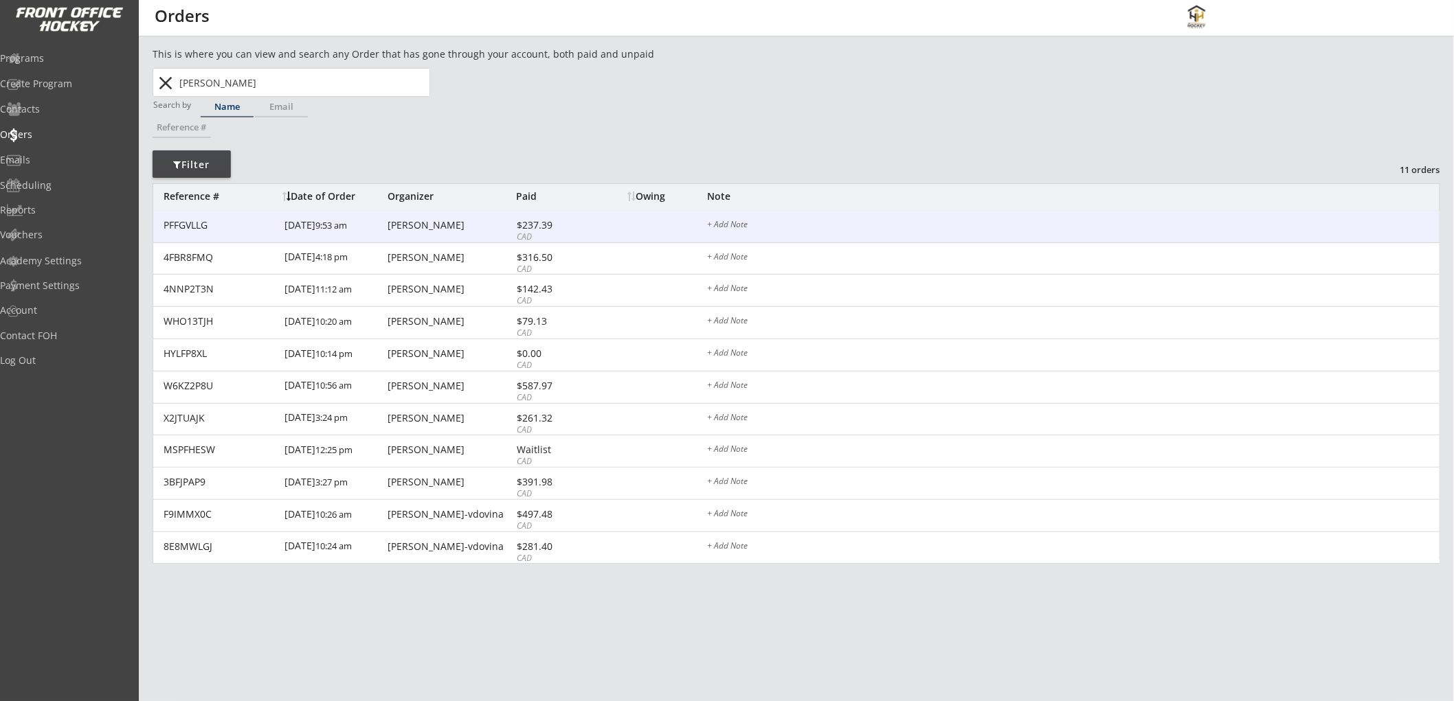
type input "Arie Vdovine"
click at [566, 223] on div "$237.39" at bounding box center [554, 226] width 74 height 10
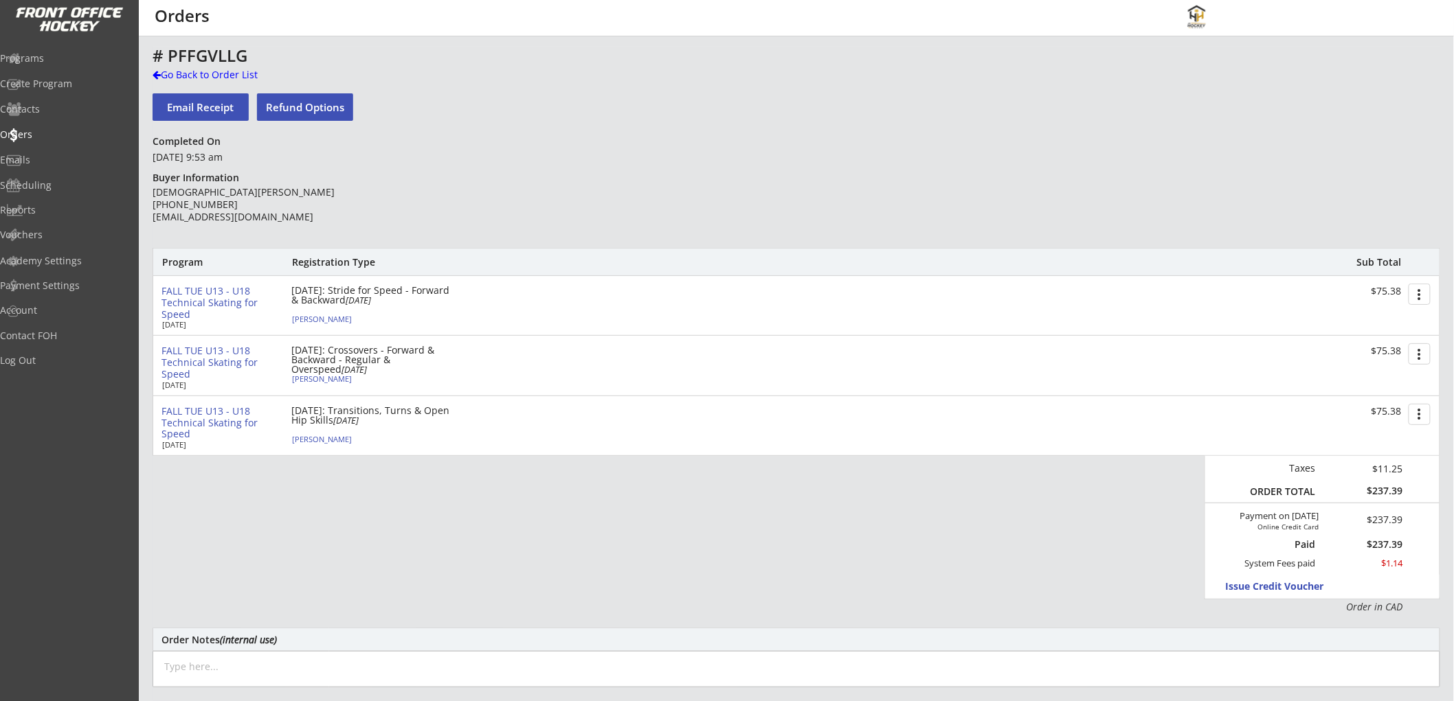
click at [236, 296] on div "FALL TUE U13 - U18 Technical Skating for Speed" at bounding box center [220, 303] width 119 height 34
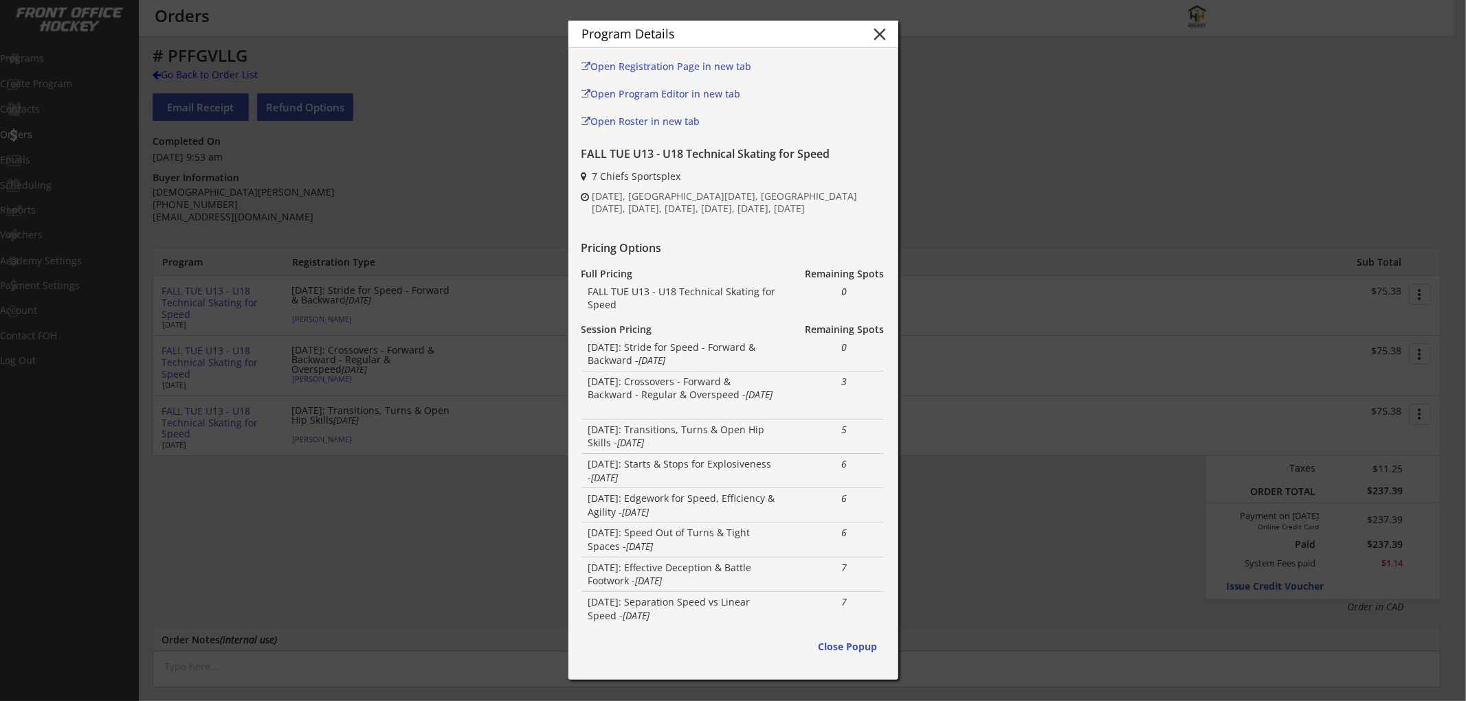
click at [878, 35] on button "close" at bounding box center [880, 34] width 21 height 21
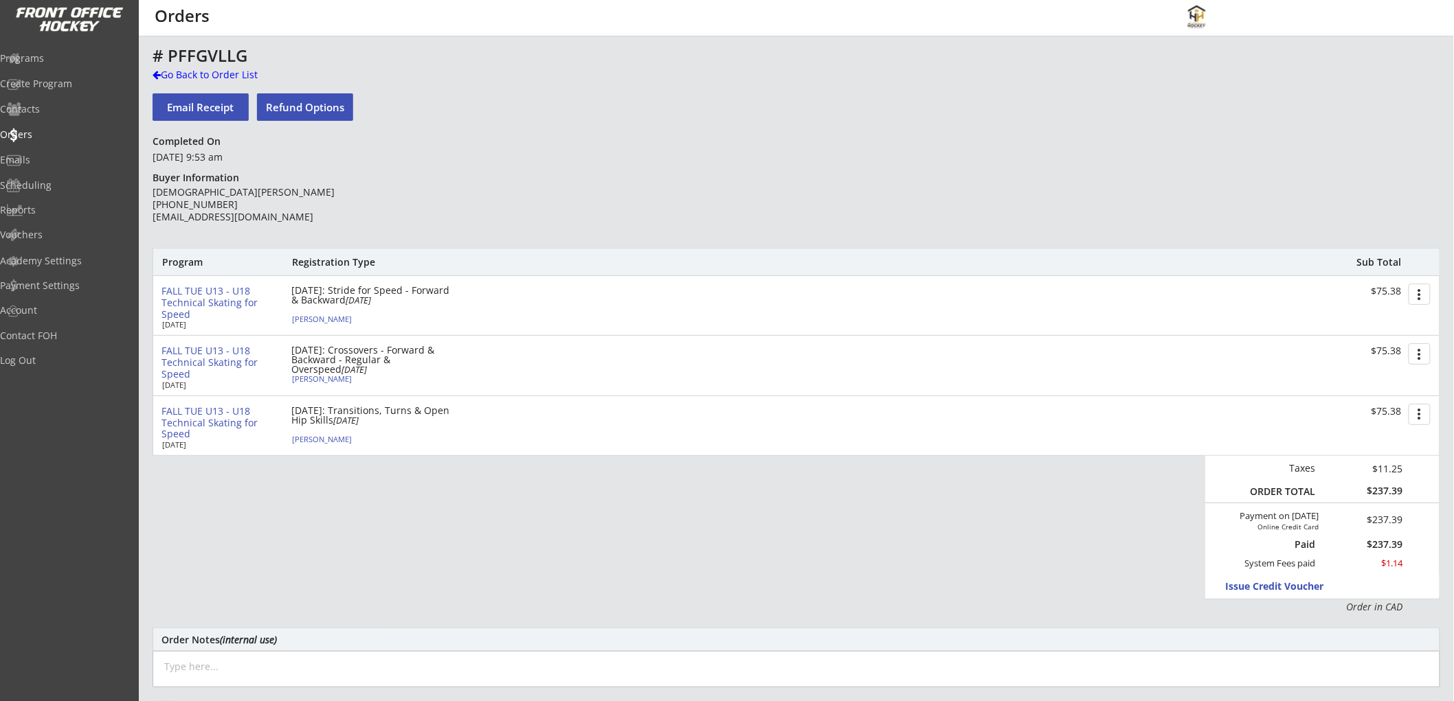
click at [218, 303] on div "FALL TUE U13 - U18 Technical Skating for Speed" at bounding box center [220, 303] width 119 height 34
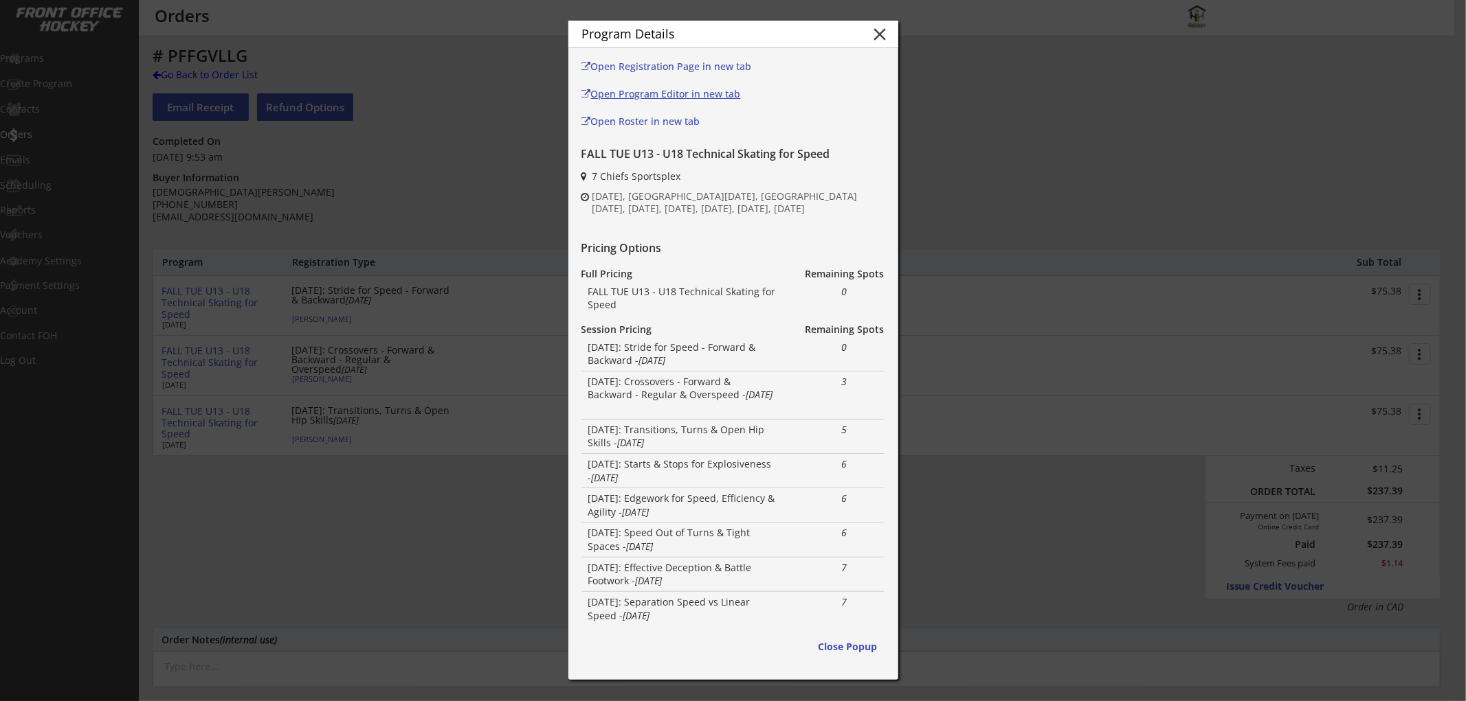
click at [691, 89] on div "Open Program Editor in new tab" at bounding box center [671, 94] width 181 height 10
click at [882, 35] on button "close" at bounding box center [880, 34] width 21 height 21
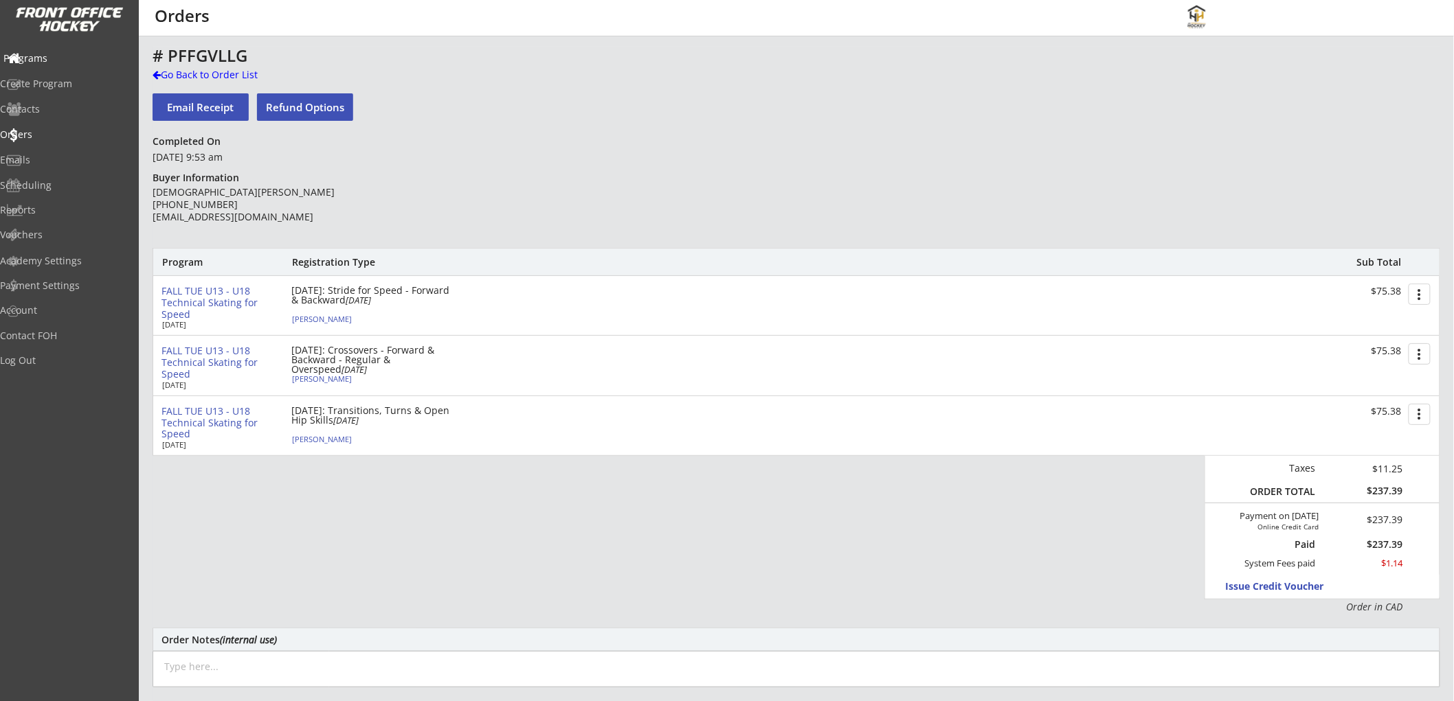
click at [62, 54] on div "Programs" at bounding box center [65, 59] width 124 height 10
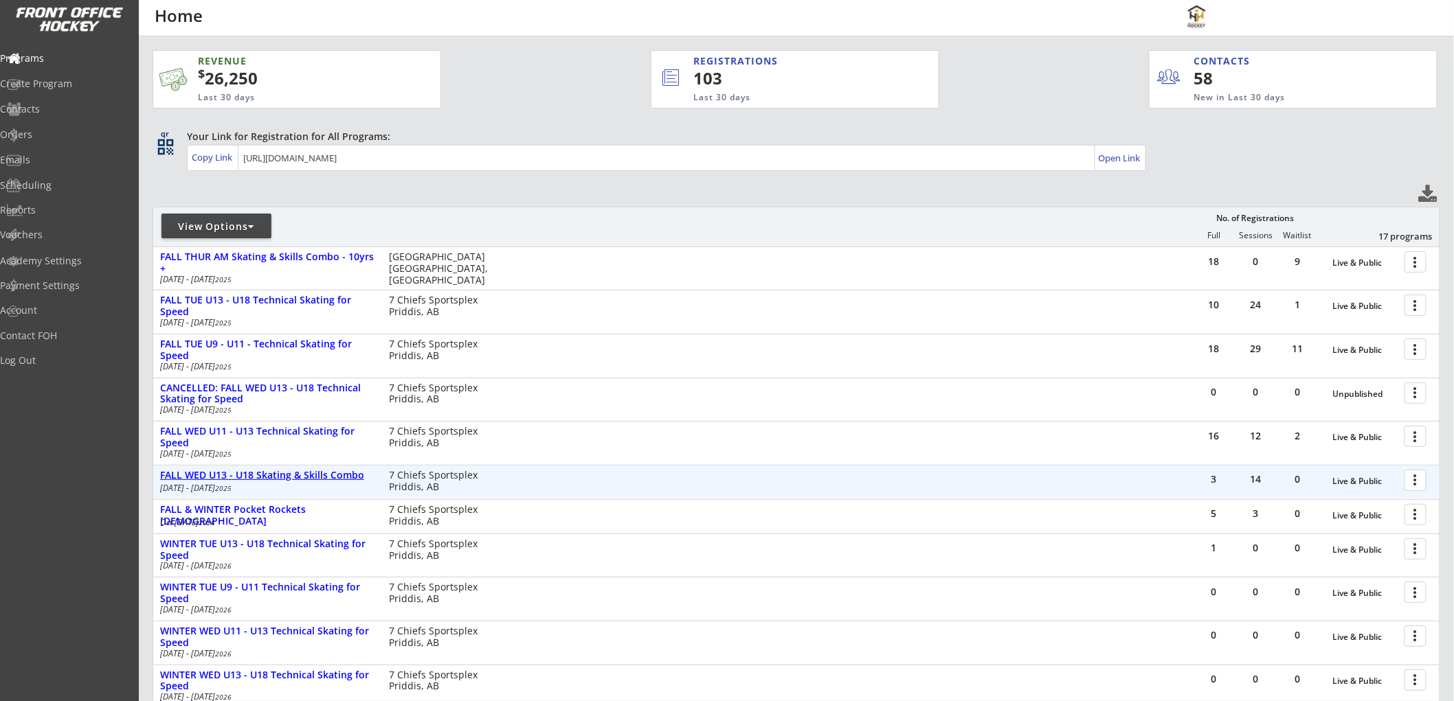
click at [232, 476] on div "FALL WED U13 - U18 Skating & Skills Combo" at bounding box center [267, 476] width 214 height 12
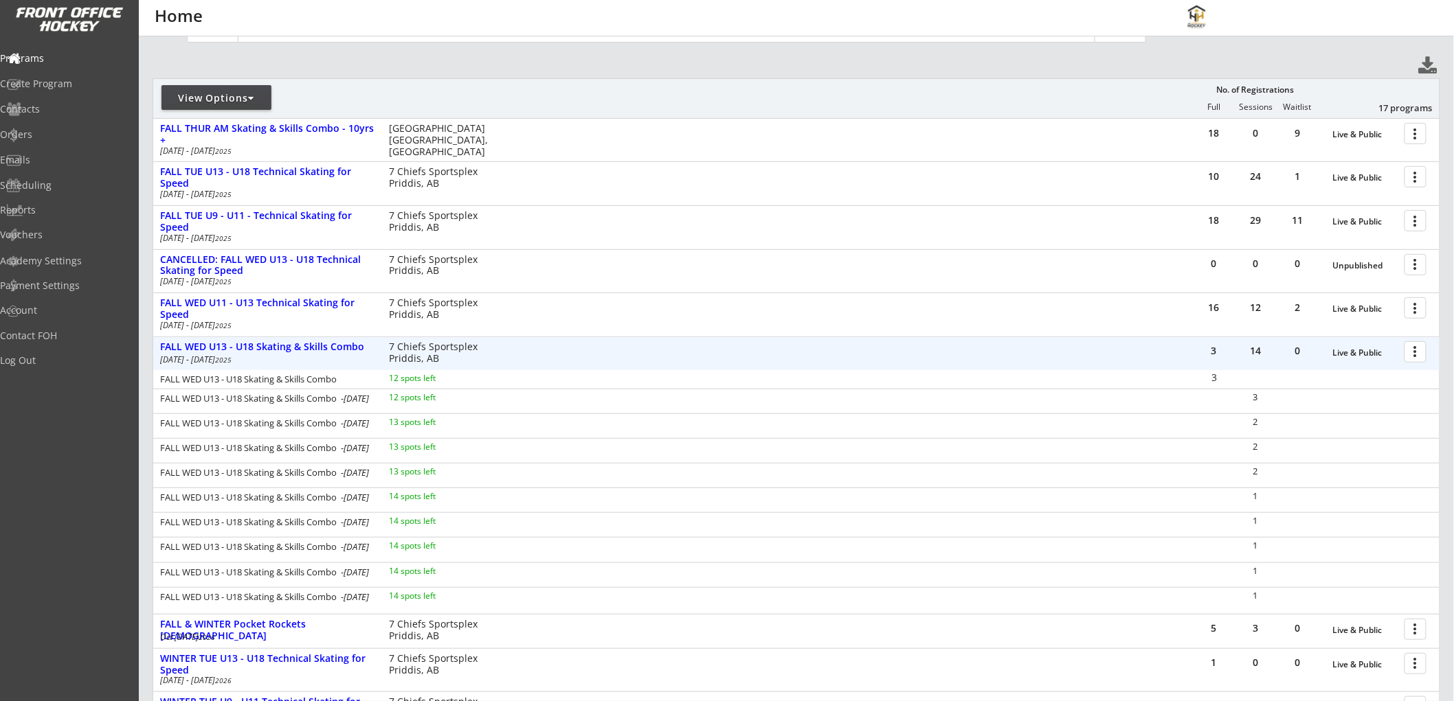
scroll to position [153, 0]
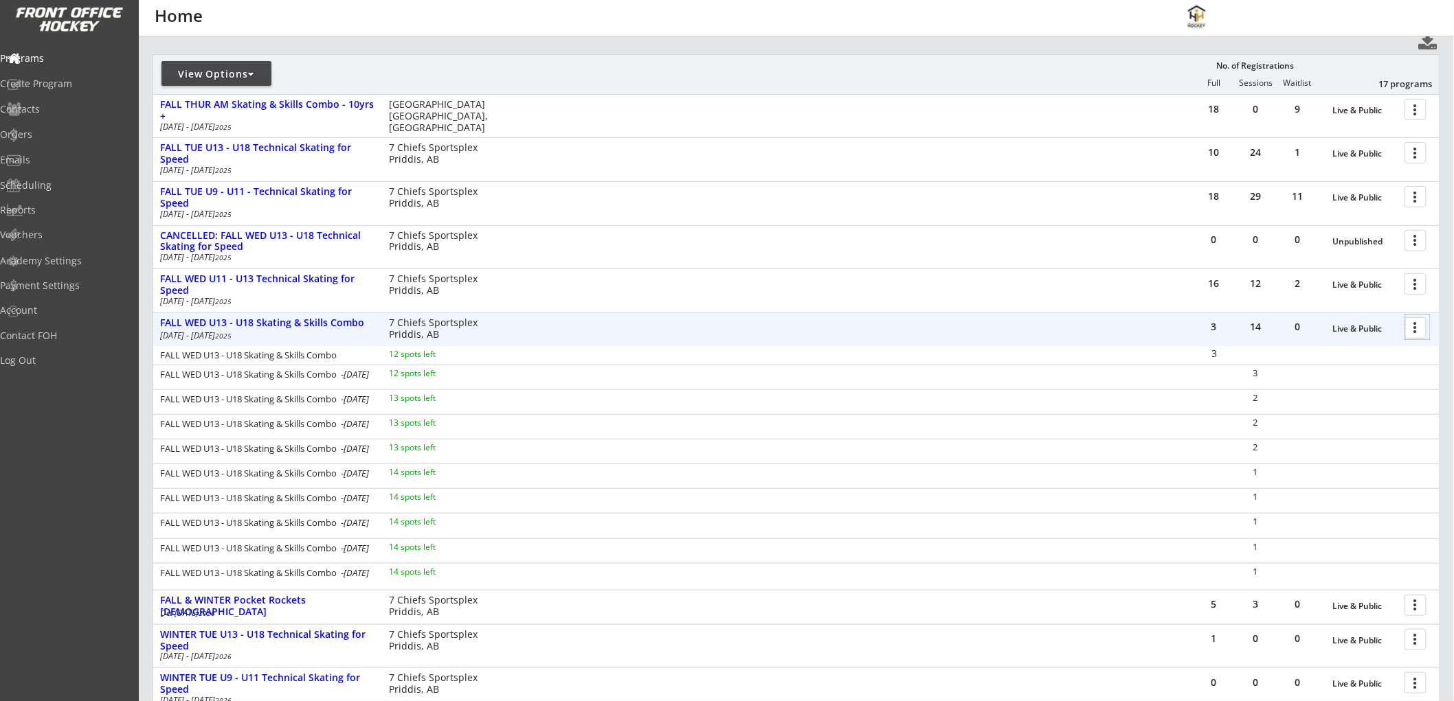
click at [1414, 328] on div at bounding box center [1418, 327] width 24 height 24
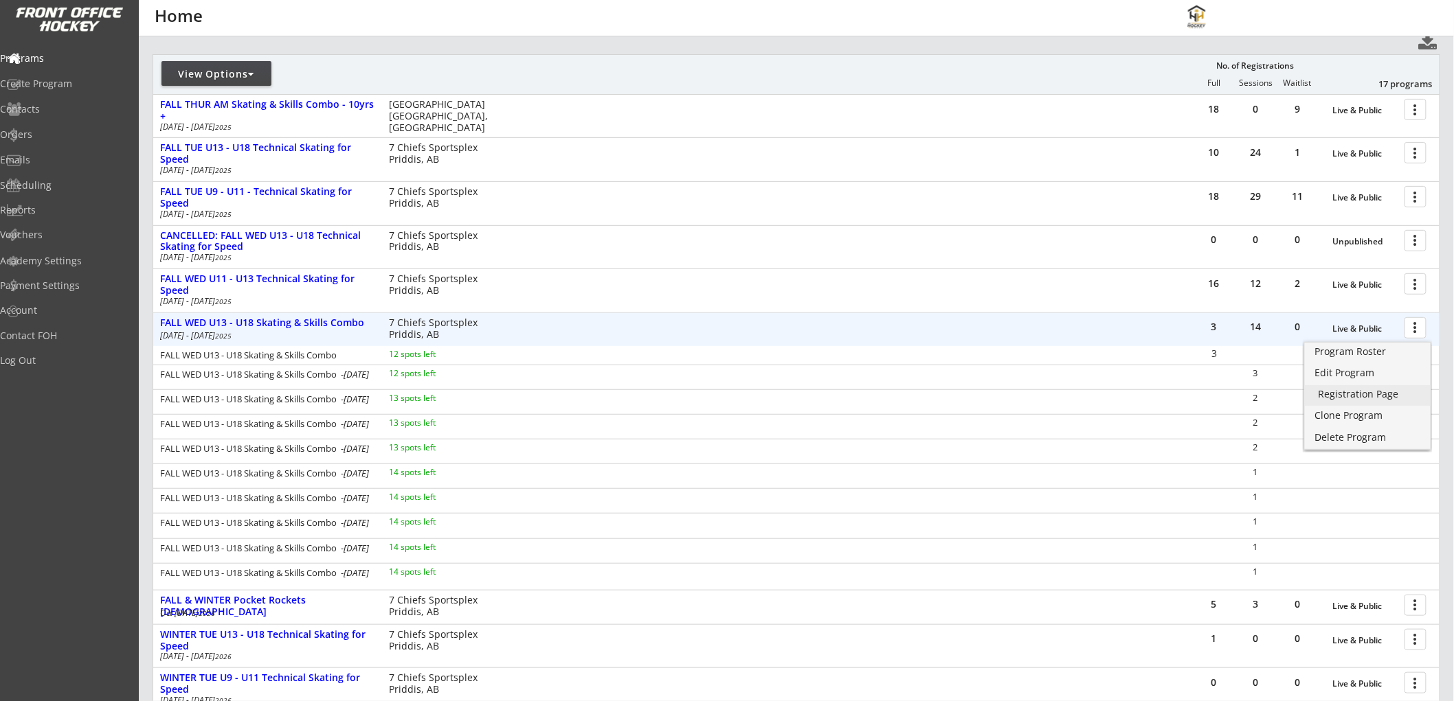
click at [1343, 390] on div "Registration Page" at bounding box center [1367, 395] width 98 height 10
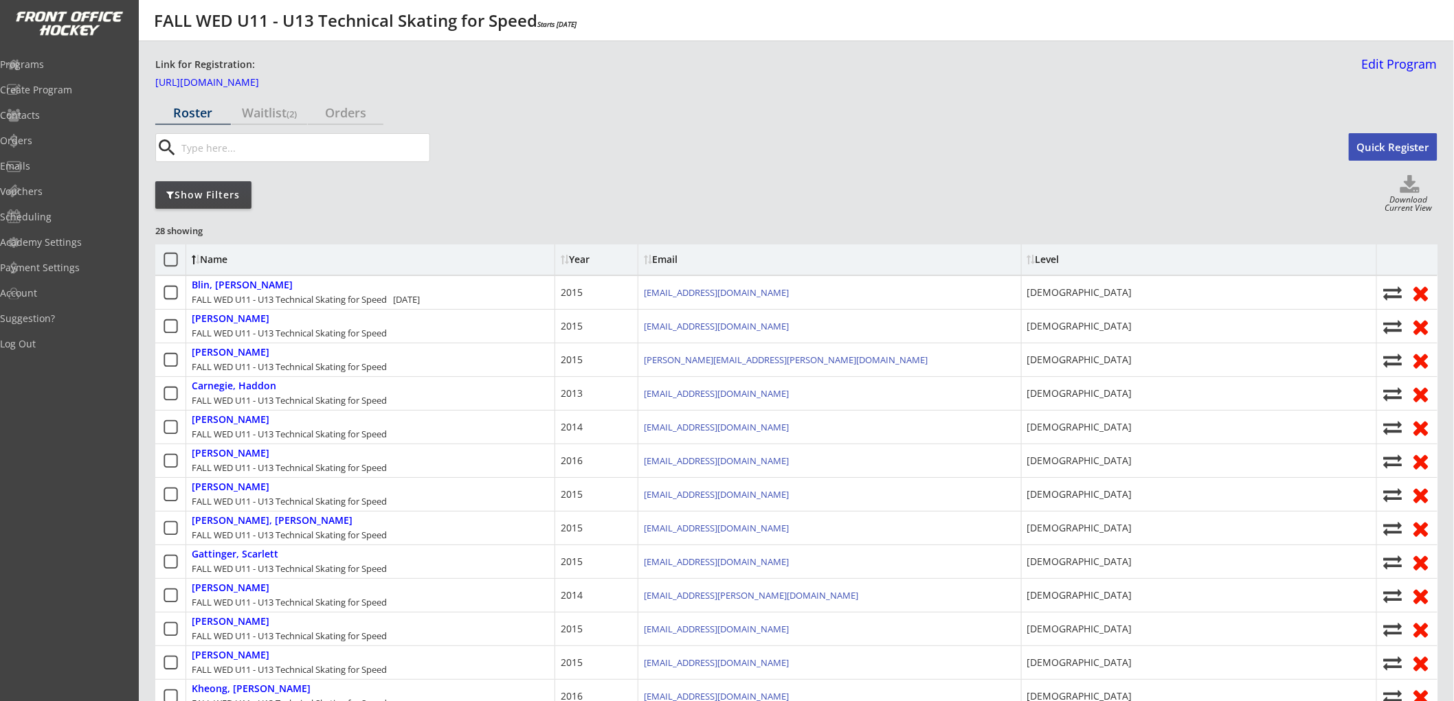
click at [221, 188] on div "Show Filters" at bounding box center [203, 195] width 96 height 14
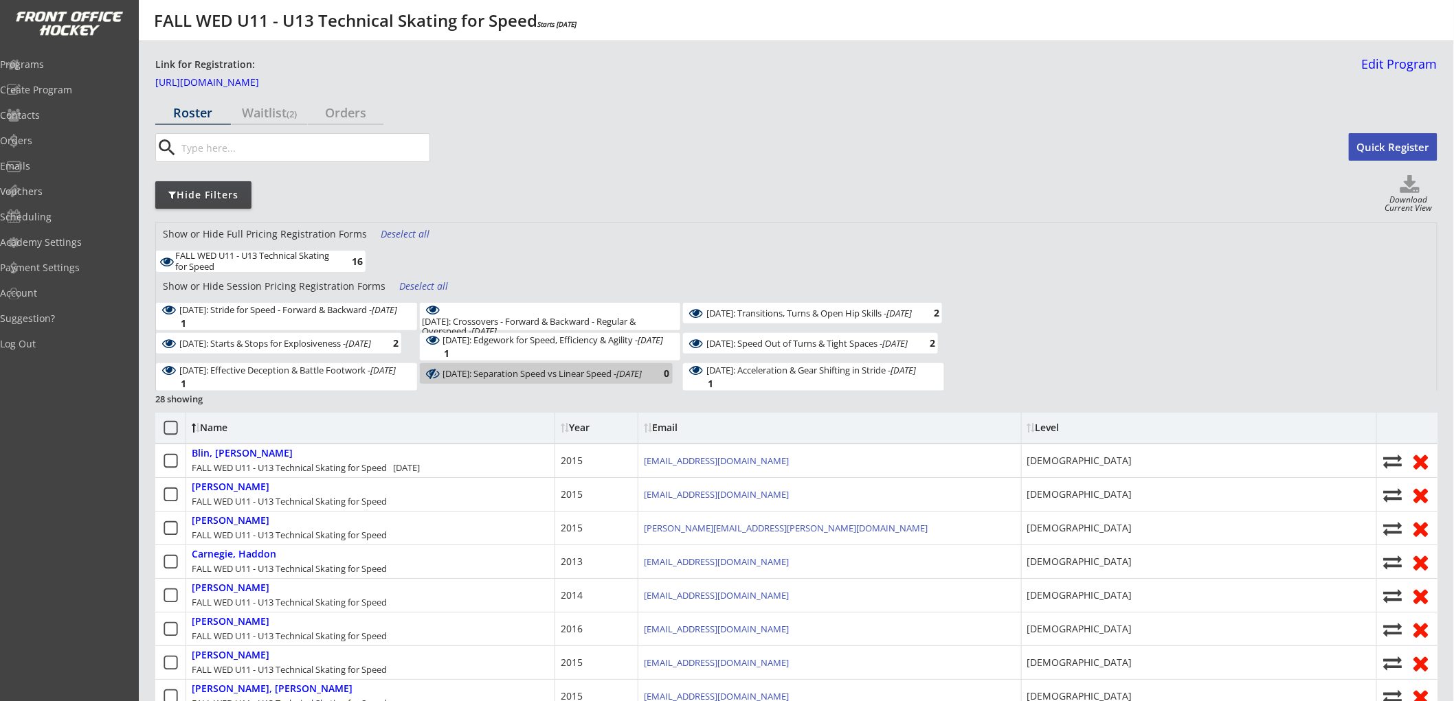
click at [392, 237] on div "Deselect all" at bounding box center [406, 234] width 51 height 14
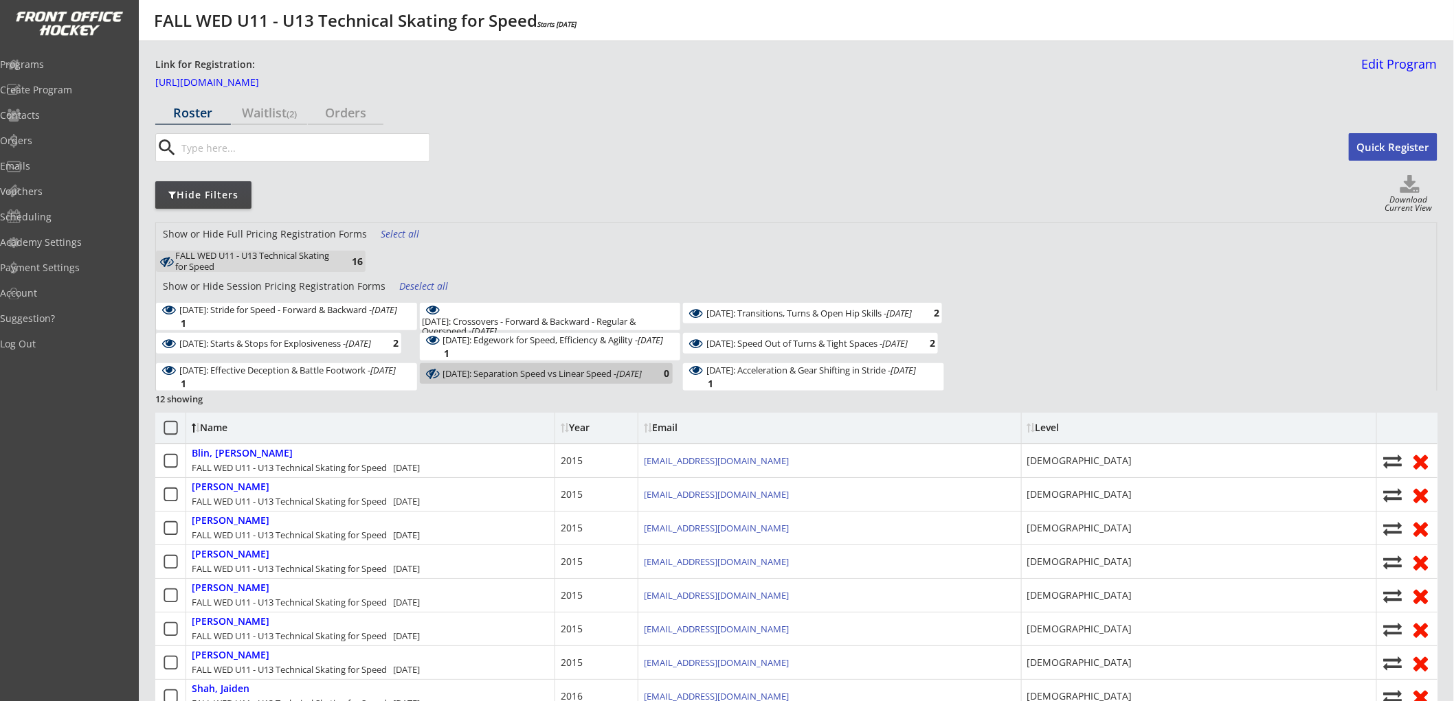
click at [402, 284] on div "Deselect all" at bounding box center [424, 287] width 51 height 14
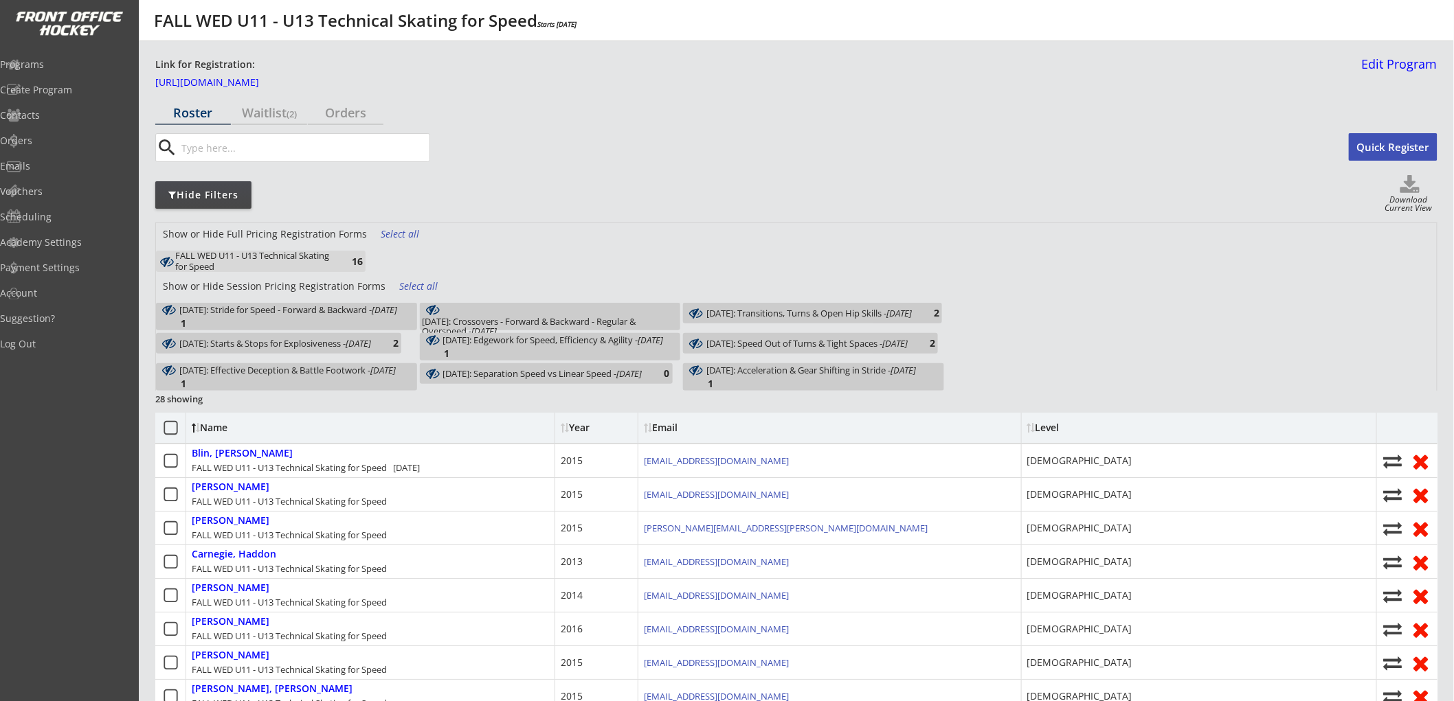
click at [383, 316] on em "[DATE]" at bounding box center [384, 310] width 25 height 12
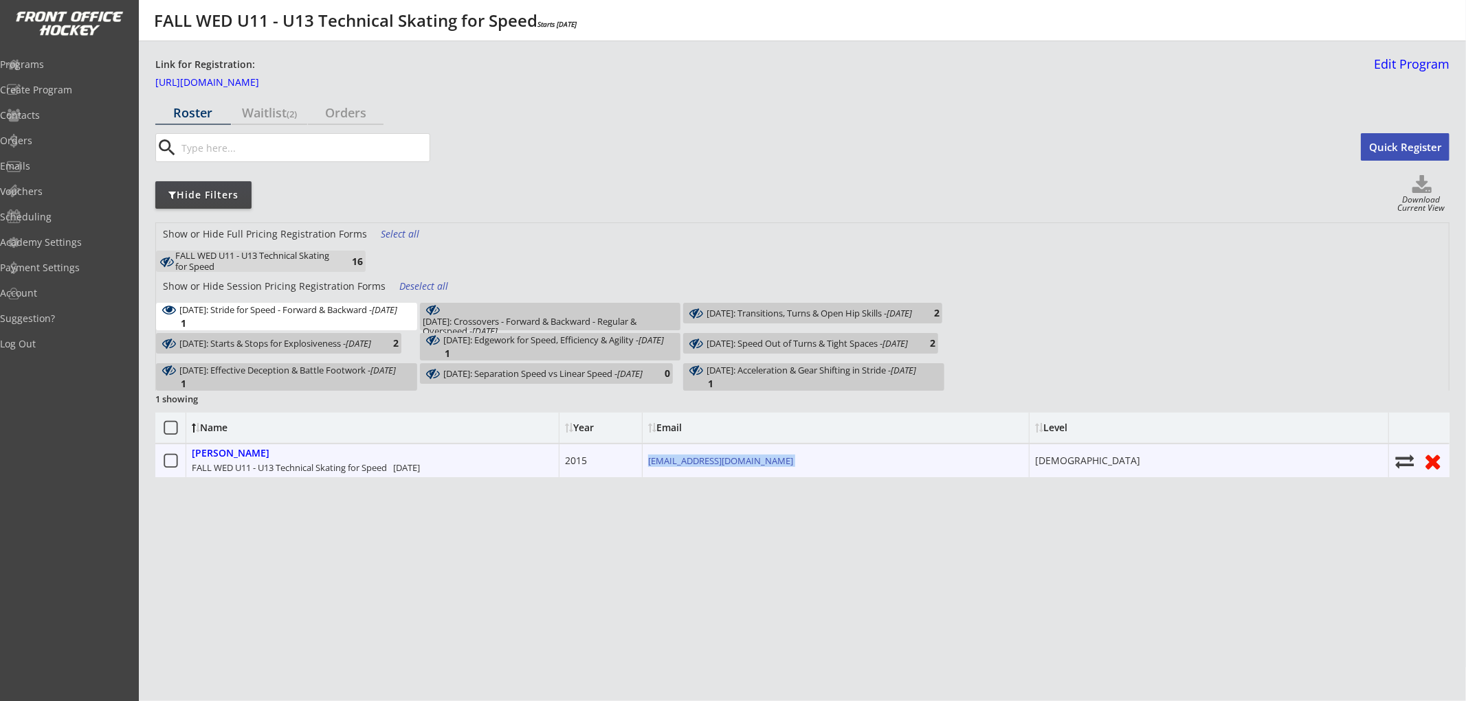
drag, startPoint x: 746, startPoint y: 464, endPoint x: 642, endPoint y: 462, distance: 104.5
click at [642, 462] on div "[EMAIL_ADDRESS][DOMAIN_NAME]" at bounding box center [835, 461] width 387 height 33
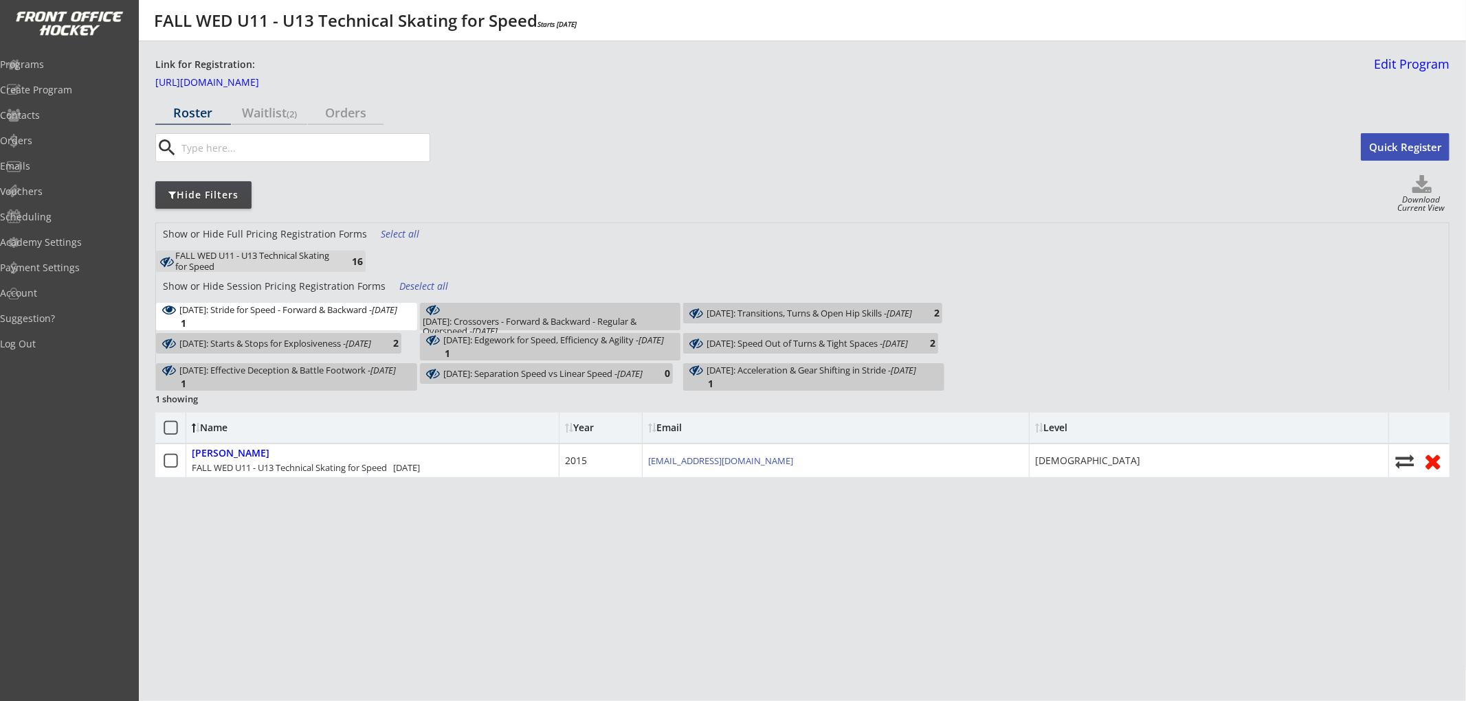
click at [379, 309] on div "[DATE]: Stride for Speed - Forward & Backward - [DATE] 1" at bounding box center [286, 316] width 261 height 27
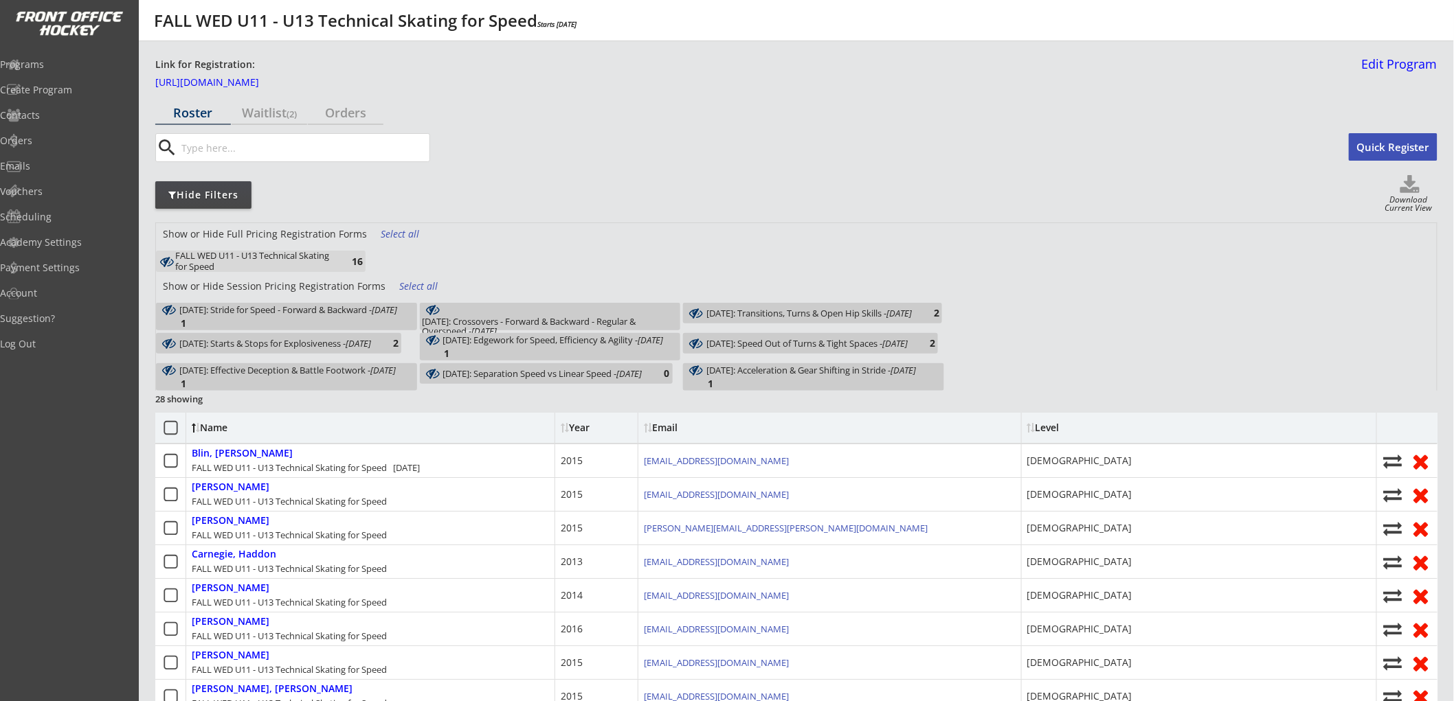
click at [468, 312] on div "[DATE]: Crossovers - Forward & Backward - Regular & Overspeed - [DATE] 2" at bounding box center [550, 316] width 261 height 27
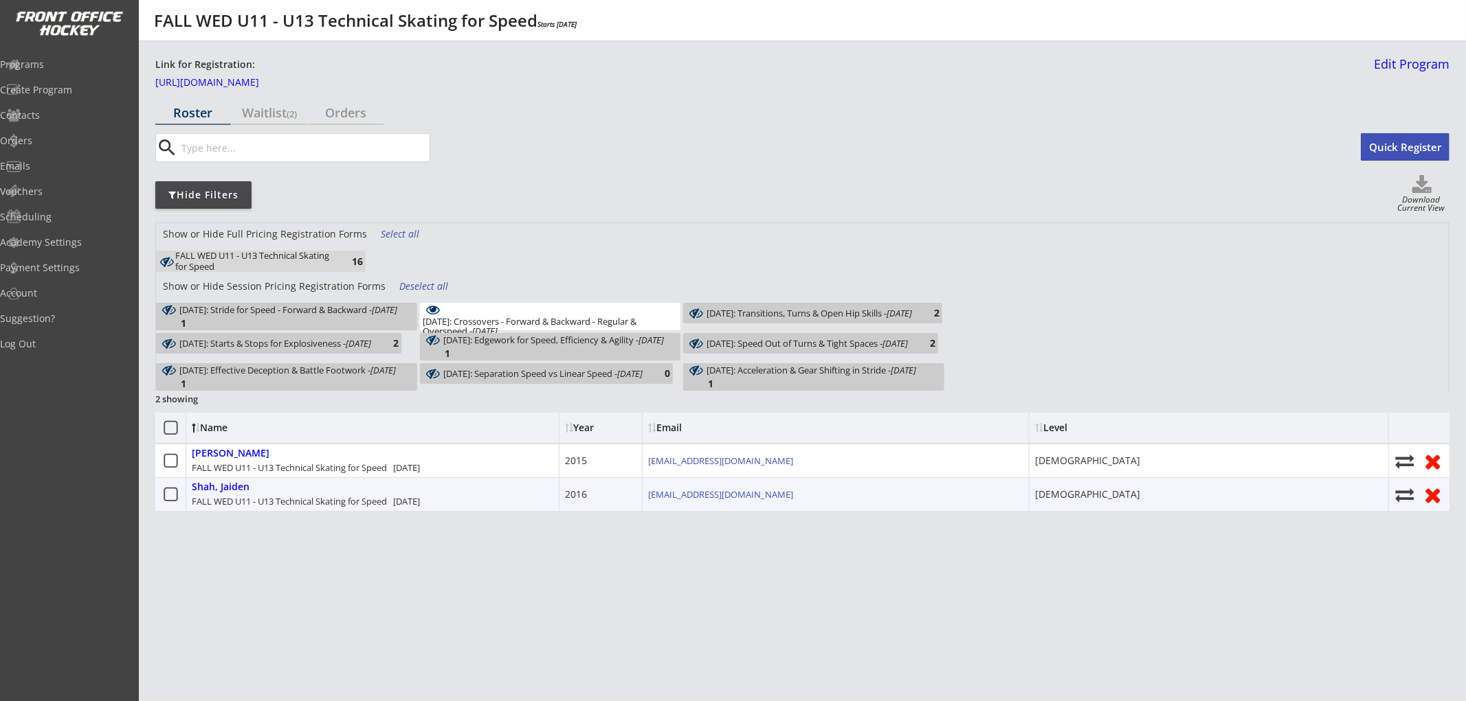
drag, startPoint x: 767, startPoint y: 495, endPoint x: 636, endPoint y: 499, distance: 131.3
click at [635, 499] on div "[PERSON_NAME] FALL WED U11 - U13 Technical Skating for Speed [DATE] 2016 [EMAIL…" at bounding box center [802, 495] width 1294 height 34
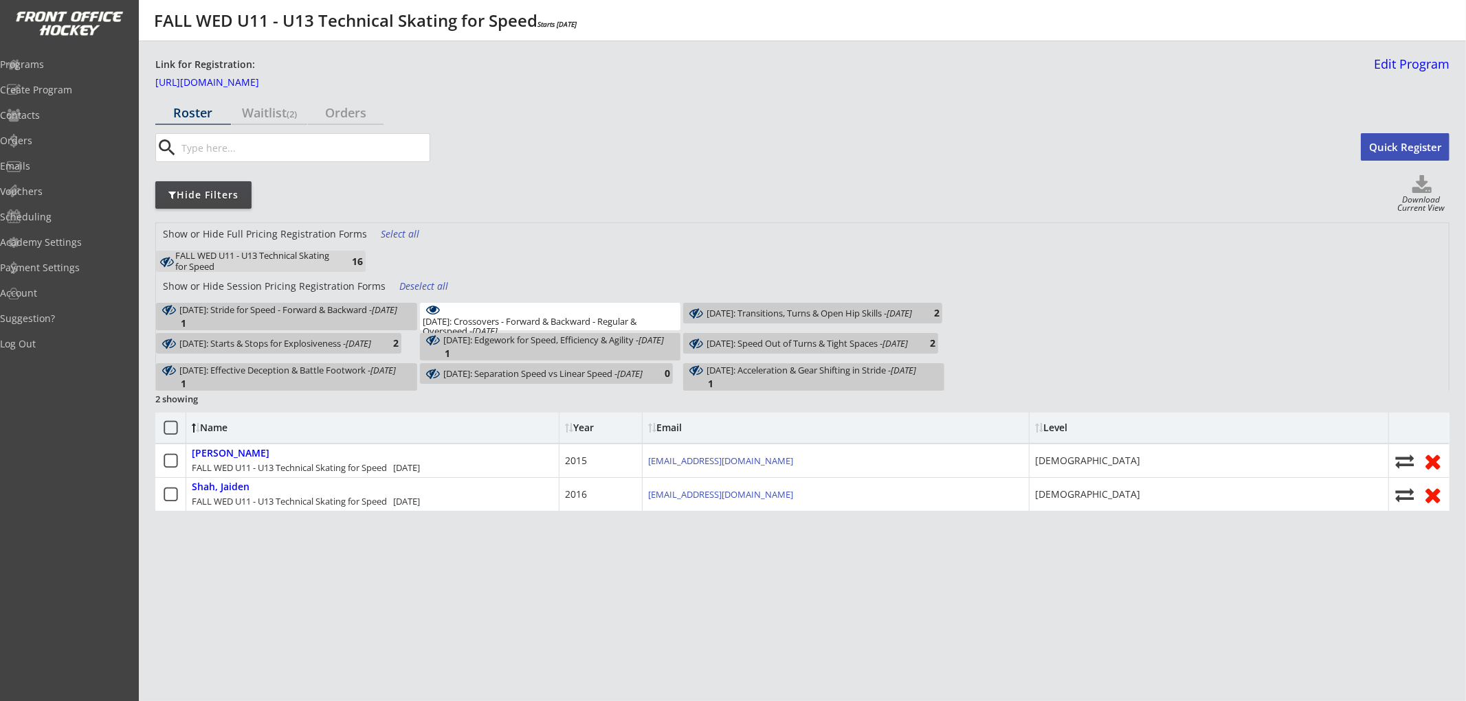
click at [610, 319] on div "[DATE]: Crossovers - Forward & Backward - Regular & Overspeed - [DATE]" at bounding box center [551, 327] width 256 height 20
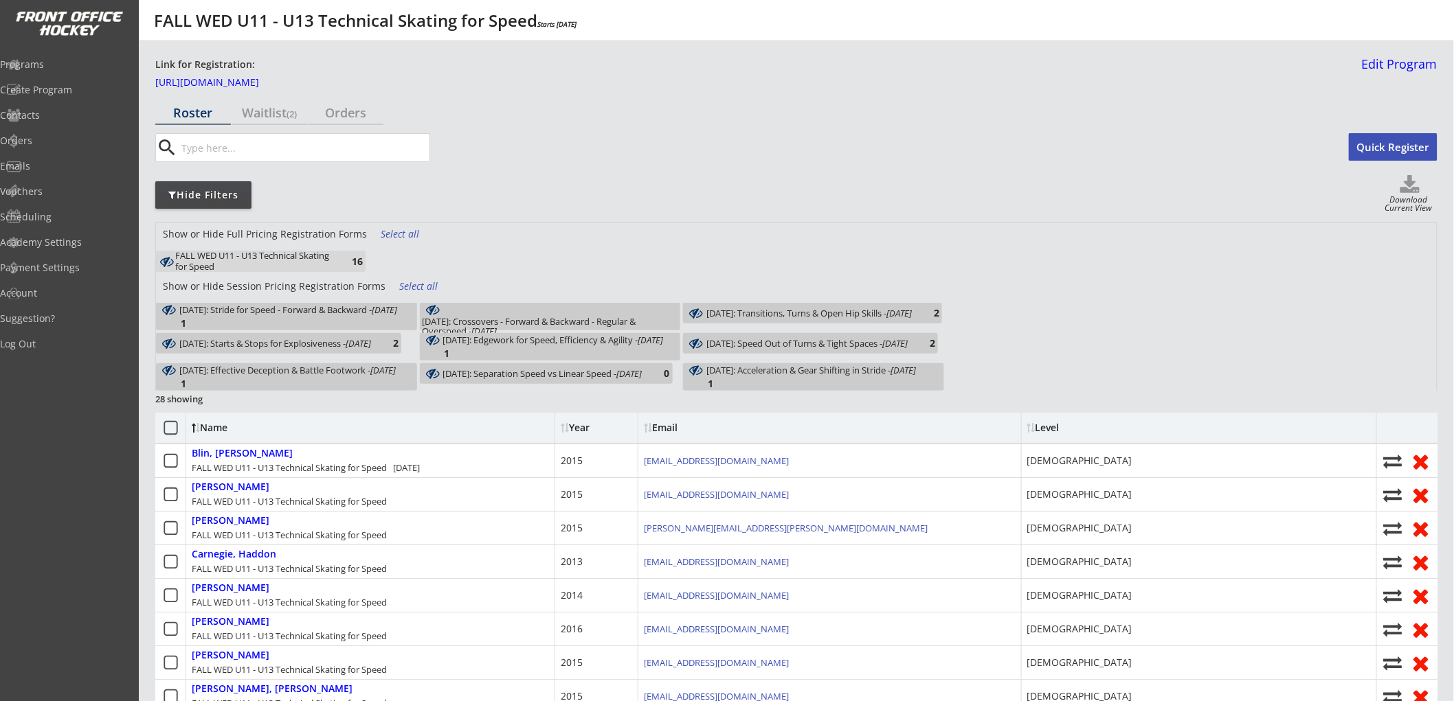
click at [768, 316] on div "[DATE]: Transitions, Turns & Open Hip Skills - [DATE]" at bounding box center [808, 313] width 205 height 10
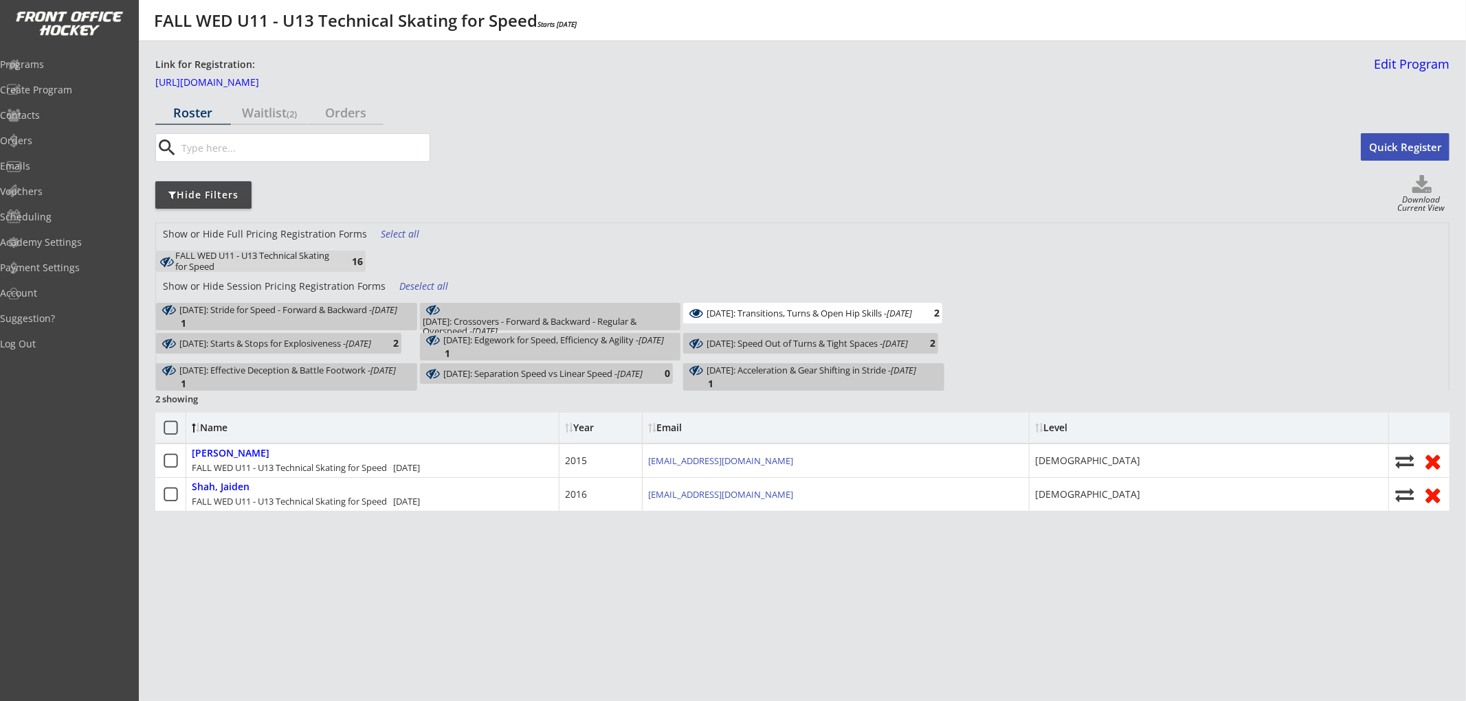
click at [585, 317] on div "[DATE]: Crossovers - Forward & Backward - Regular & Overspeed - [DATE]" at bounding box center [551, 327] width 256 height 20
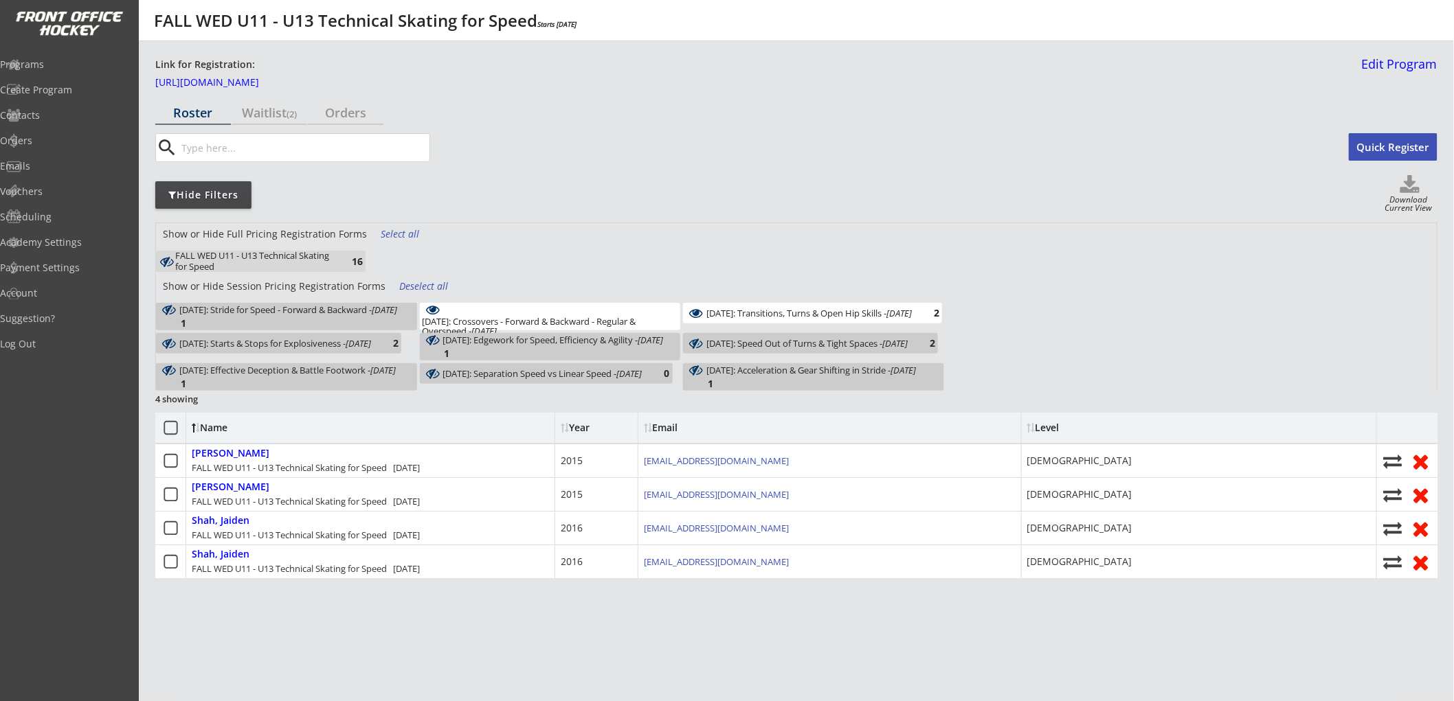
click at [585, 317] on div "[DATE]: Crossovers - Forward & Backward - Regular & Overspeed - [DATE]" at bounding box center [551, 327] width 256 height 20
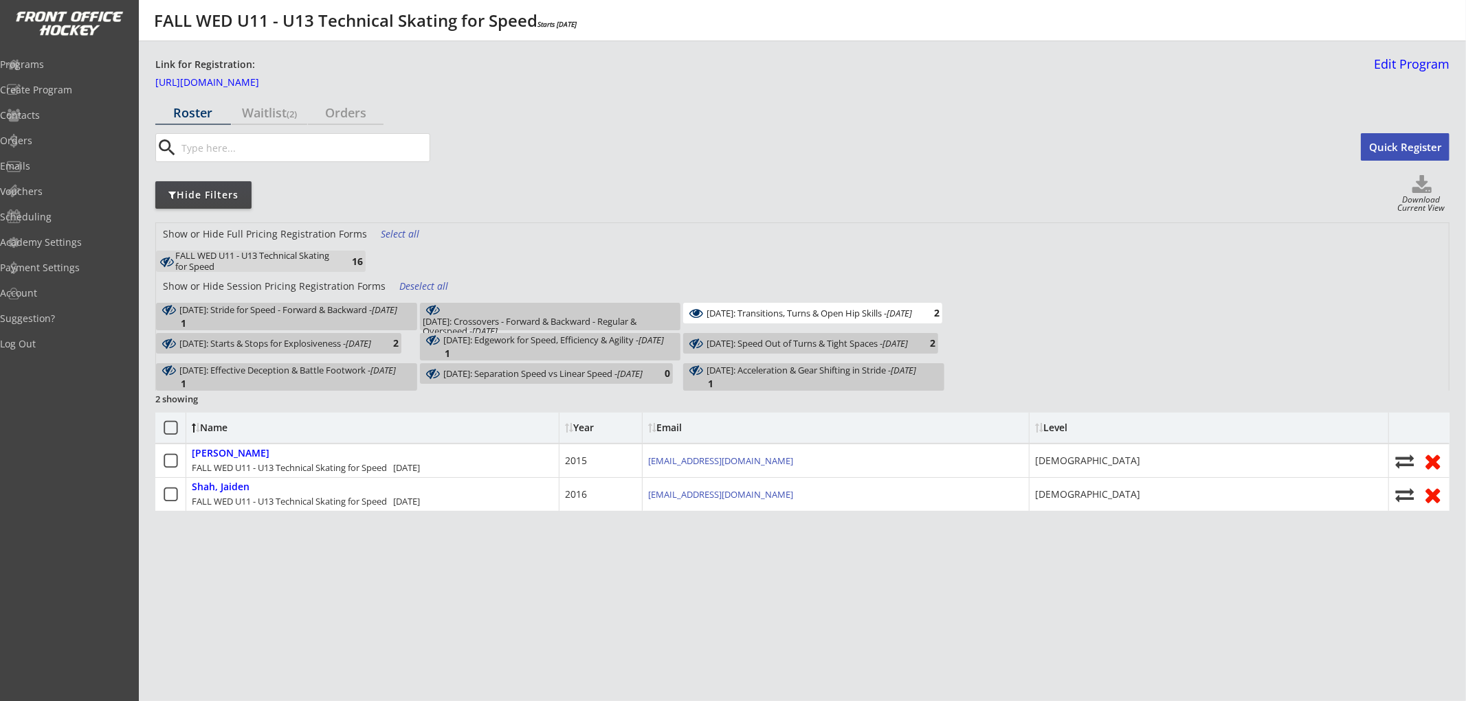
click at [690, 309] on use at bounding box center [696, 313] width 14 height 9
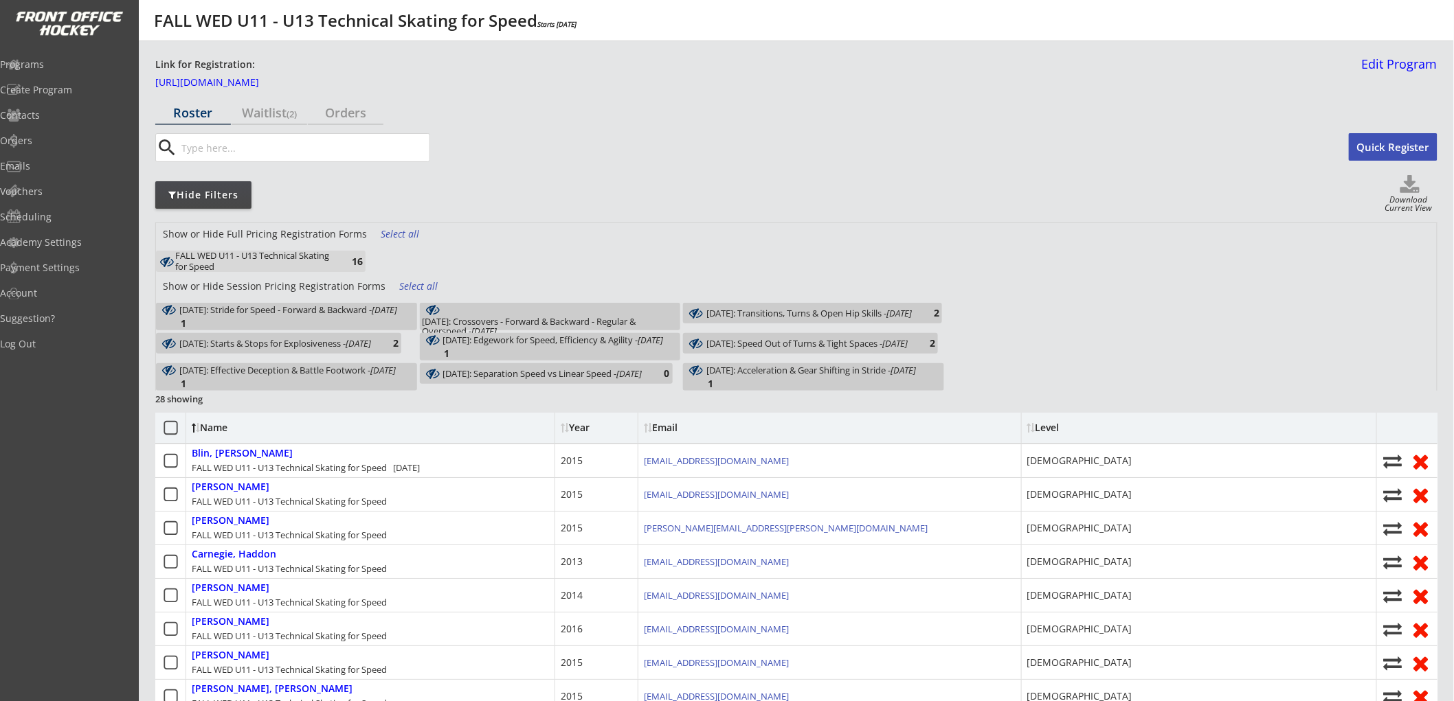
click at [355, 341] on div "[DATE]: Starts & Stops for Explosiveness - [DATE] 2" at bounding box center [278, 343] width 245 height 21
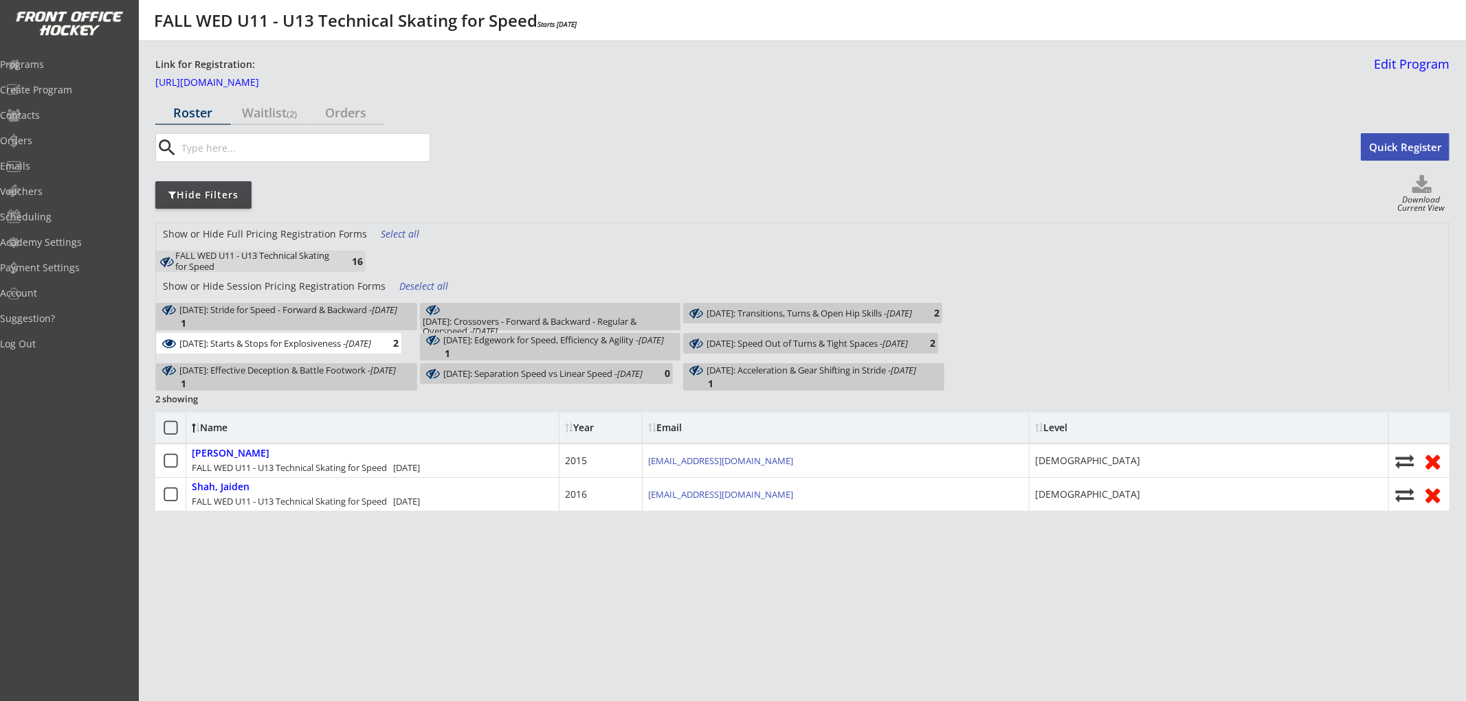
click at [355, 341] on div "[DATE]: Starts & Stops for Explosiveness - [DATE] 2" at bounding box center [278, 343] width 245 height 21
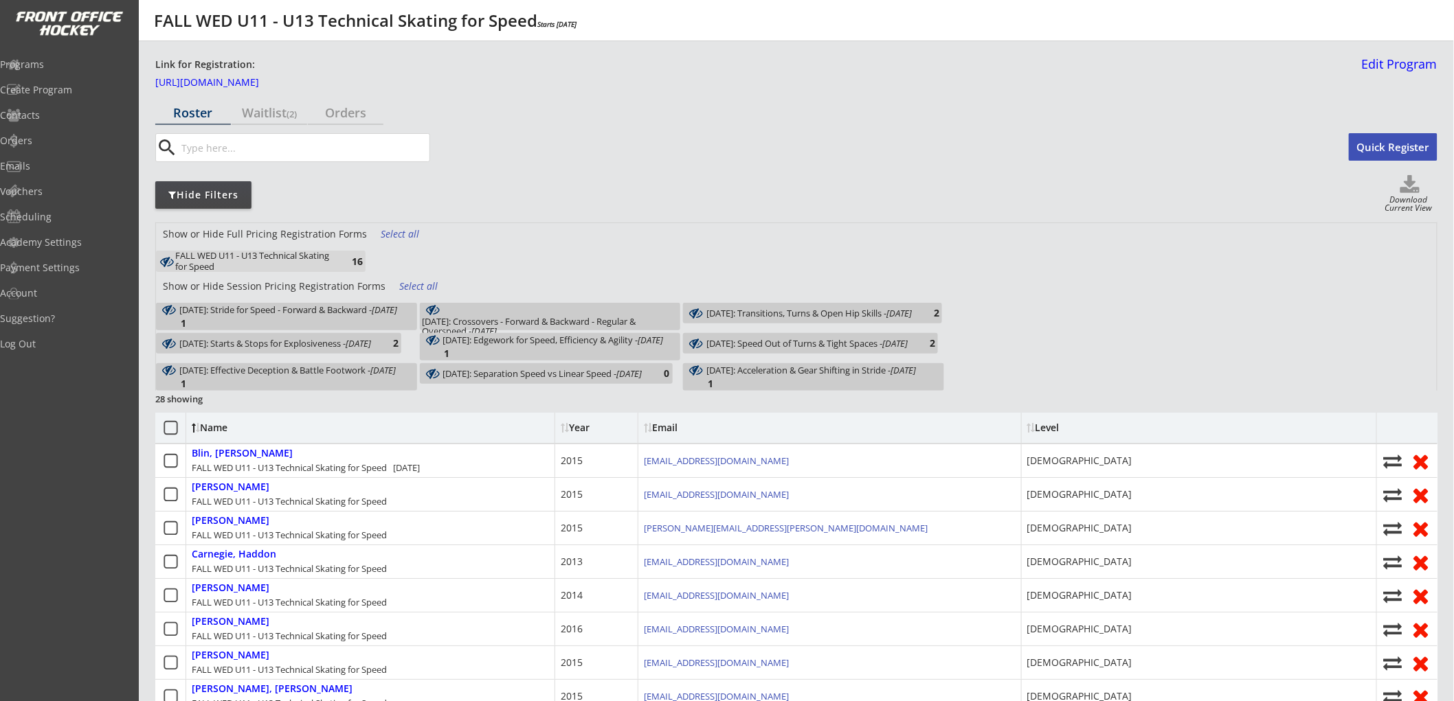
click at [481, 342] on div "[DATE]: Edgework for Speed, Efficiency & Agility - [DATE] 1" at bounding box center [550, 346] width 261 height 27
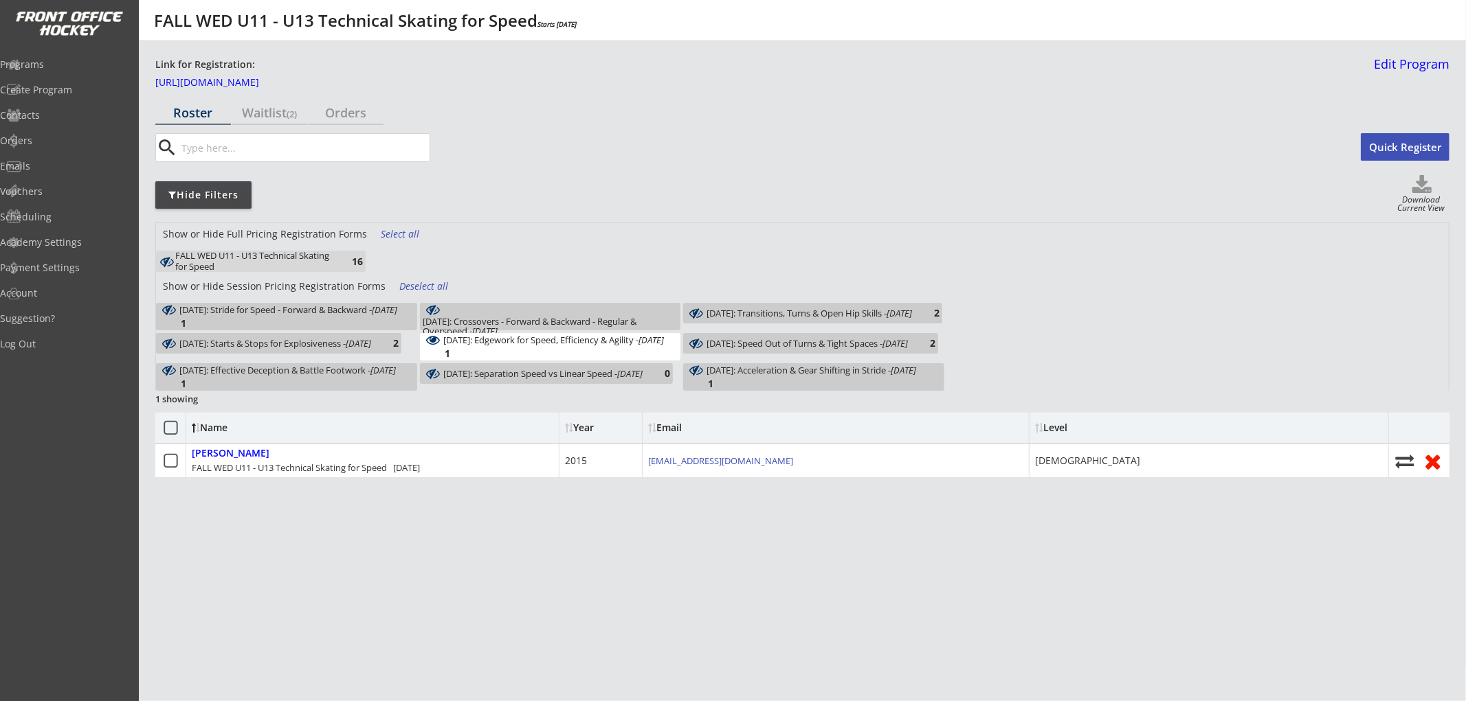
click at [481, 342] on div "[DATE]: Edgework for Speed, Efficiency & Agility - [DATE] 1" at bounding box center [550, 346] width 261 height 27
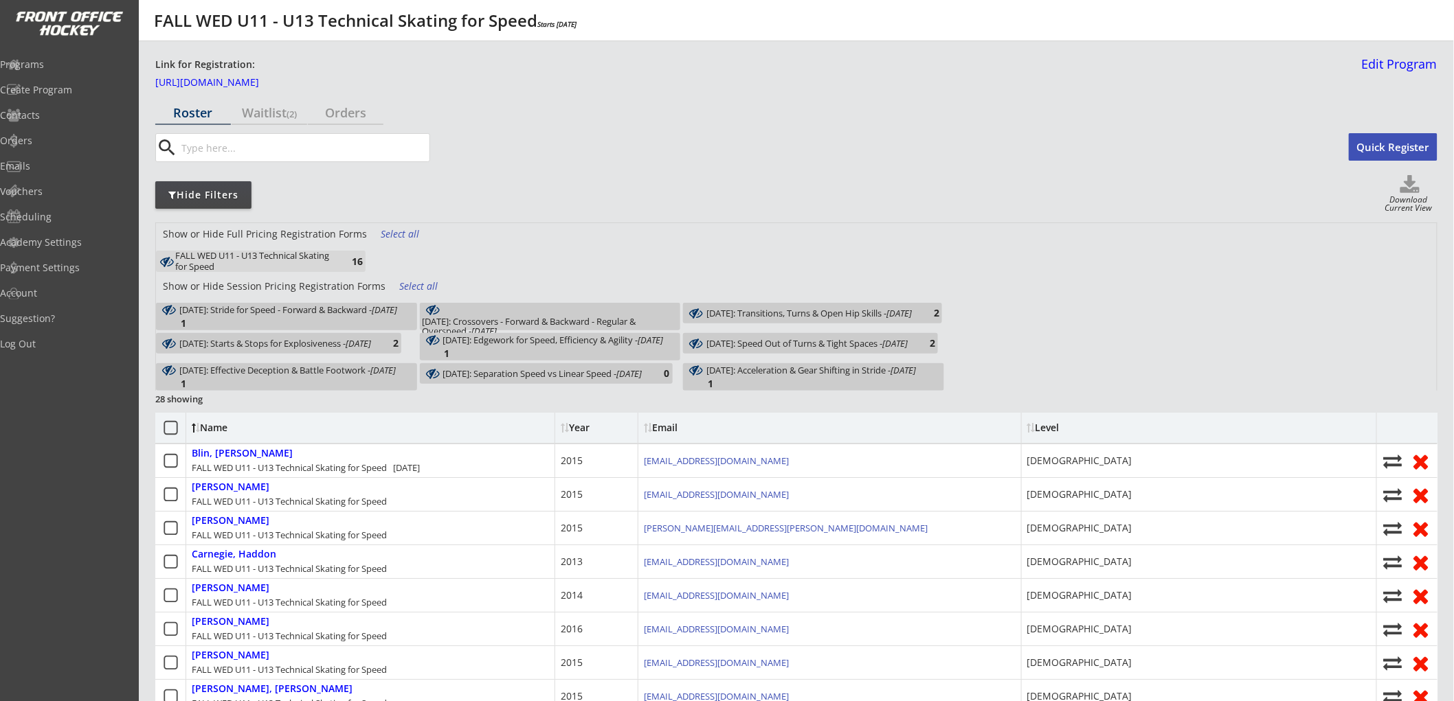
click at [723, 347] on div "[DATE]: Speed Out of Turns & Tight Spaces - [DATE]" at bounding box center [806, 344] width 201 height 10
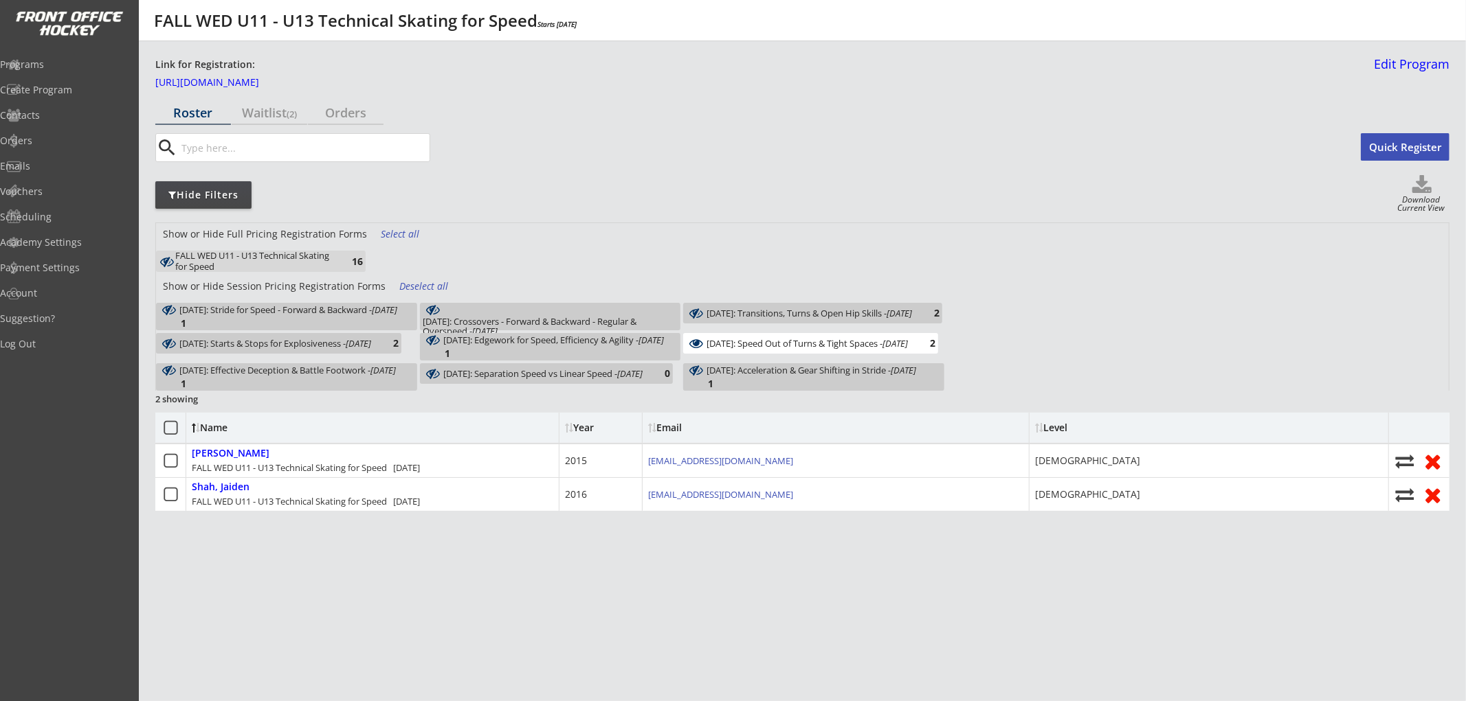
click at [723, 347] on div "[DATE]: Speed Out of Turns & Tight Spaces - [DATE]" at bounding box center [806, 344] width 201 height 10
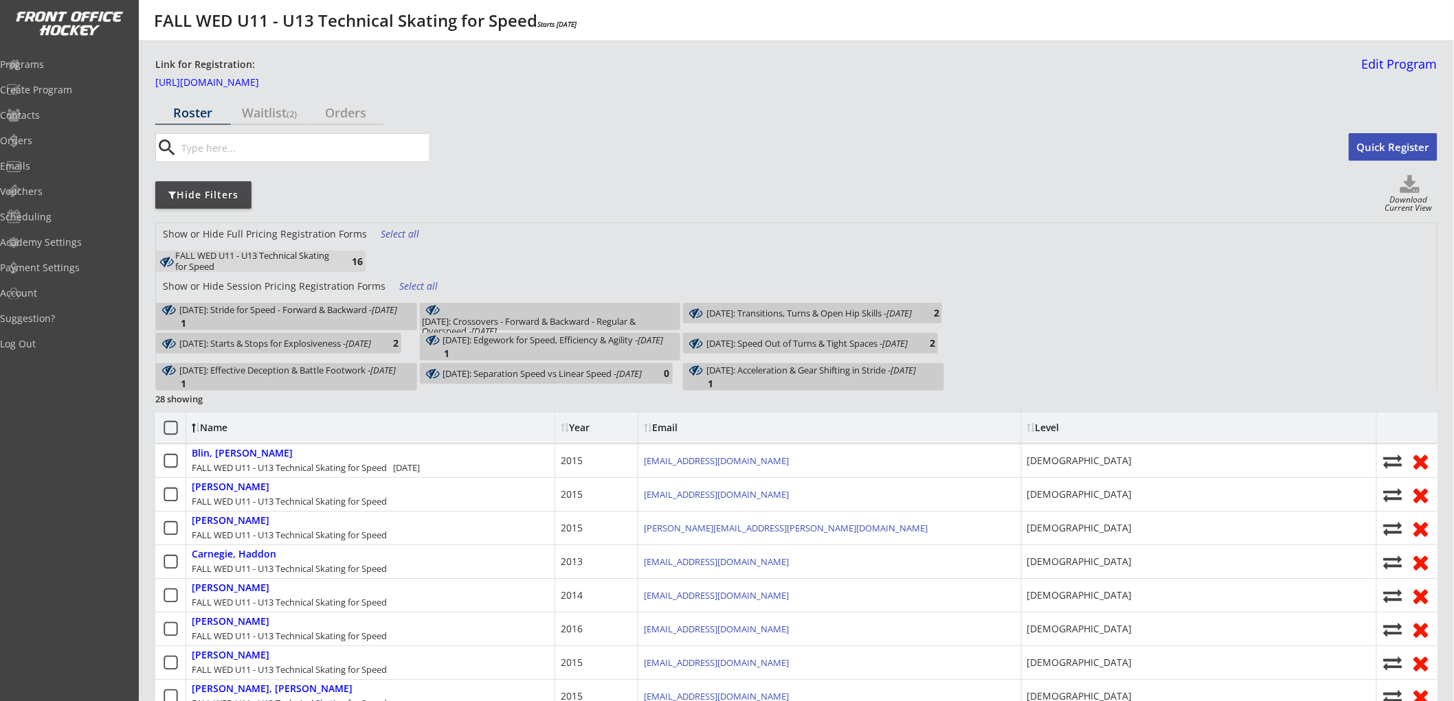
click at [383, 372] on div "[DATE]: Effective Deception & Battle Footwork - [DATE] 1" at bounding box center [286, 376] width 261 height 27
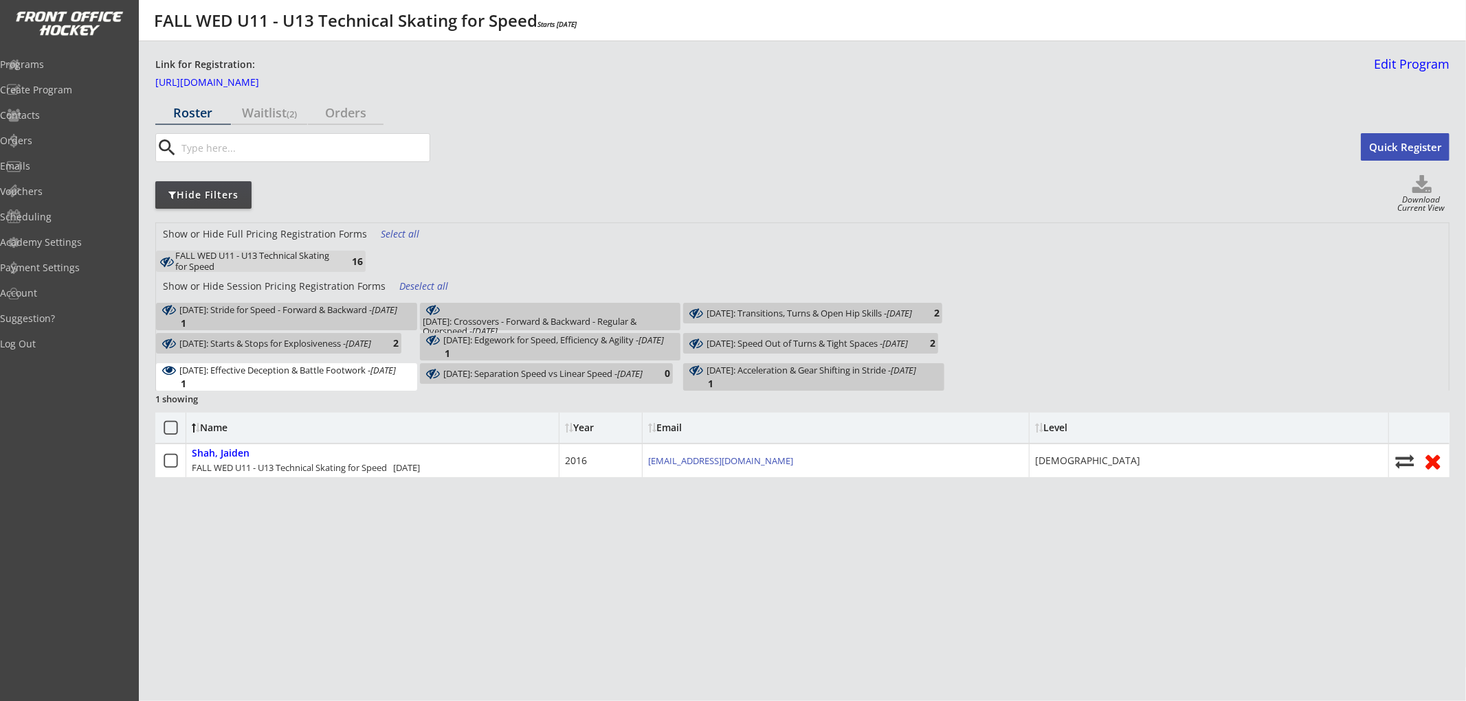
click at [383, 372] on div "[DATE]: Effective Deception & Battle Footwork - [DATE] 1" at bounding box center [286, 376] width 261 height 27
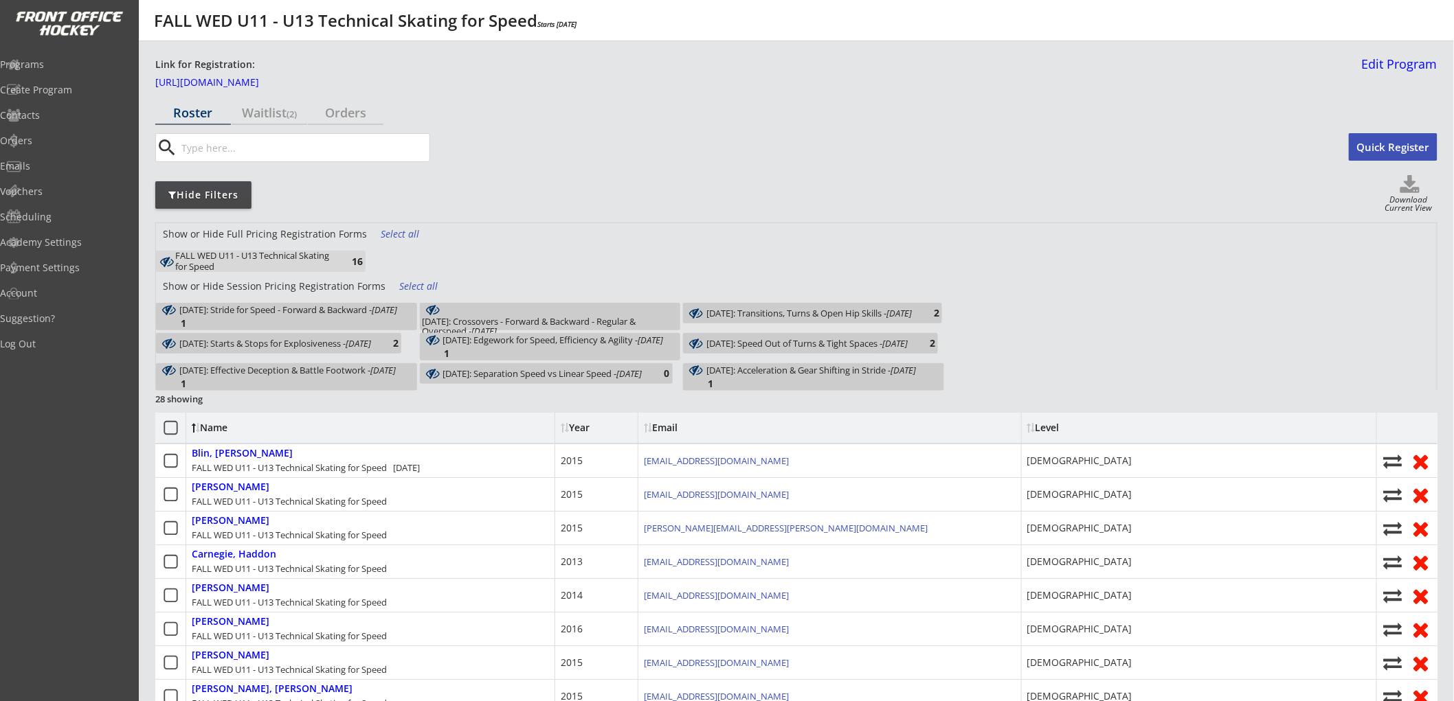
click at [483, 366] on div "[DATE]: Separation Speed vs Linear Speed - [DATE] 0" at bounding box center [546, 373] width 253 height 21
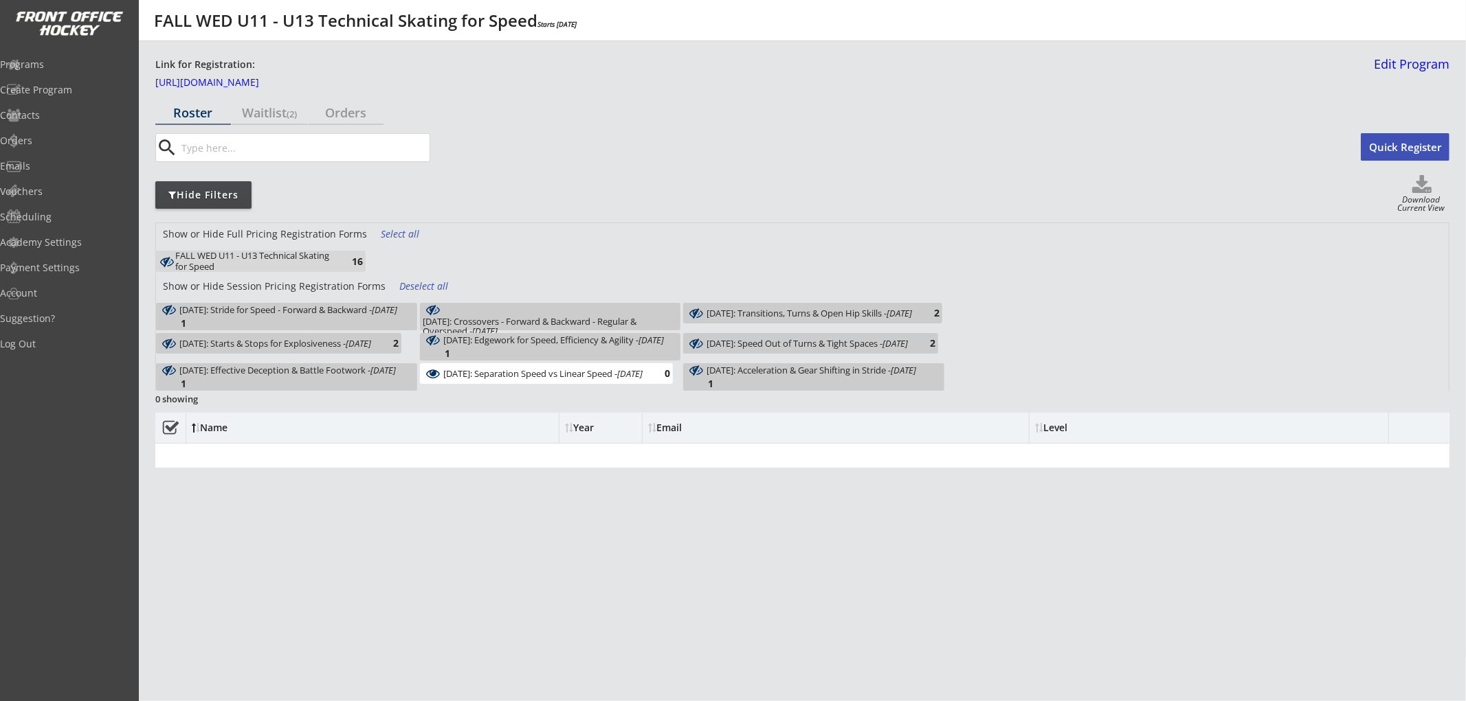
click at [483, 366] on div "[DATE]: Separation Speed vs Linear Speed - [DATE] 0" at bounding box center [546, 373] width 253 height 21
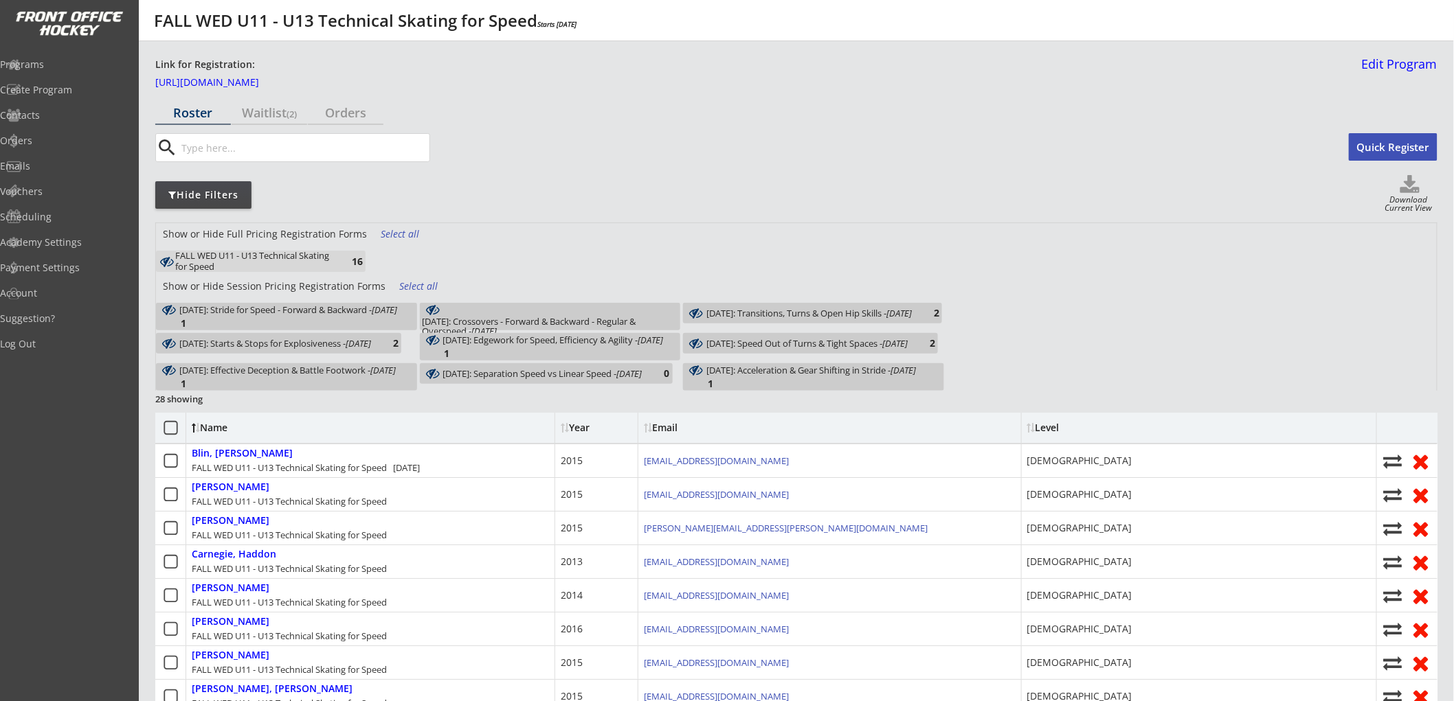
click at [723, 375] on div "[DATE]: Acceleration & Gear Shifting in Stride - [DATE]" at bounding box center [811, 371] width 210 height 10
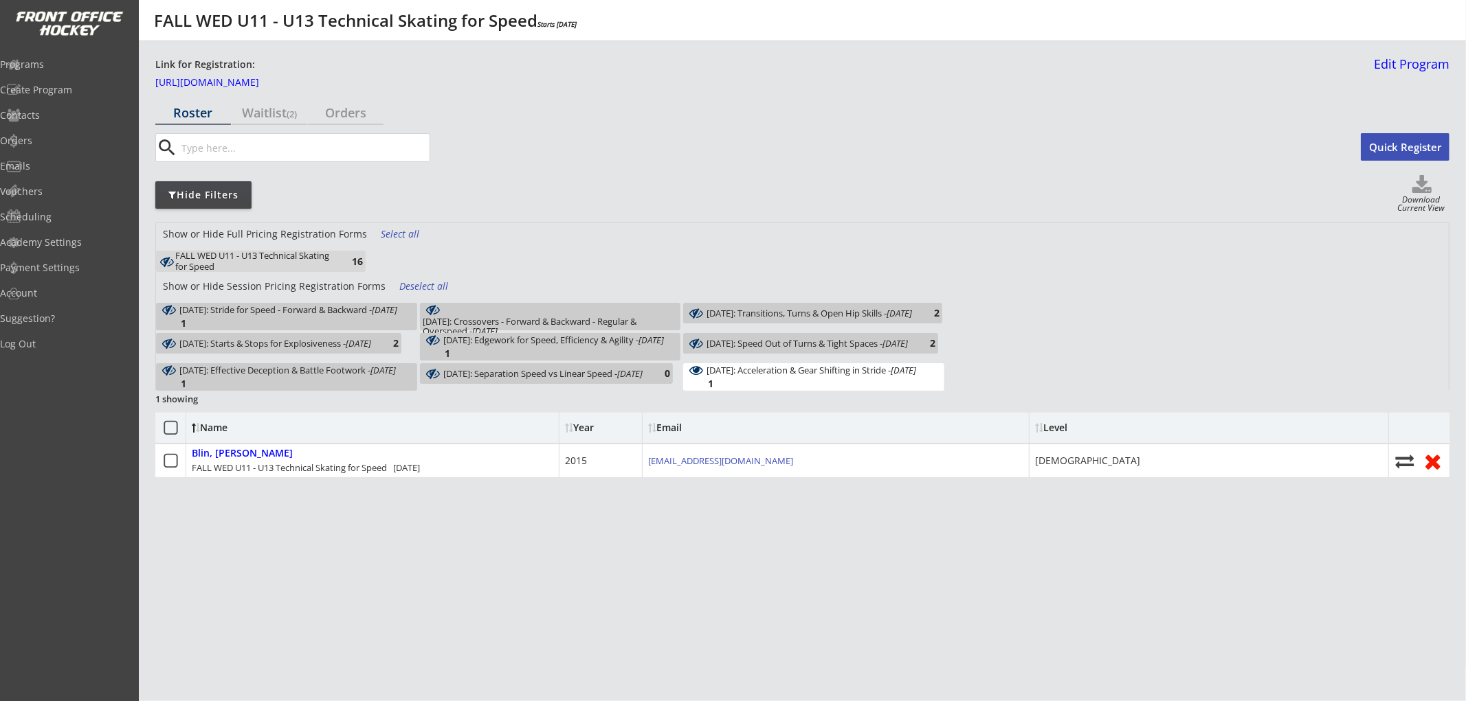
click at [723, 375] on div "[DATE]: Acceleration & Gear Shifting in Stride - [DATE]" at bounding box center [811, 371] width 210 height 10
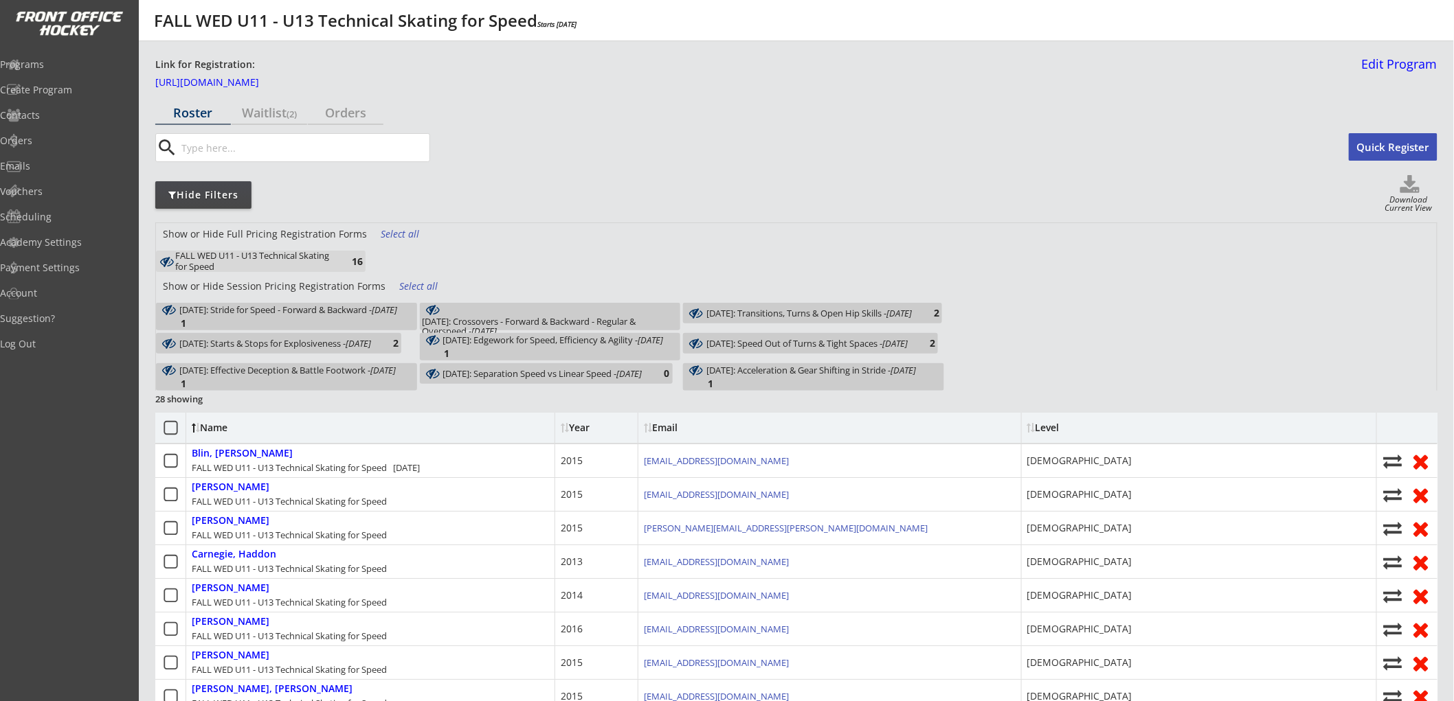
click at [402, 232] on div "Select all" at bounding box center [406, 234] width 51 height 14
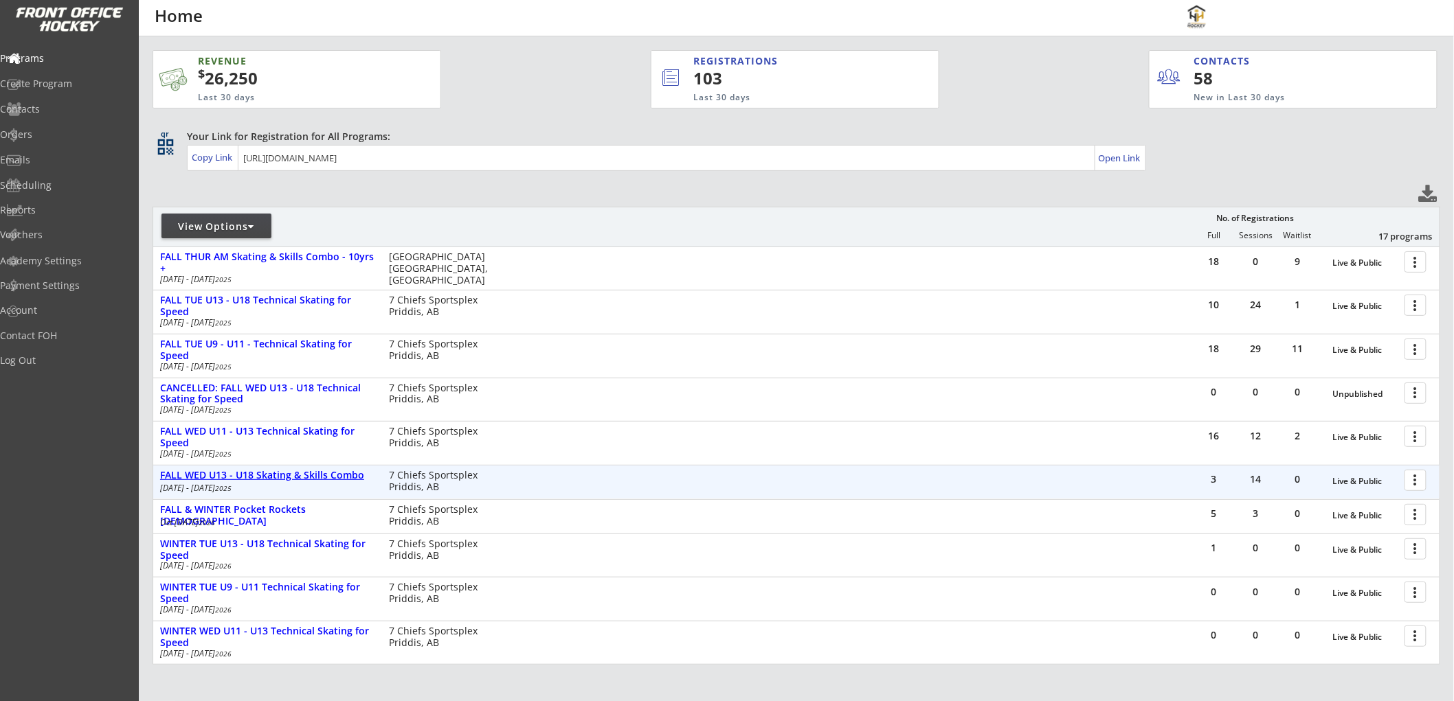
click at [257, 471] on div "FALL WED U13 - U18 Skating & Skills Combo" at bounding box center [267, 476] width 214 height 12
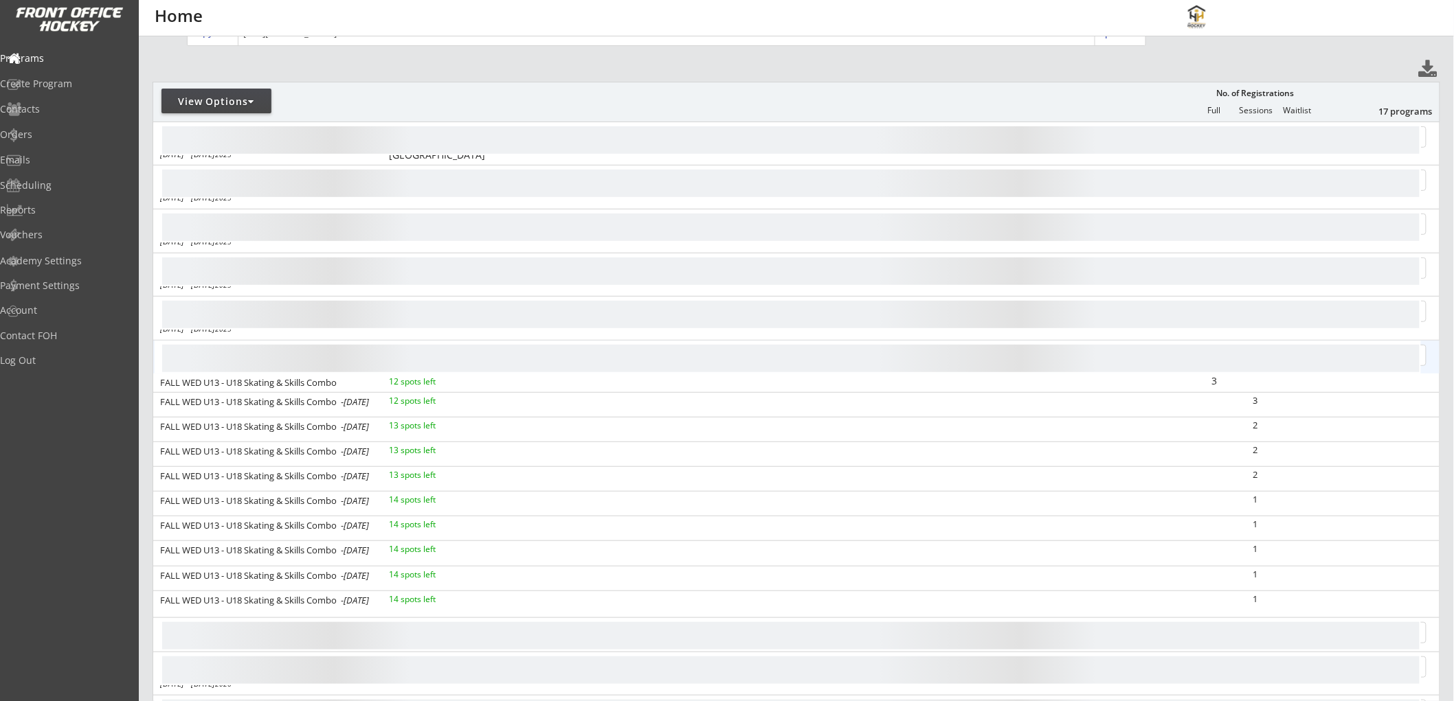
scroll to position [153, 0]
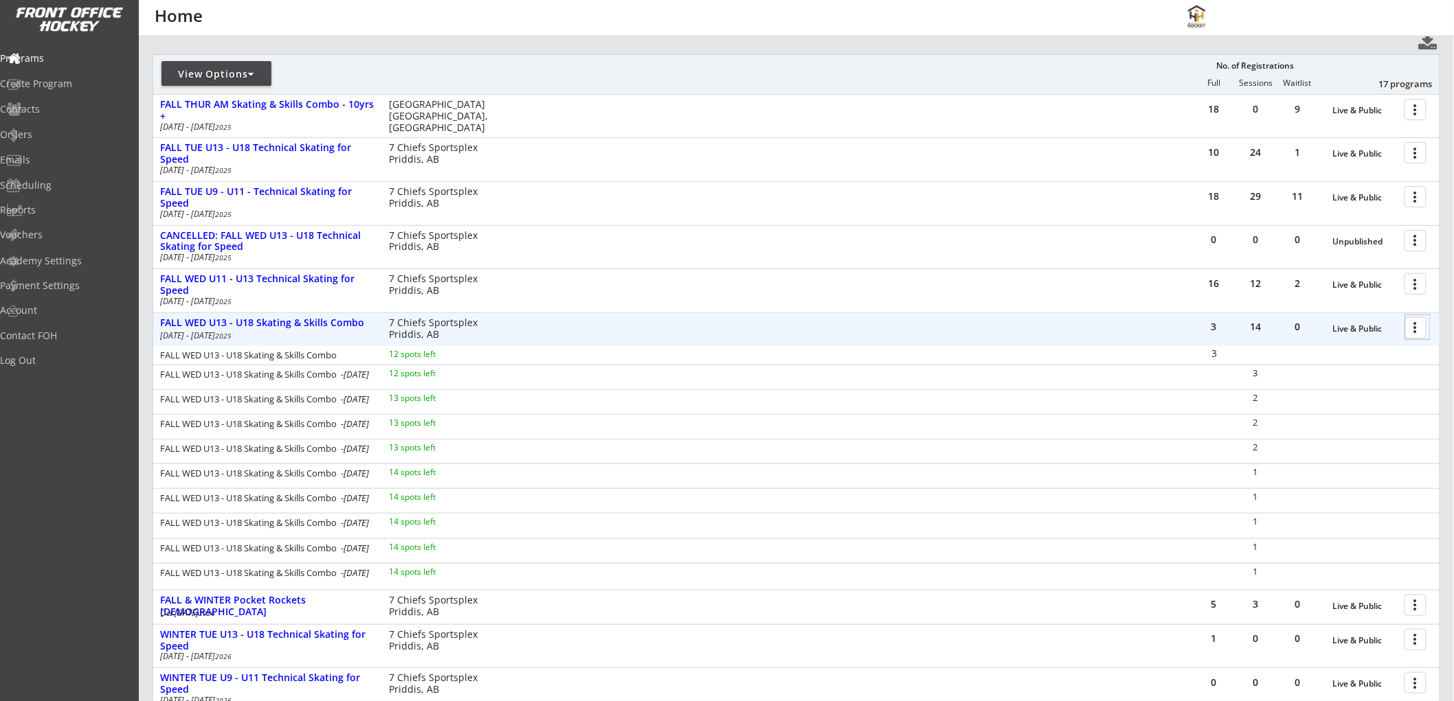
click at [1409, 322] on div at bounding box center [1418, 327] width 24 height 24
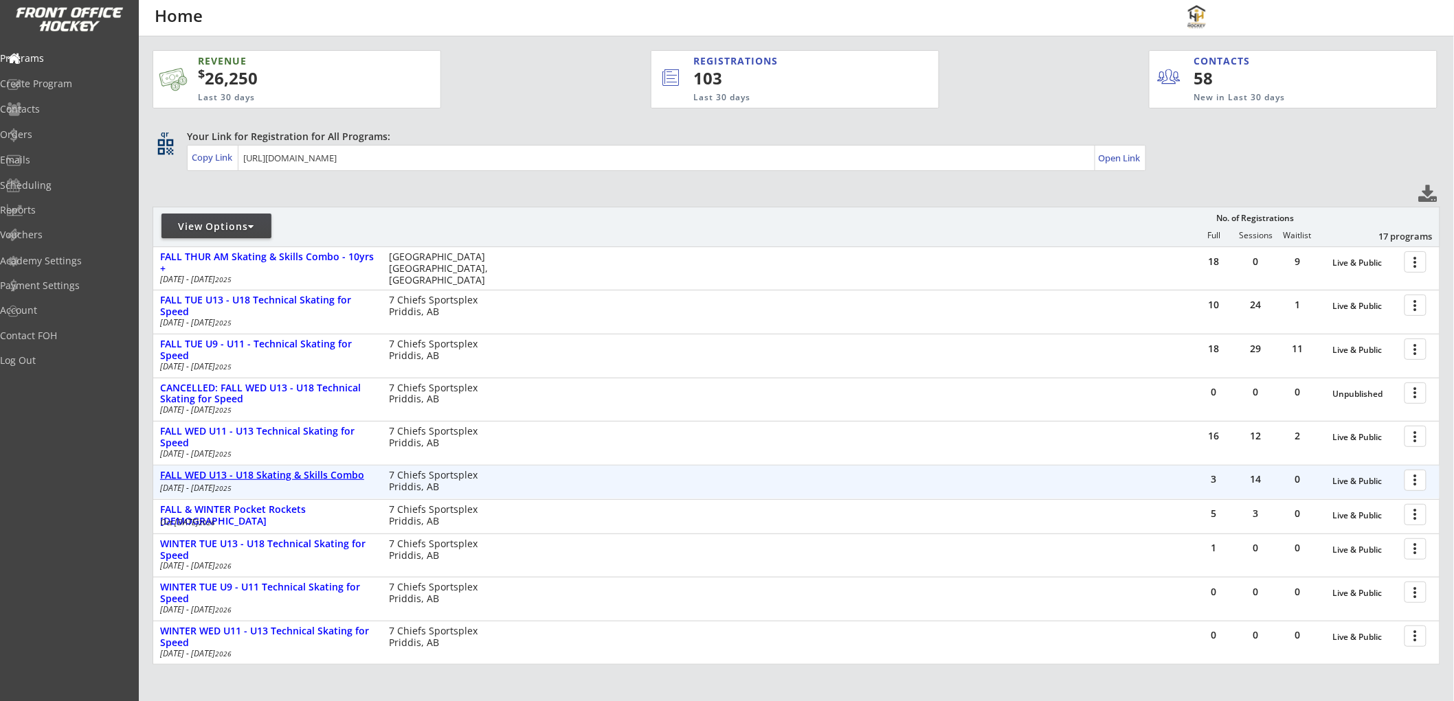
click at [342, 476] on div "FALL WED U13 - U18 Skating & Skills Combo" at bounding box center [267, 476] width 214 height 12
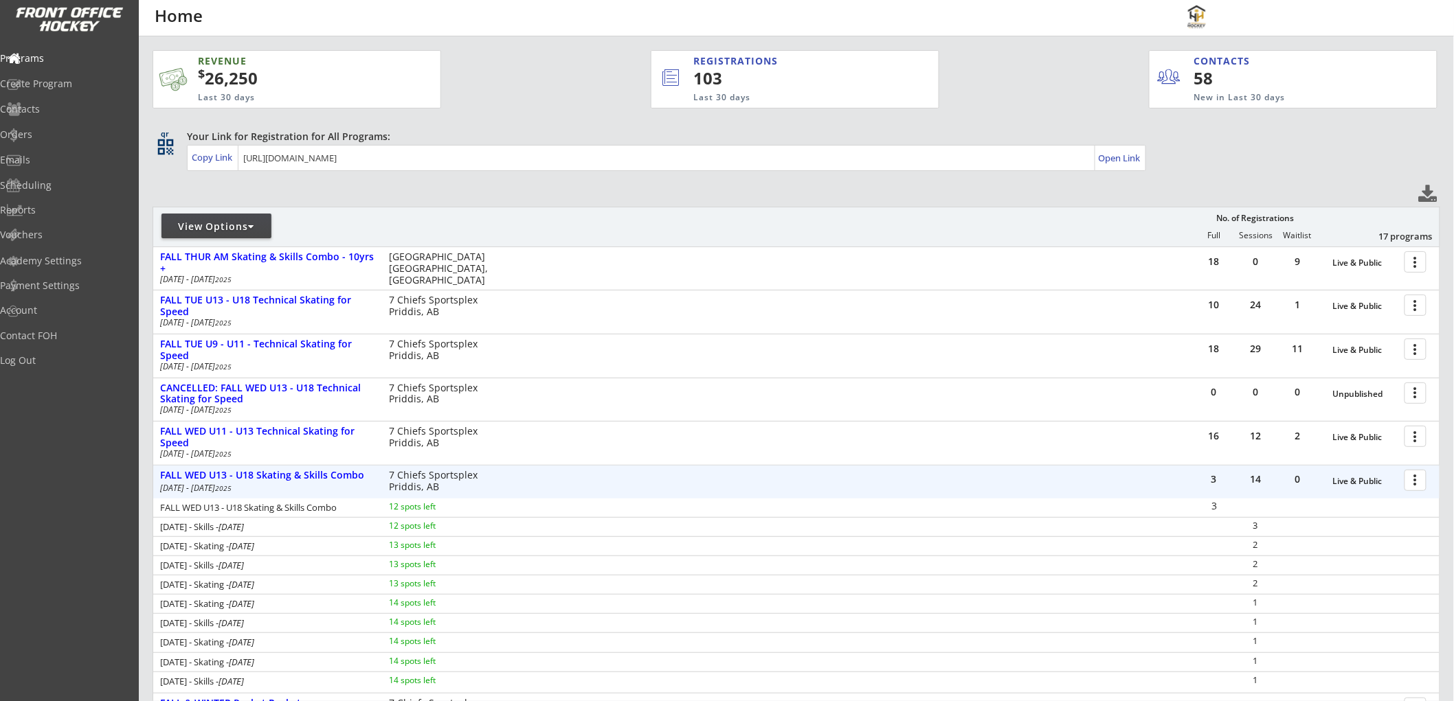
click at [1415, 477] on div at bounding box center [1418, 480] width 24 height 24
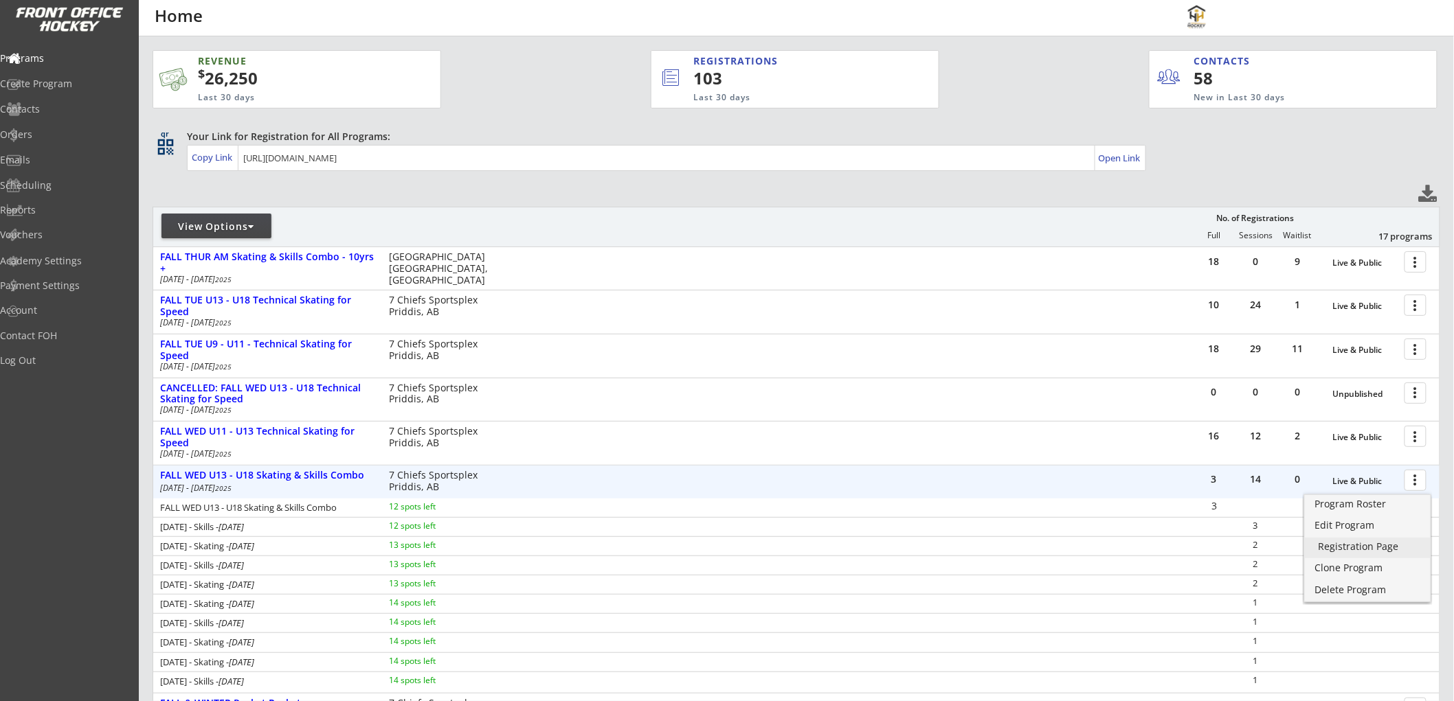
click at [1344, 543] on div "Registration Page" at bounding box center [1367, 547] width 98 height 10
